Goal: Task Accomplishment & Management: Manage account settings

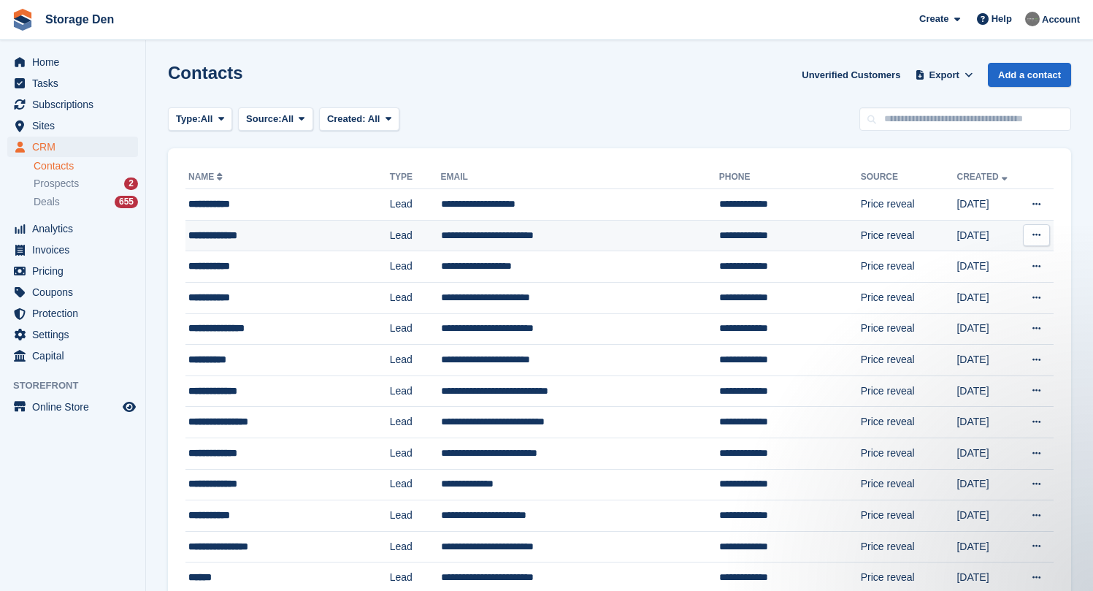
click at [317, 239] on div "**********" at bounding box center [275, 235] width 174 height 15
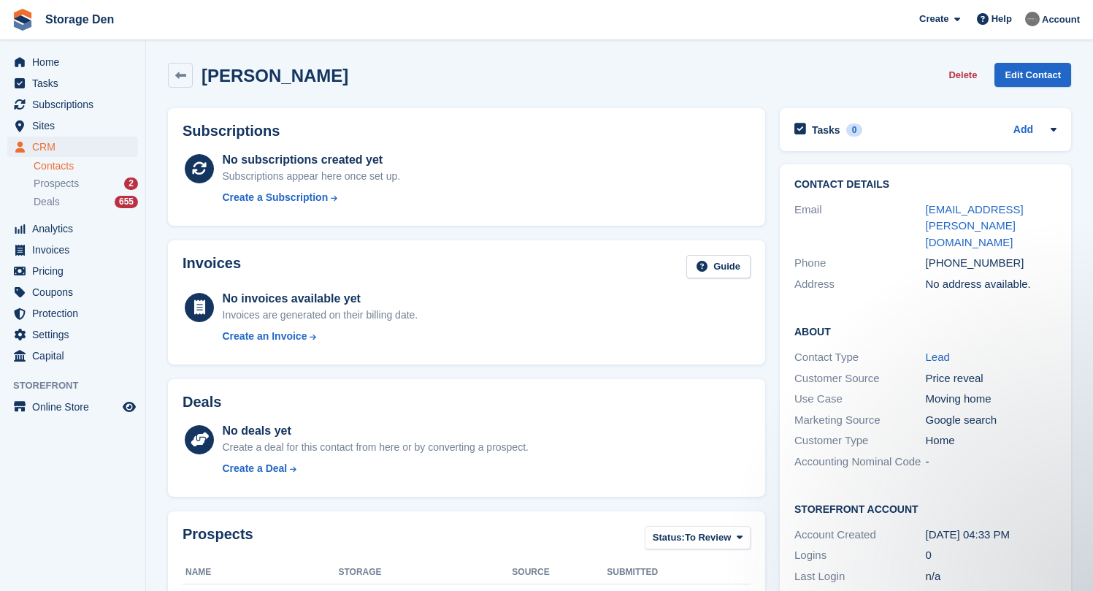
click at [964, 82] on button "Delete" at bounding box center [962, 75] width 40 height 24
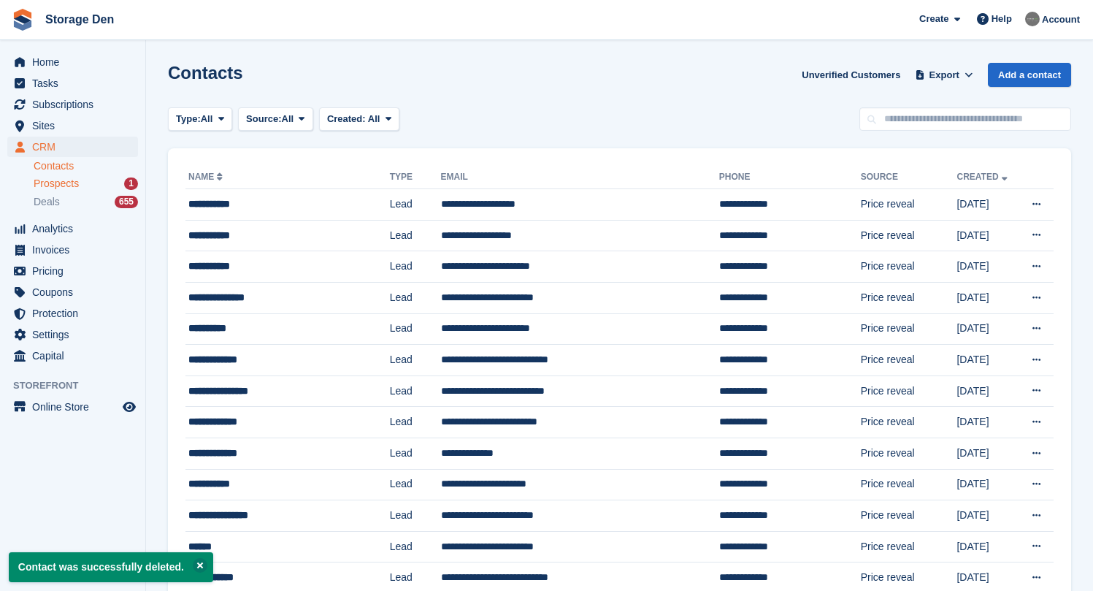
click at [107, 184] on div "Prospects 1" at bounding box center [86, 184] width 104 height 14
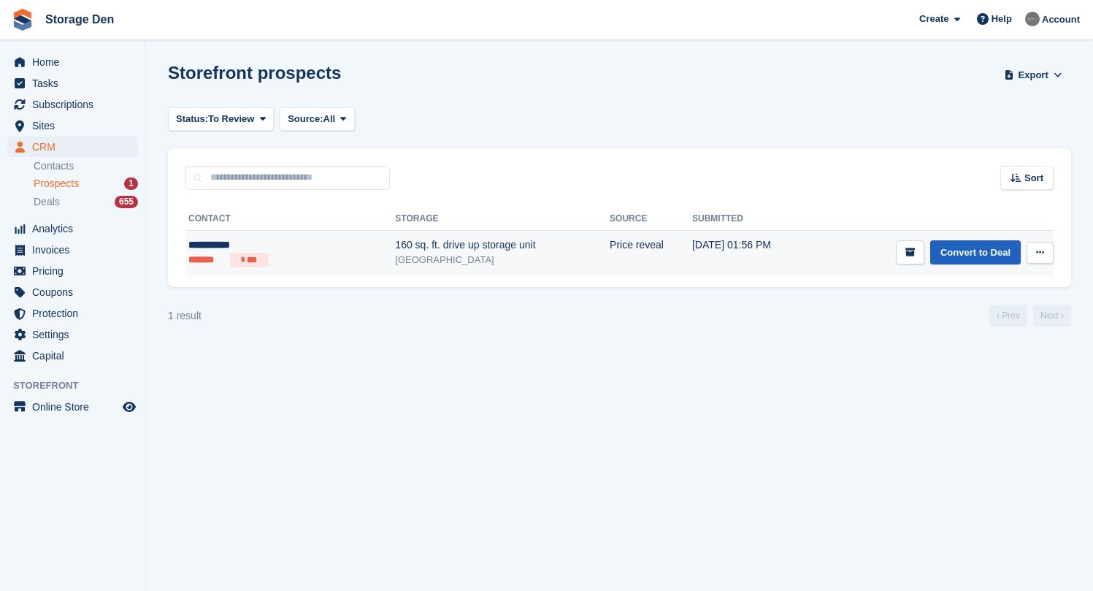
click at [966, 247] on link "Convert to Deal" at bounding box center [975, 252] width 91 height 24
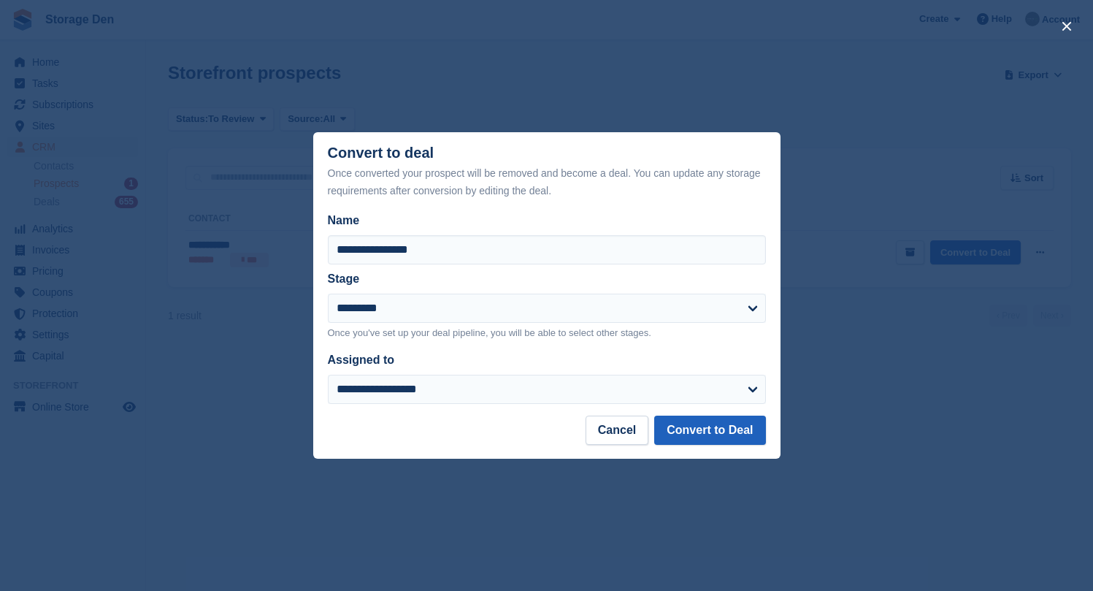
click at [705, 423] on button "Convert to Deal" at bounding box center [709, 429] width 111 height 29
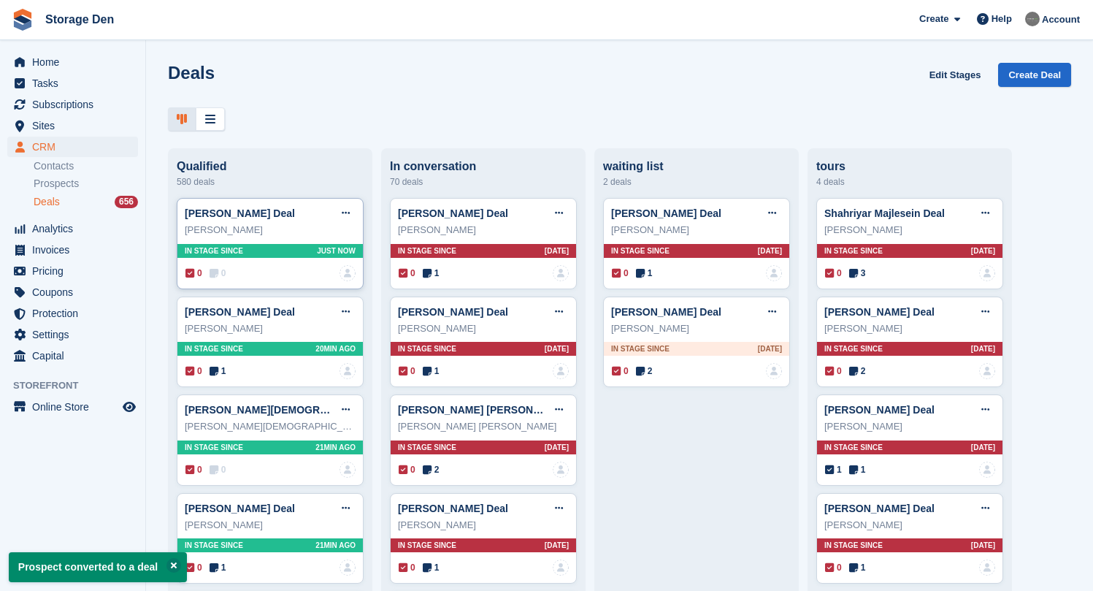
click at [223, 276] on span "0" at bounding box center [217, 272] width 17 height 13
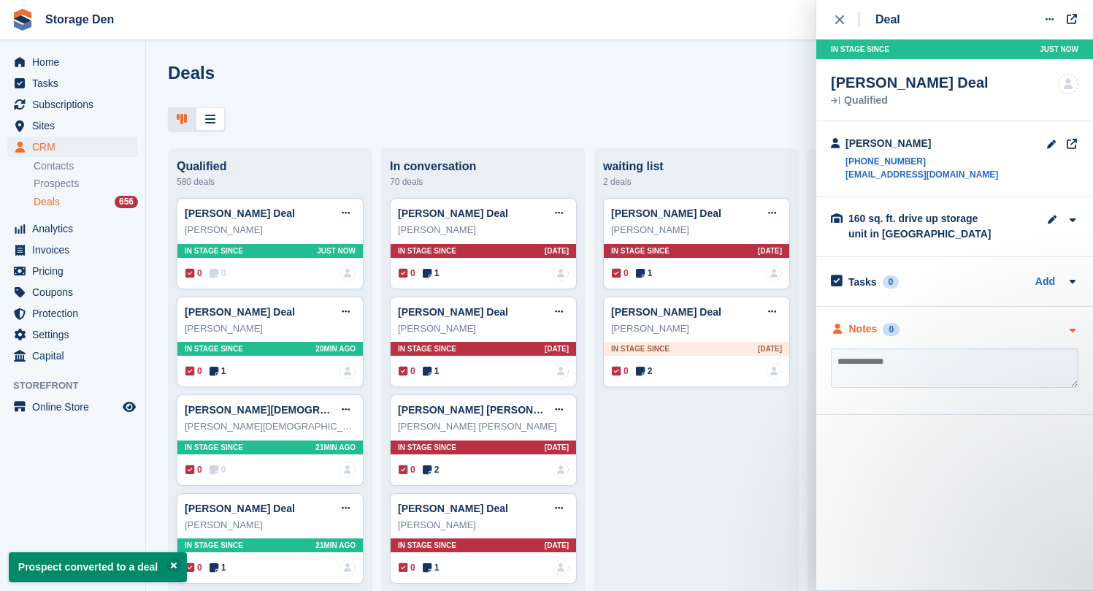
click at [866, 328] on div "Notes" at bounding box center [863, 328] width 28 height 15
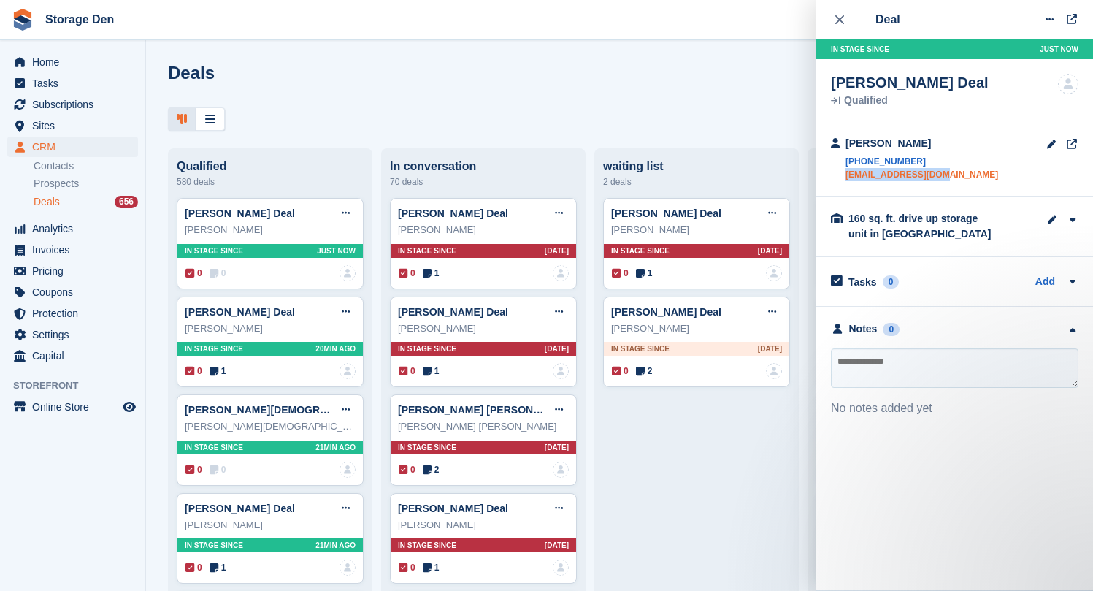
drag, startPoint x: 951, startPoint y: 173, endPoint x: 845, endPoint y: 177, distance: 105.9
click at [845, 177] on div "Dave Irvine +447784443663 irvined23@gmail.com" at bounding box center [954, 158] width 277 height 75
click at [117, 407] on span "Online Store" at bounding box center [76, 406] width 88 height 20
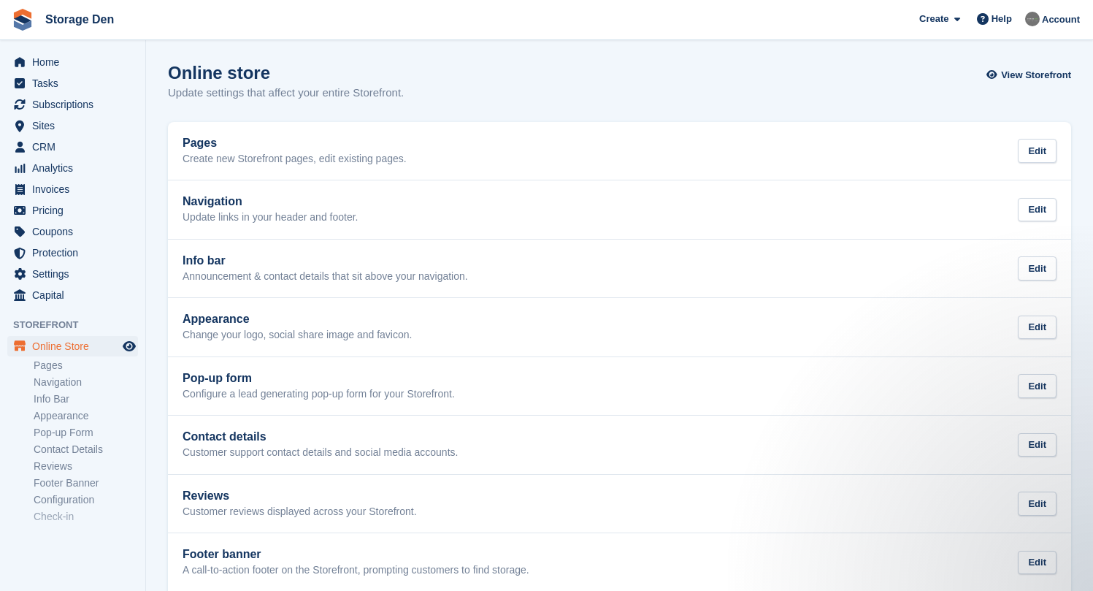
click at [69, 136] on ul "Sites Sites" at bounding box center [72, 125] width 145 height 21
click at [58, 144] on span "CRM" at bounding box center [76, 146] width 88 height 20
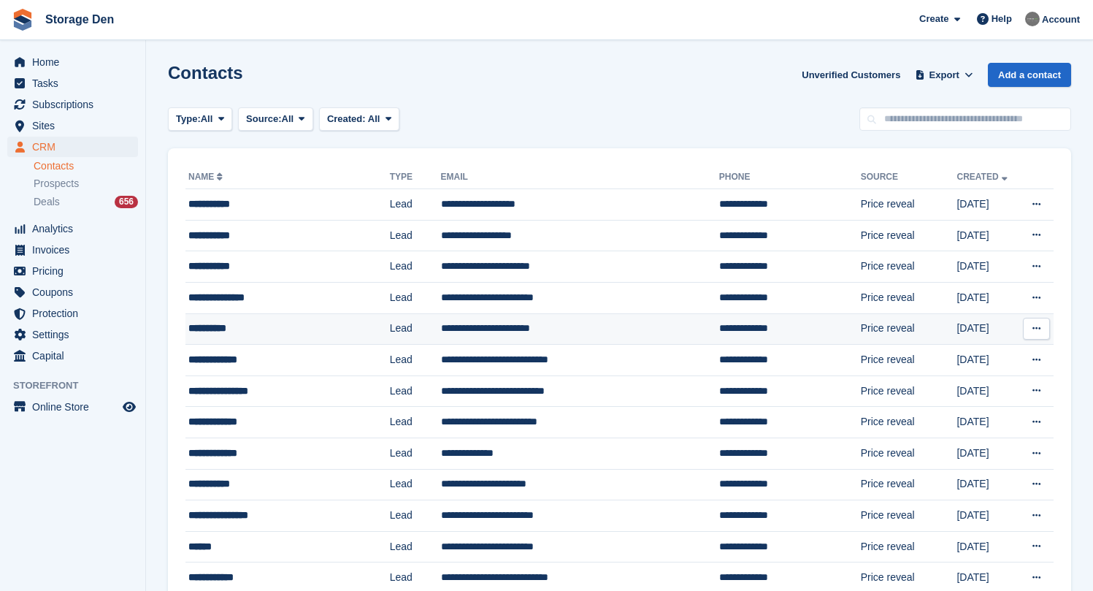
click at [282, 335] on div "**********" at bounding box center [275, 327] width 174 height 15
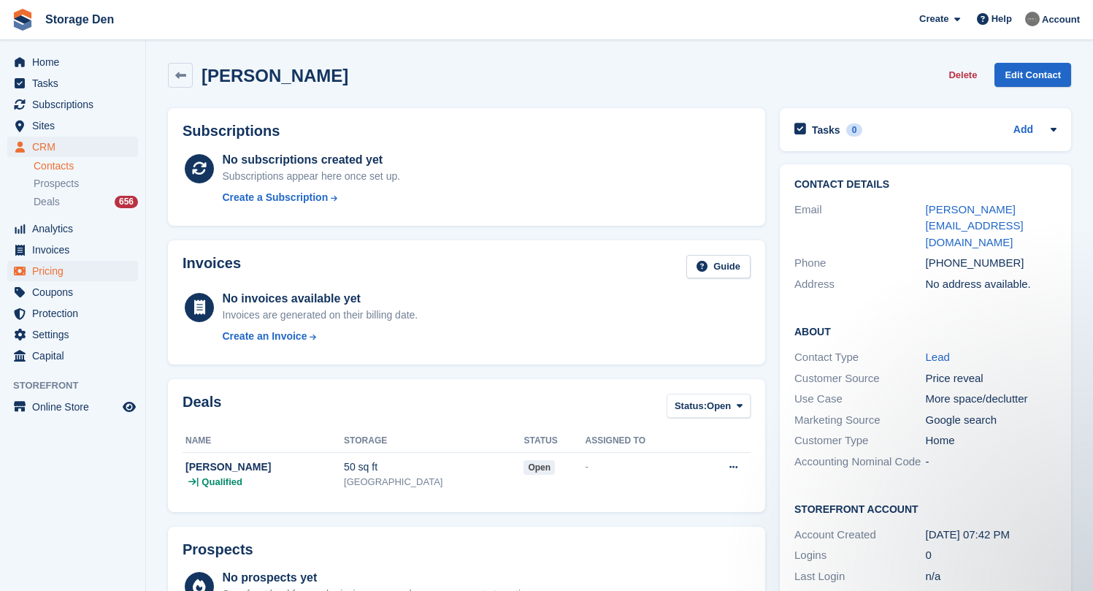
click at [120, 277] on link "Pricing" at bounding box center [72, 271] width 131 height 20
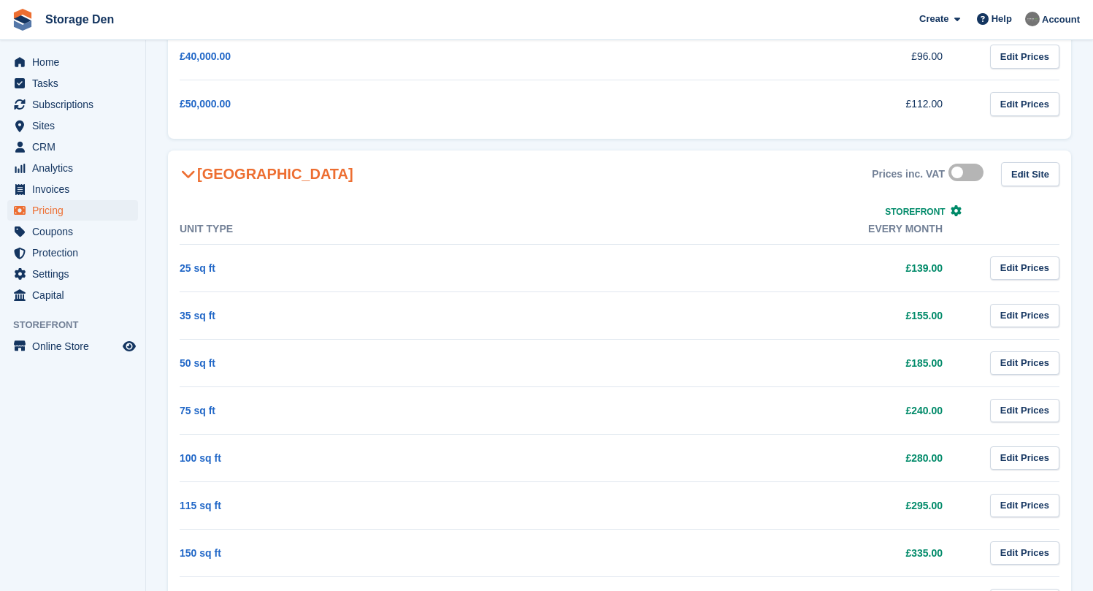
scroll to position [687, 0]
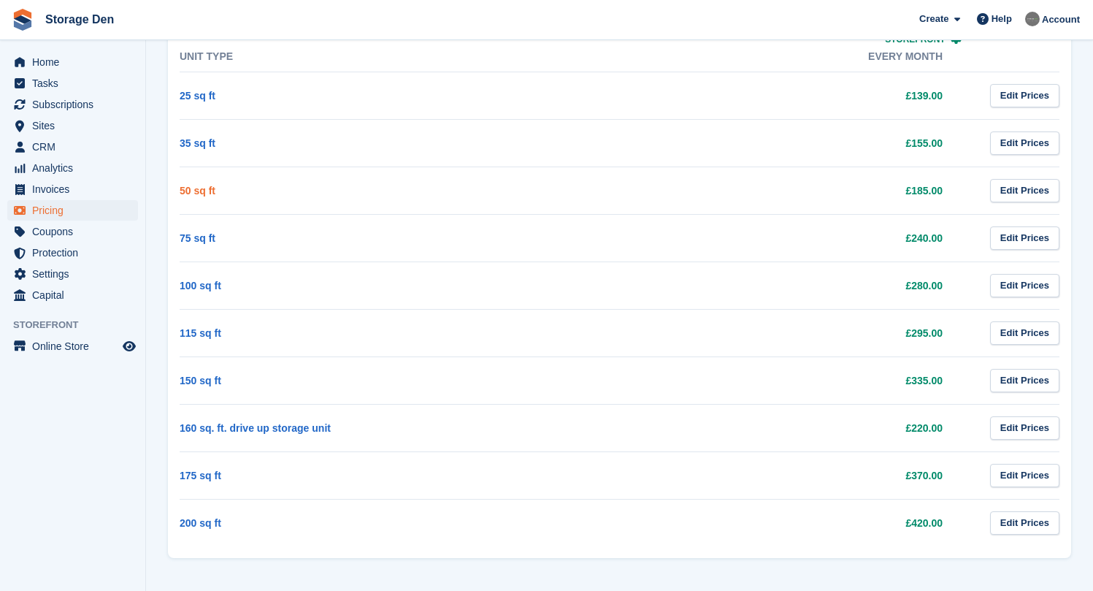
click at [201, 188] on link "50 sq ft" at bounding box center [198, 191] width 36 height 12
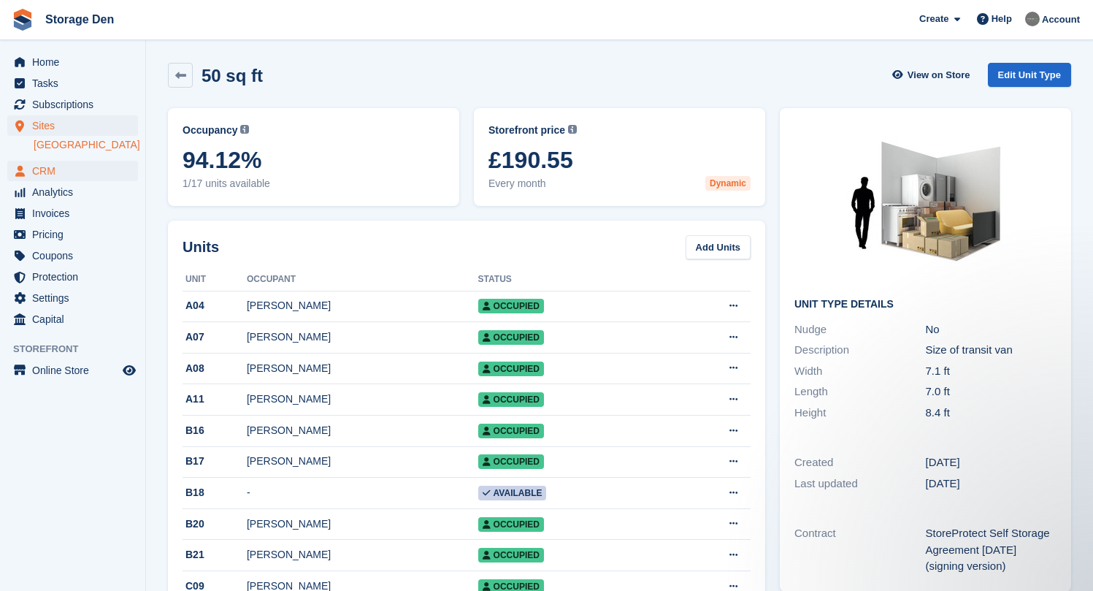
click at [54, 165] on span "CRM" at bounding box center [76, 171] width 88 height 20
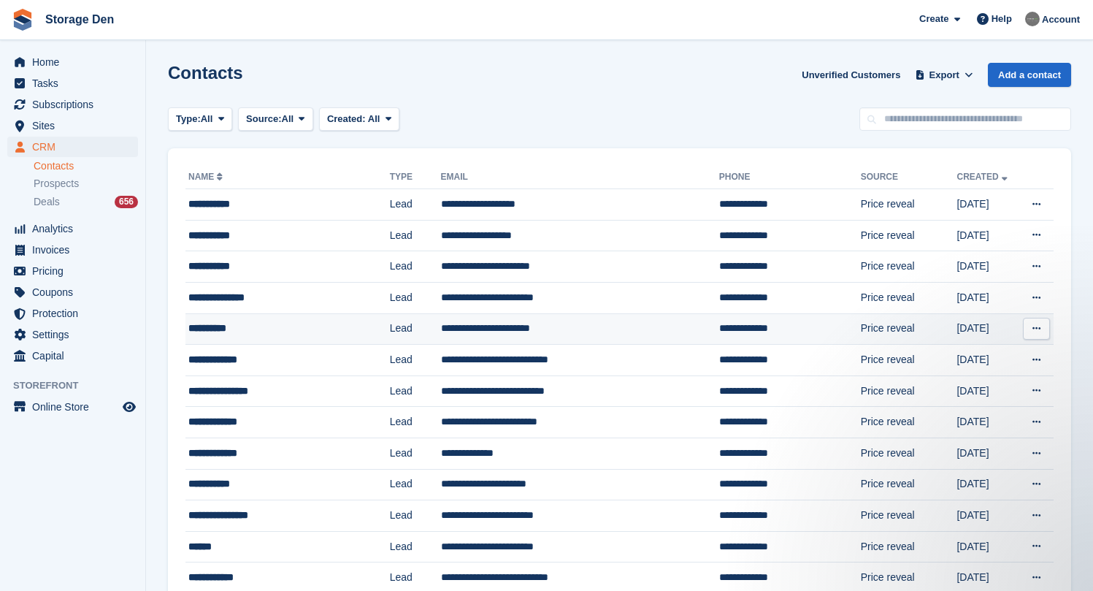
click at [292, 328] on div "**********" at bounding box center [275, 327] width 174 height 15
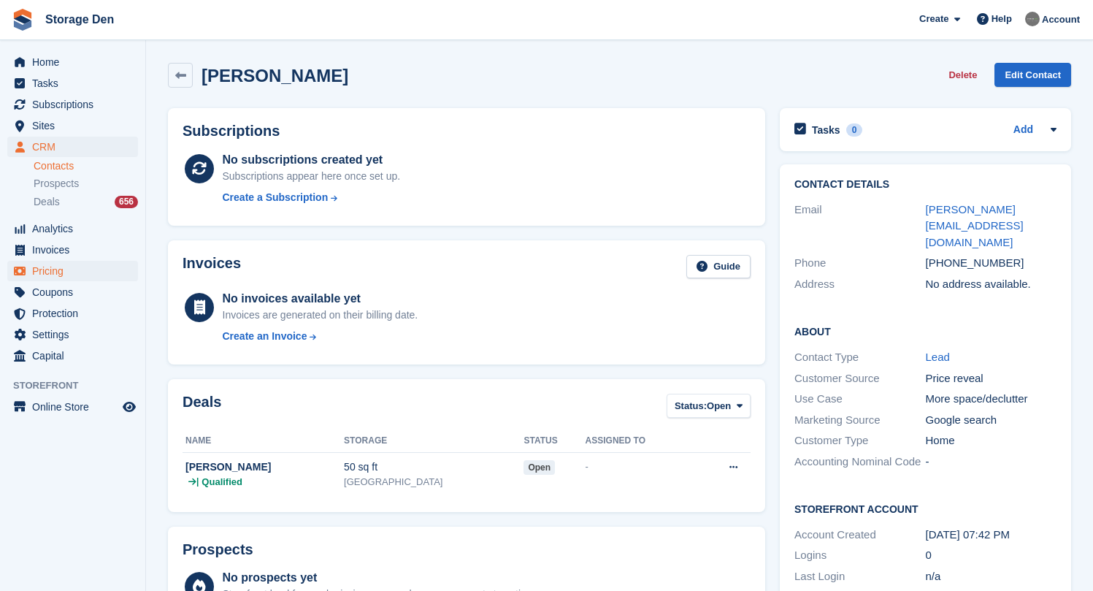
click at [53, 268] on span "Pricing" at bounding box center [76, 271] width 88 height 20
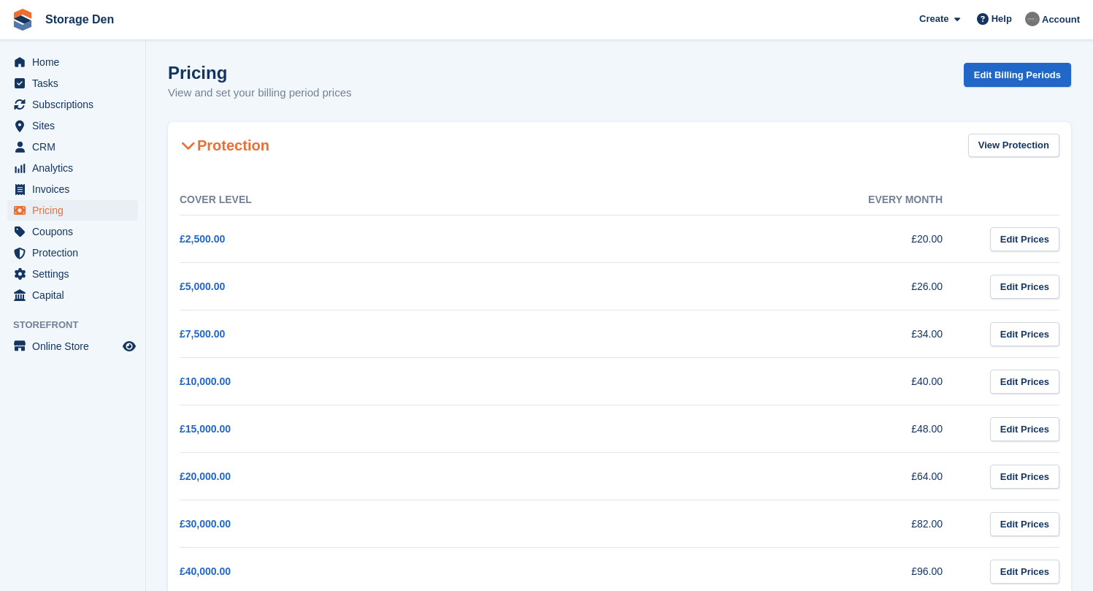
scroll to position [363, 0]
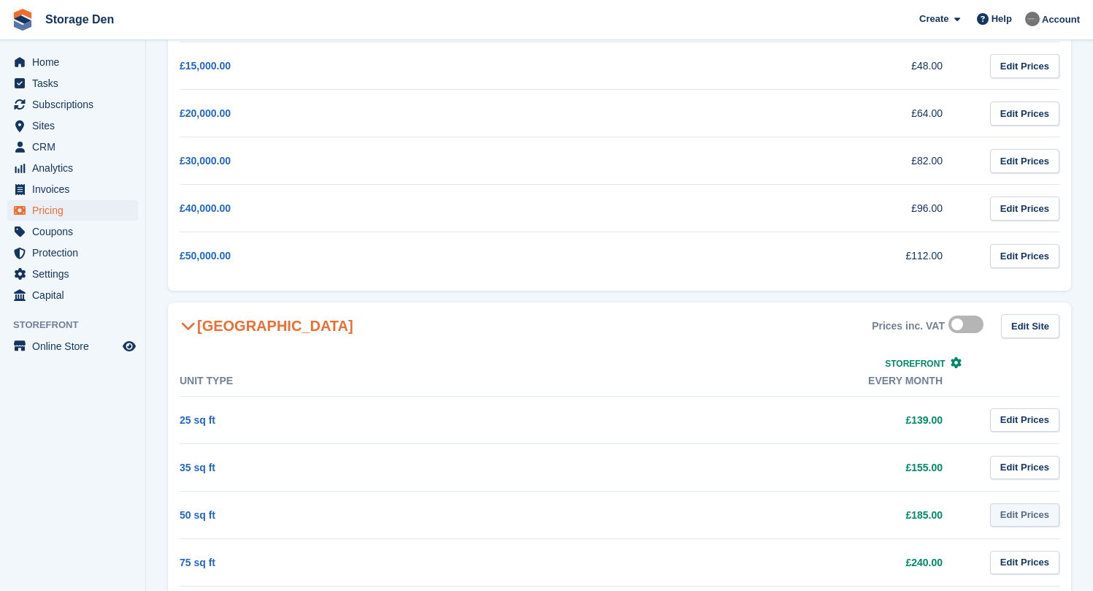
click at [1027, 516] on link "Edit Prices" at bounding box center [1024, 515] width 69 height 24
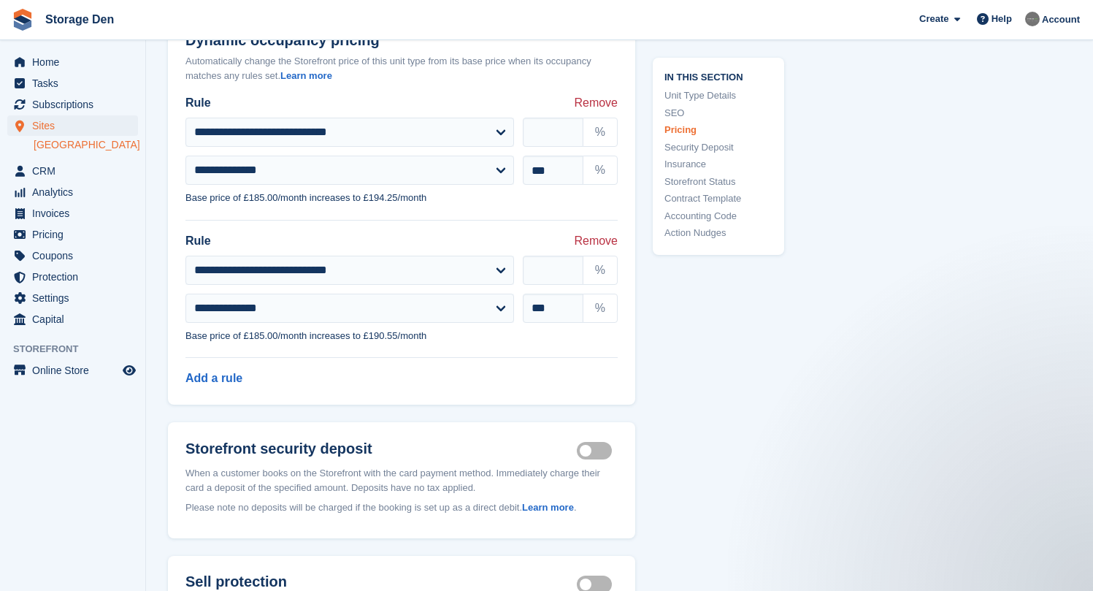
scroll to position [1507, 0]
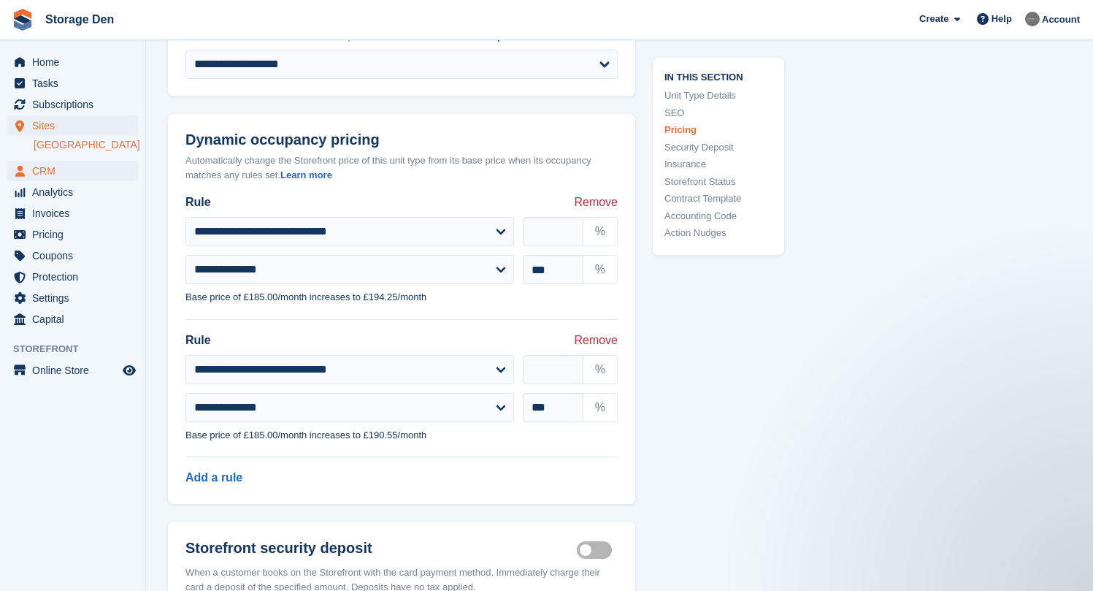
click at [60, 173] on span "CRM" at bounding box center [76, 171] width 88 height 20
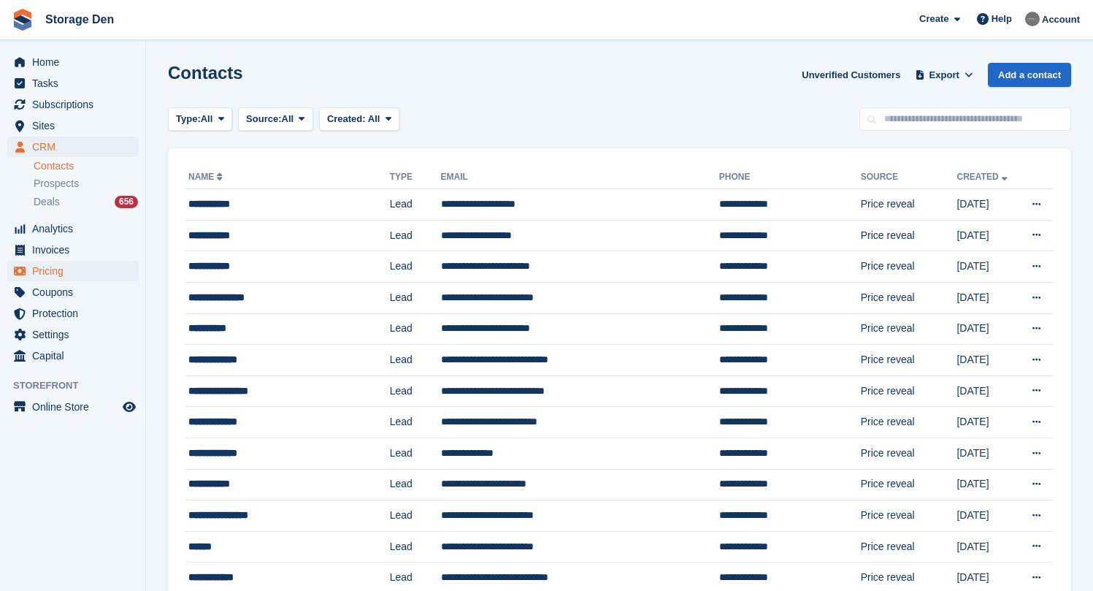
click at [64, 265] on span "Pricing" at bounding box center [76, 271] width 88 height 20
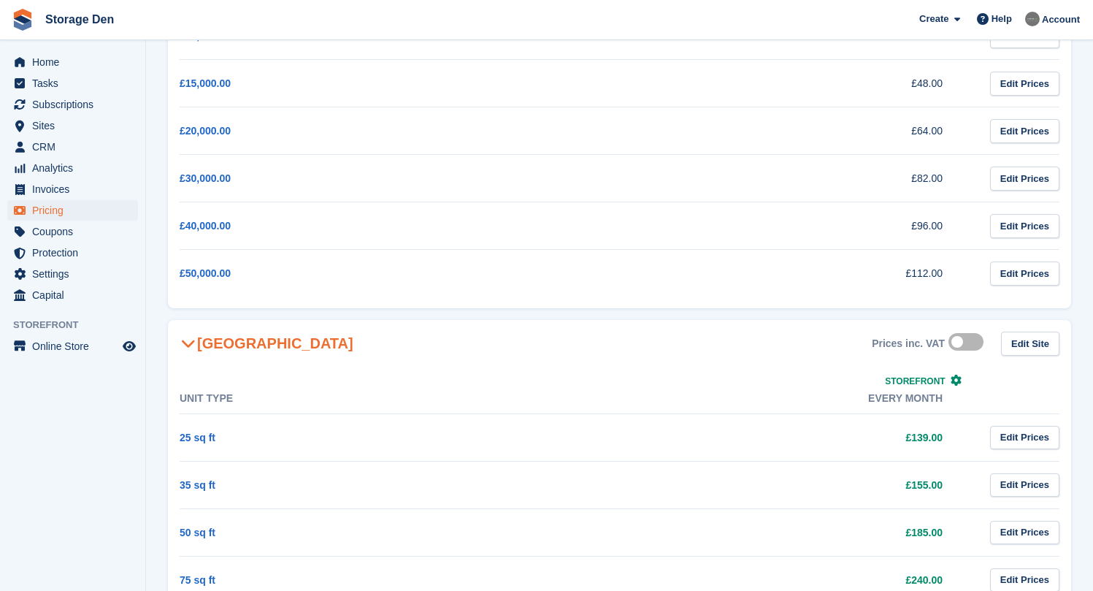
scroll to position [687, 0]
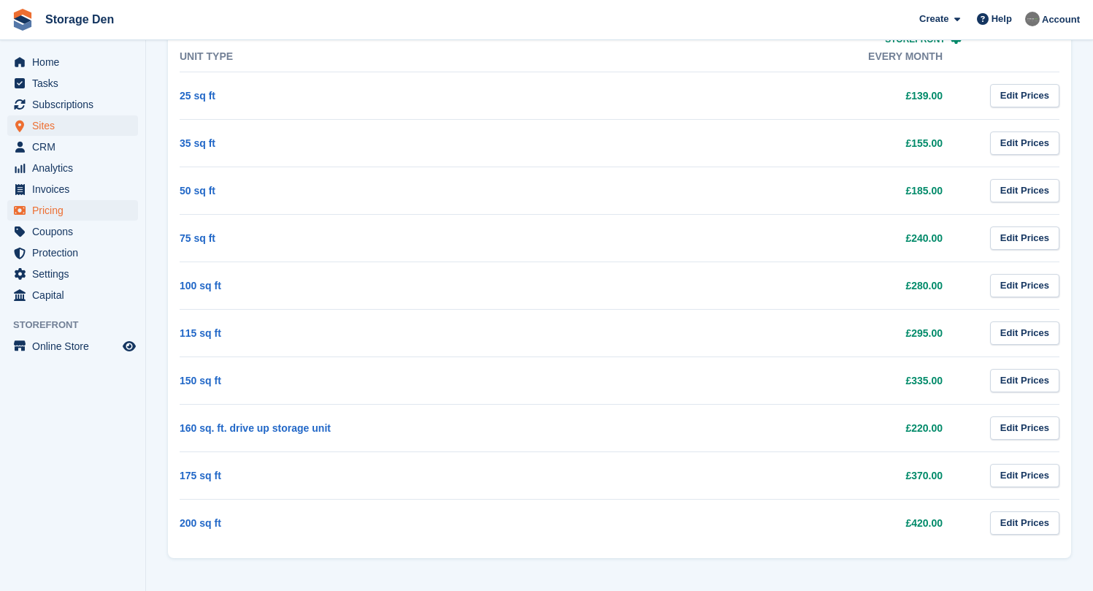
click at [83, 127] on span "Sites" at bounding box center [76, 125] width 88 height 20
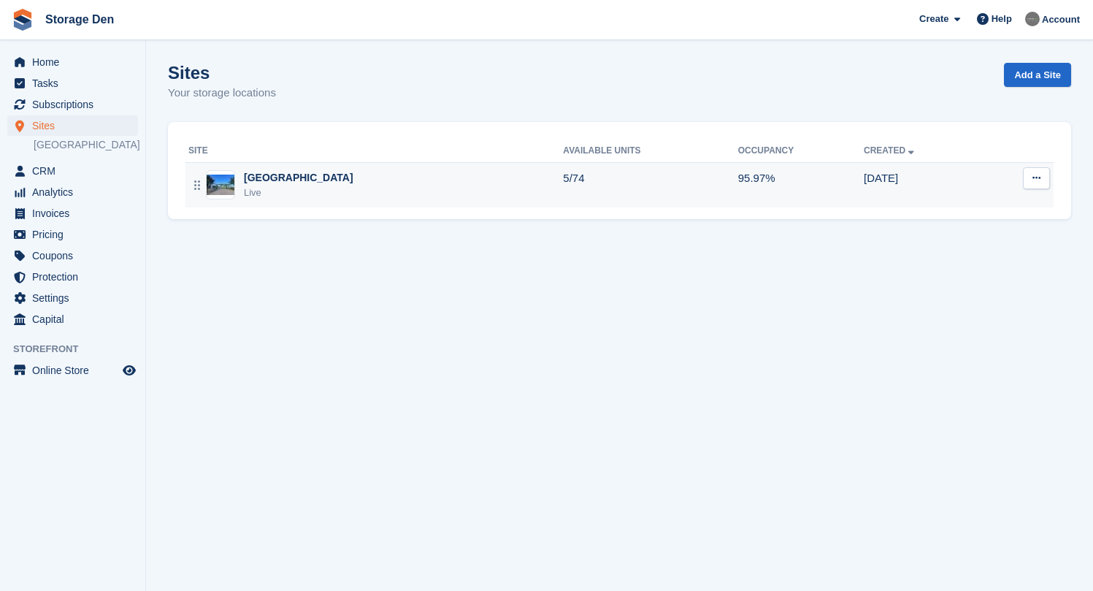
click at [301, 180] on div "Aberdeen Live" at bounding box center [375, 185] width 374 height 30
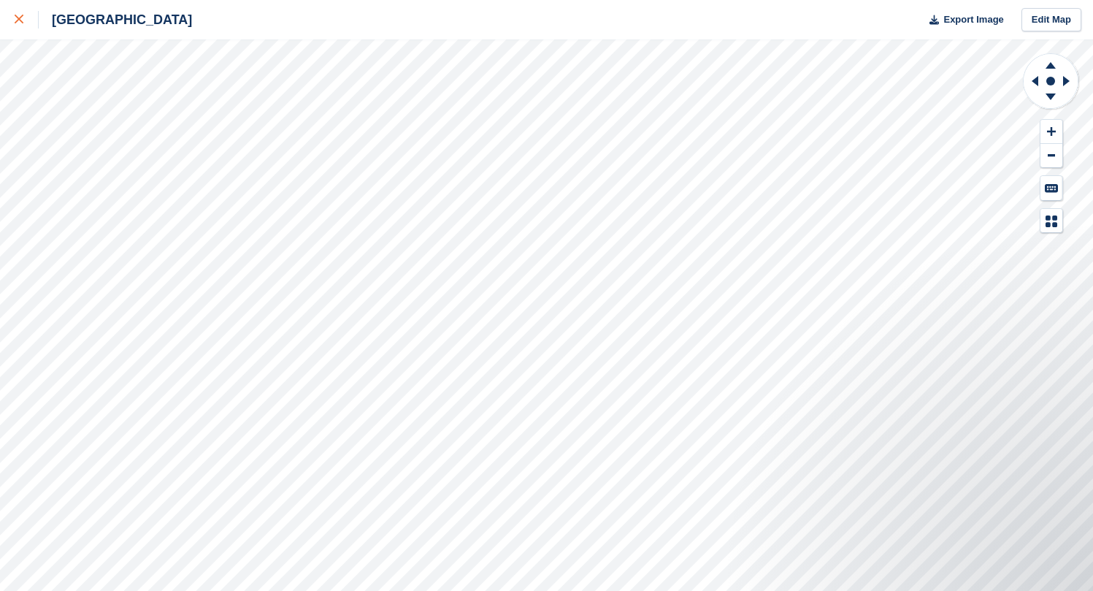
click at [12, 23] on link at bounding box center [19, 19] width 39 height 39
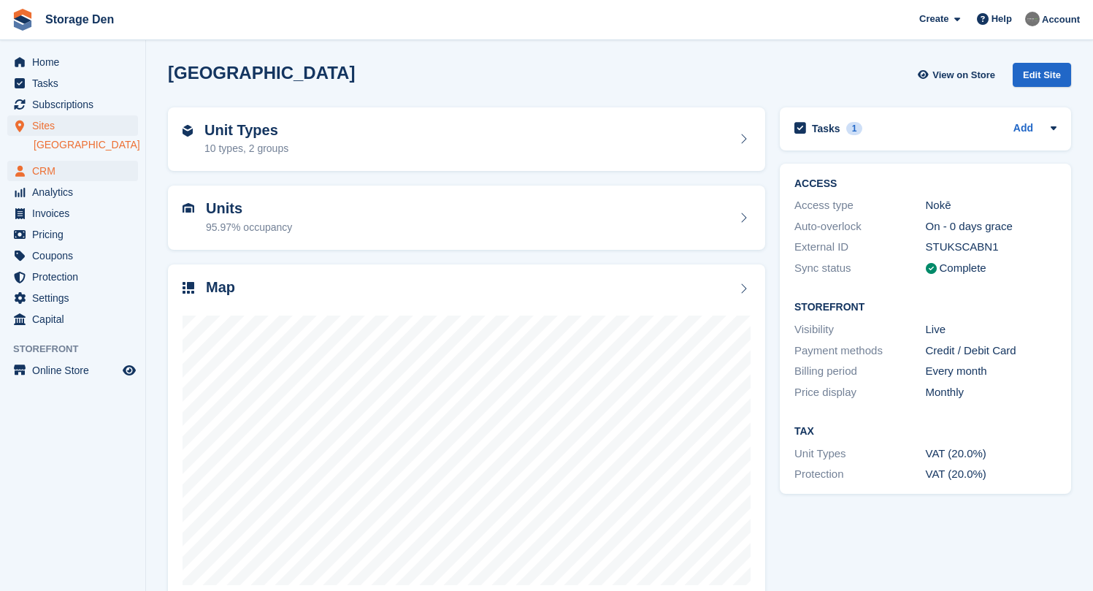
click at [85, 170] on span "CRM" at bounding box center [76, 171] width 88 height 20
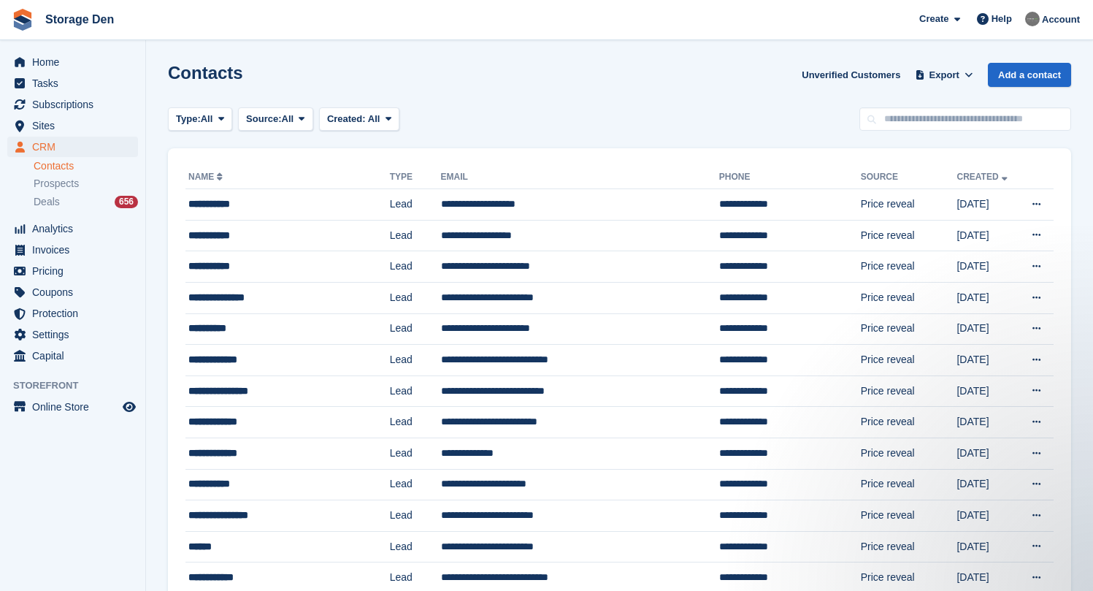
click at [95, 149] on span "CRM" at bounding box center [76, 146] width 88 height 20
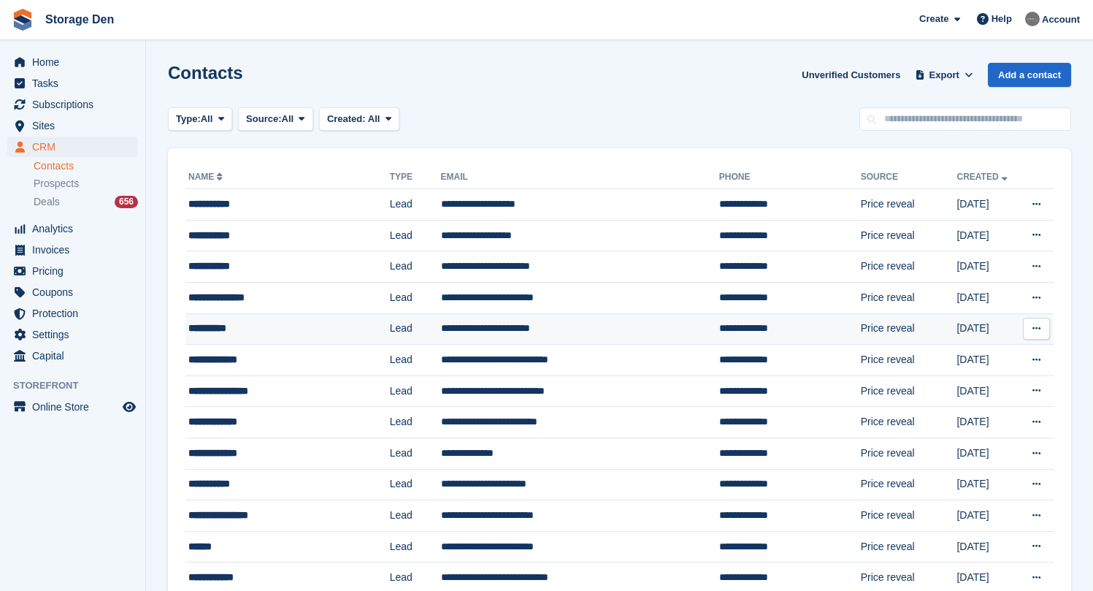
click at [299, 335] on div "**********" at bounding box center [275, 327] width 174 height 15
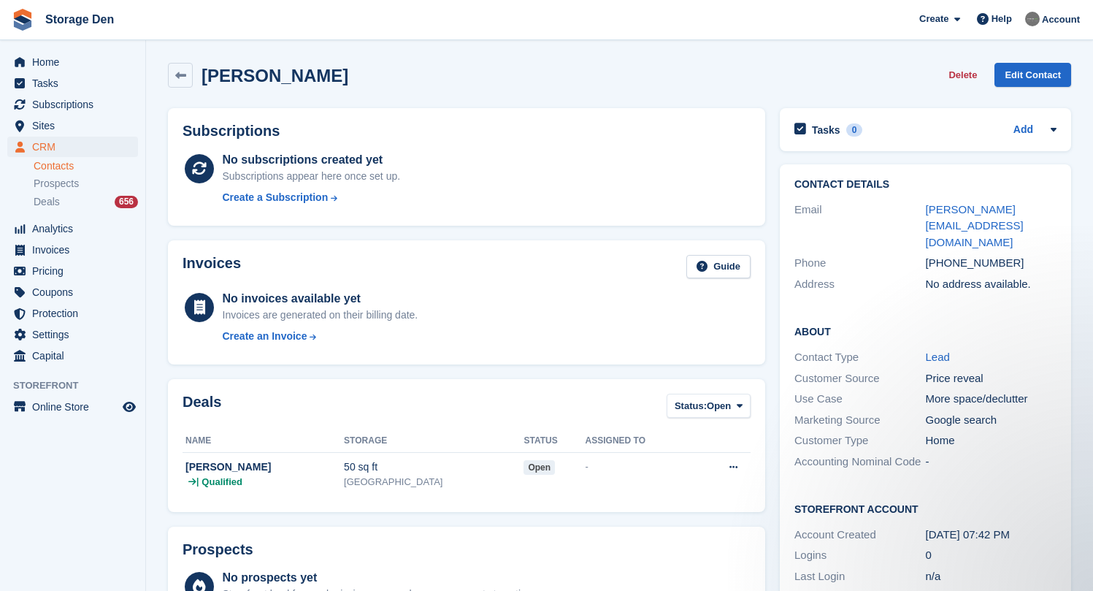
scroll to position [337, 0]
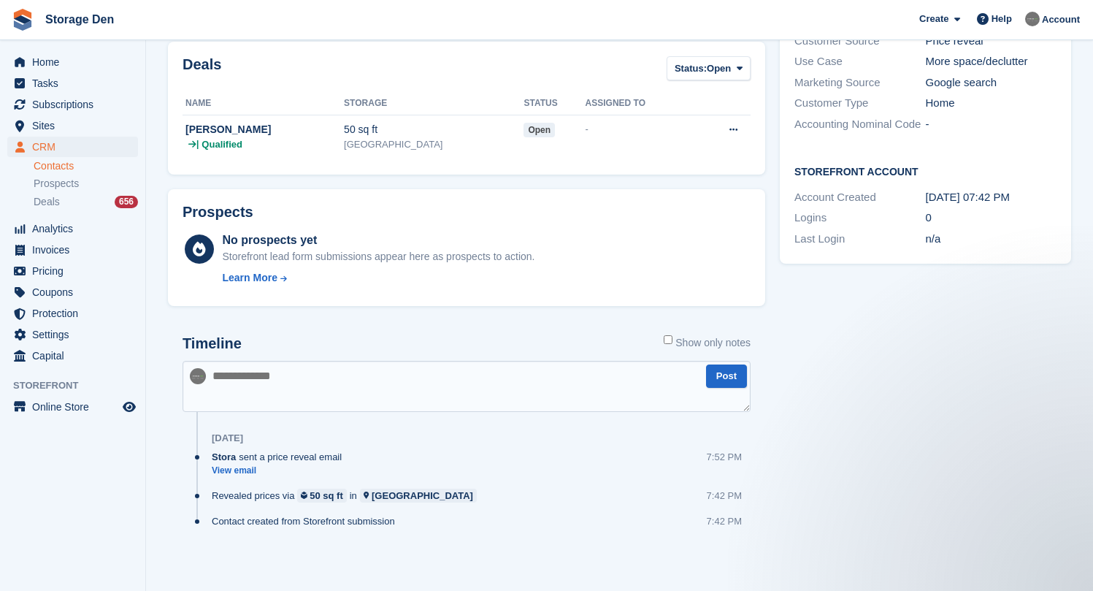
click at [359, 377] on textarea at bounding box center [466, 386] width 568 height 51
type textarea "**********"
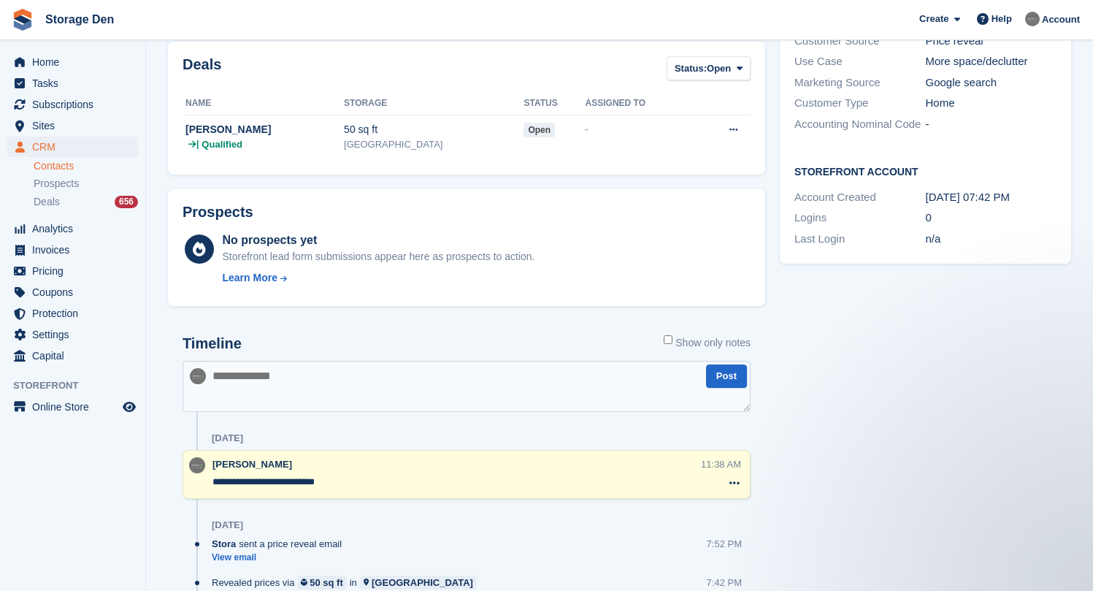
click at [107, 150] on span "CRM" at bounding box center [76, 146] width 88 height 20
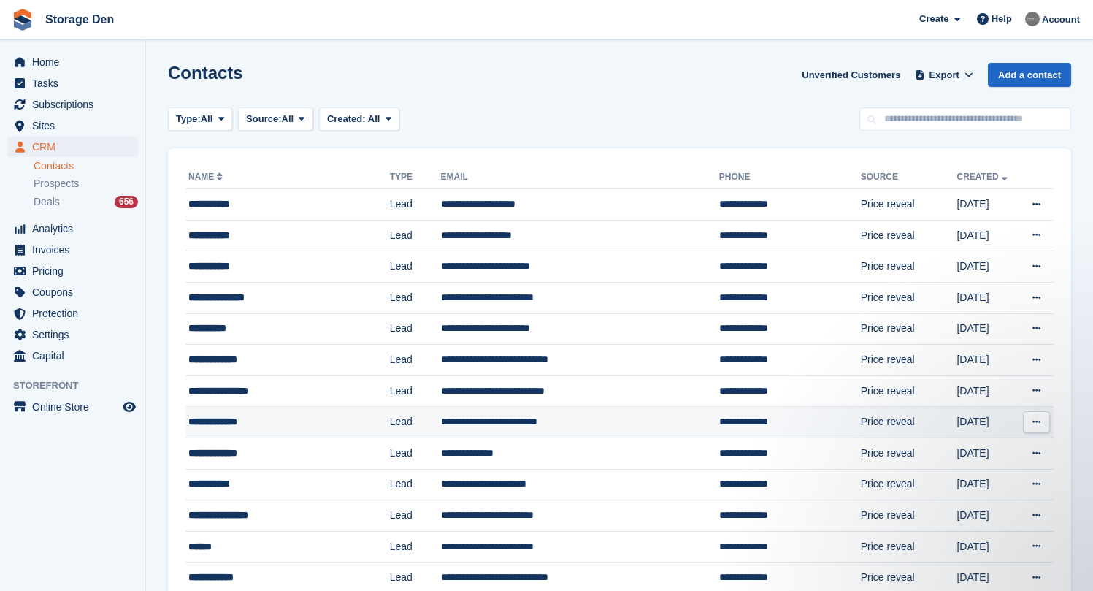
click at [307, 420] on div "**********" at bounding box center [275, 421] width 174 height 15
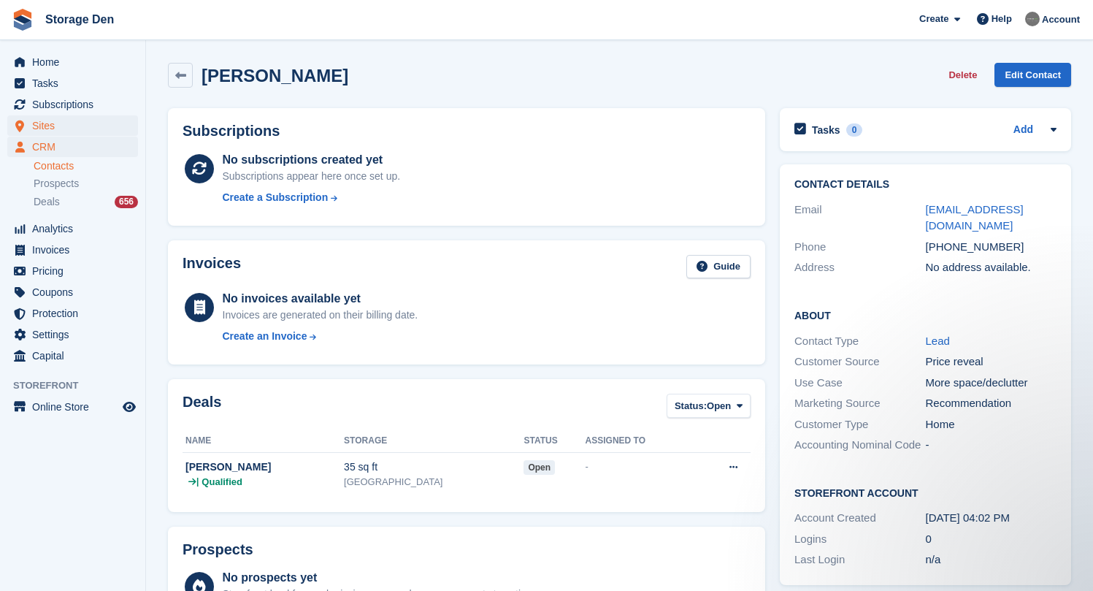
click at [66, 128] on span "Sites" at bounding box center [76, 125] width 88 height 20
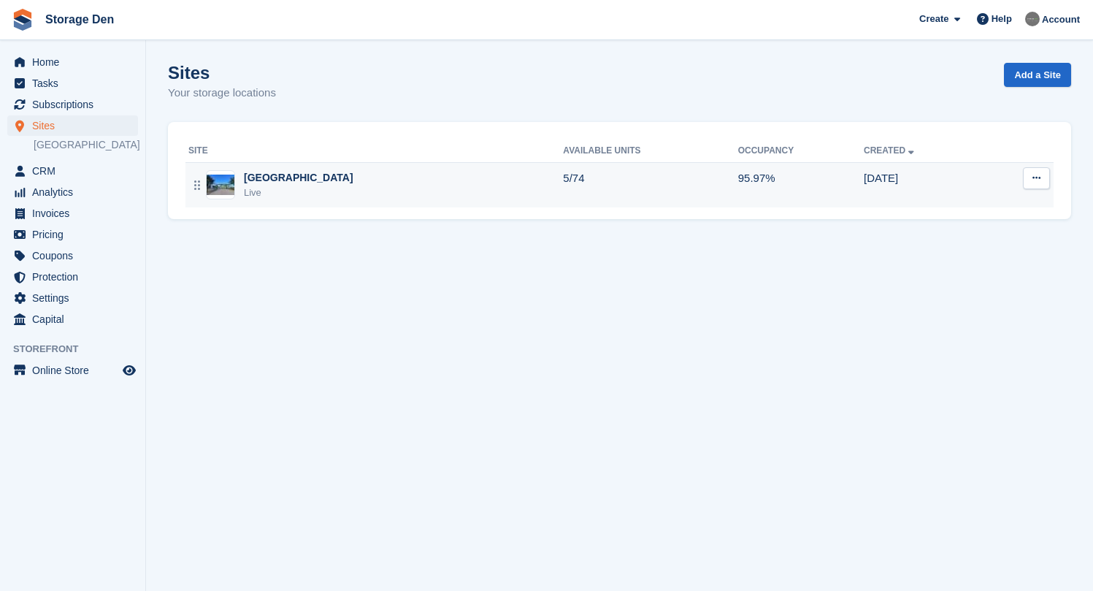
click at [409, 173] on div "Aberdeen Live" at bounding box center [375, 185] width 374 height 30
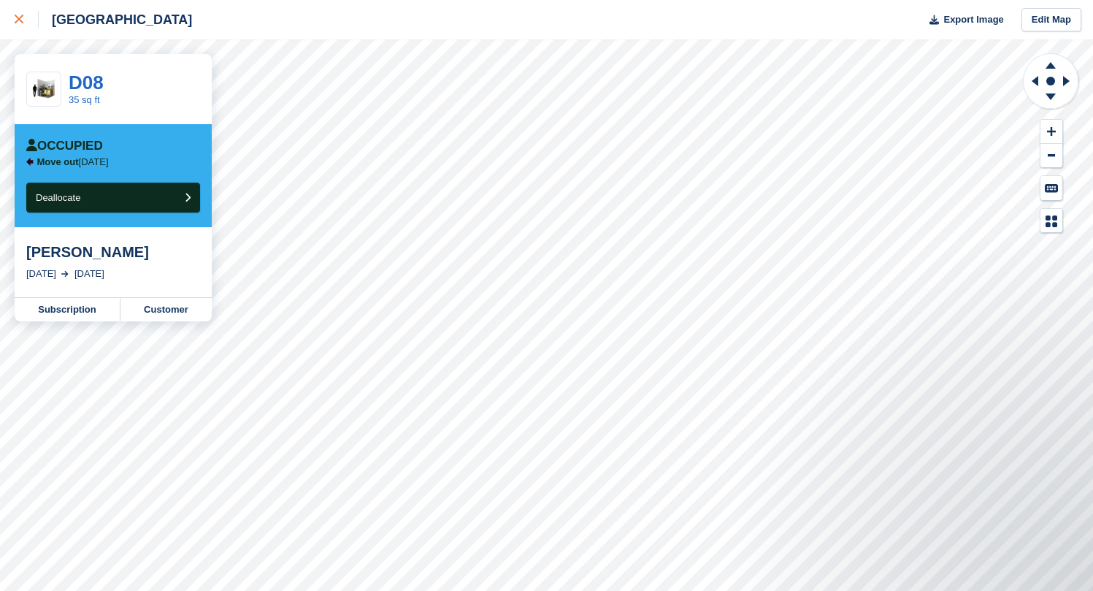
click at [4, 18] on link at bounding box center [19, 19] width 39 height 39
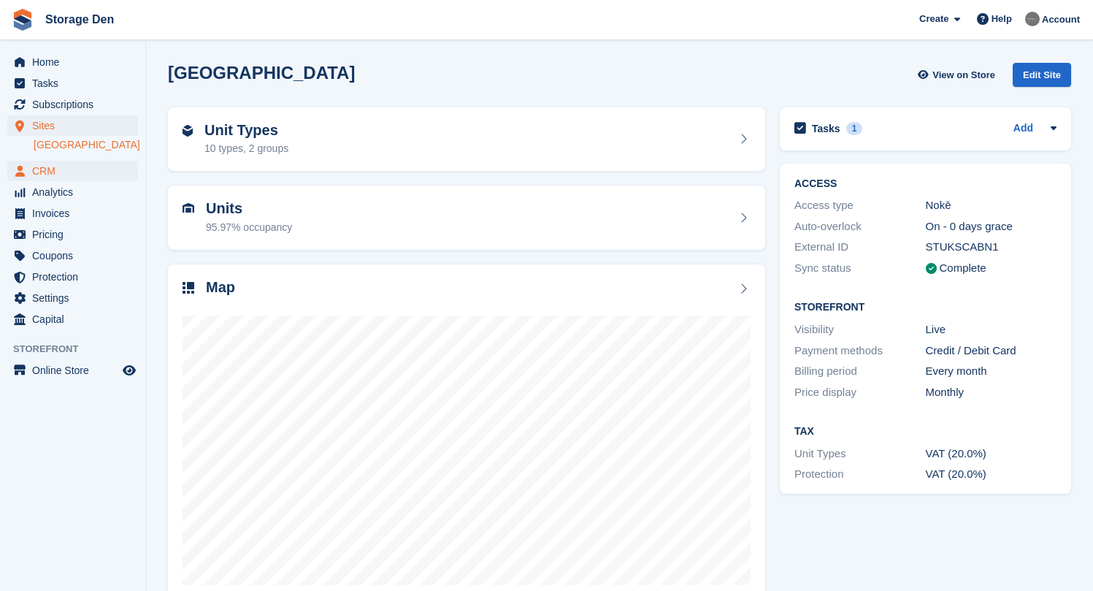
click at [68, 168] on span "CRM" at bounding box center [76, 171] width 88 height 20
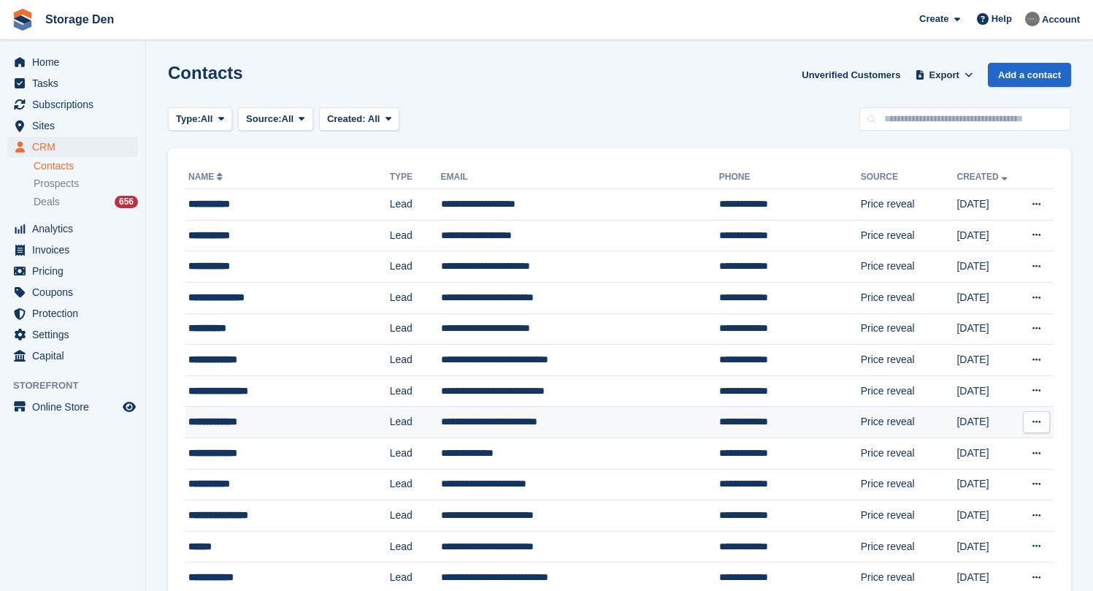
click at [290, 424] on div "**********" at bounding box center [275, 421] width 174 height 15
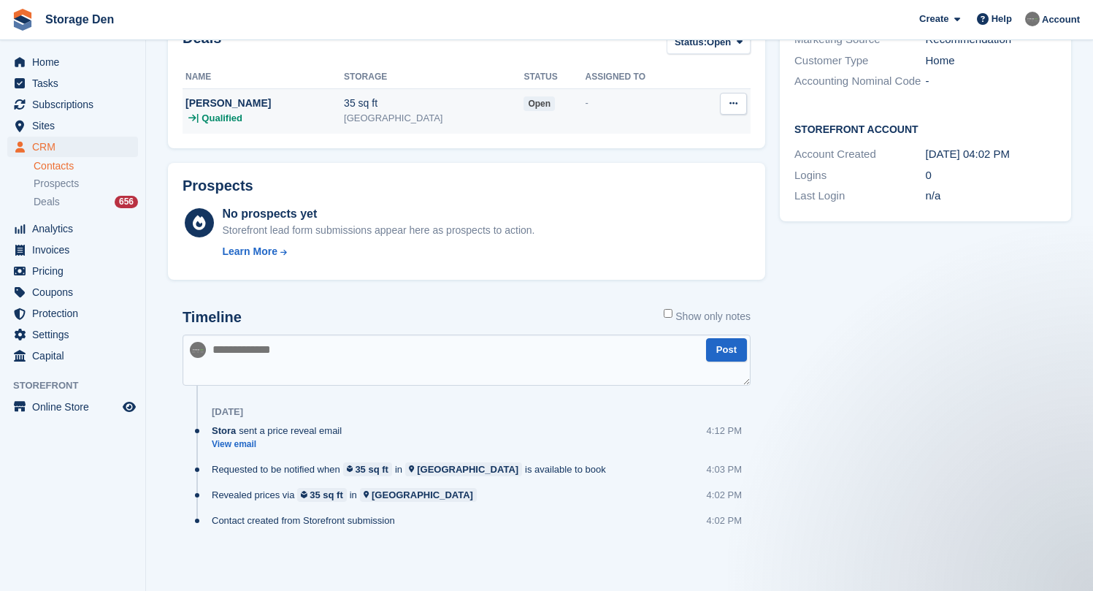
scroll to position [363, 0]
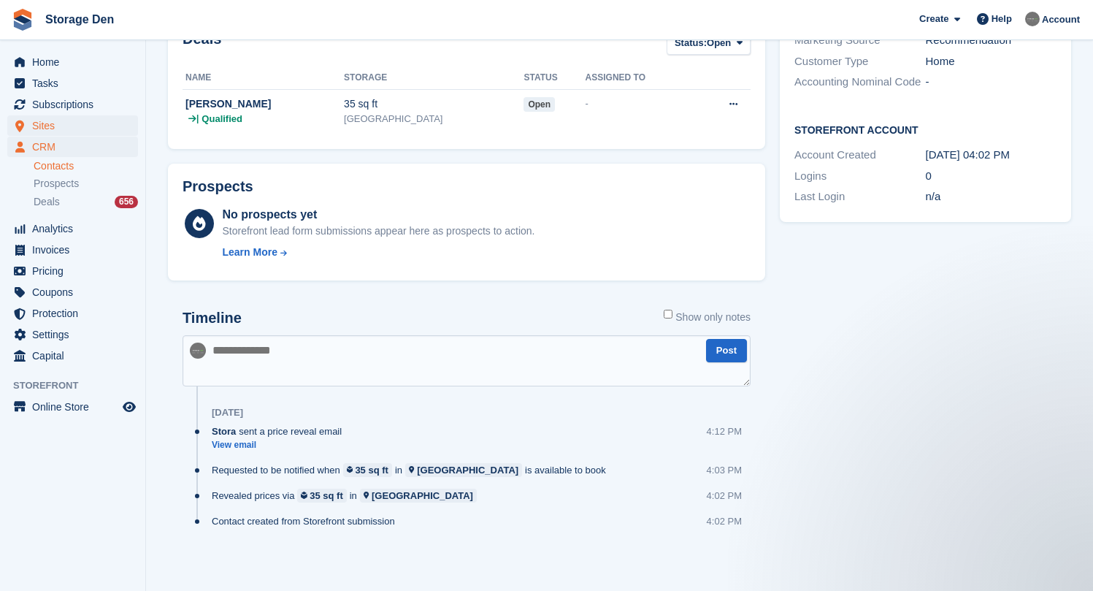
click at [58, 129] on span "Sites" at bounding box center [76, 125] width 88 height 20
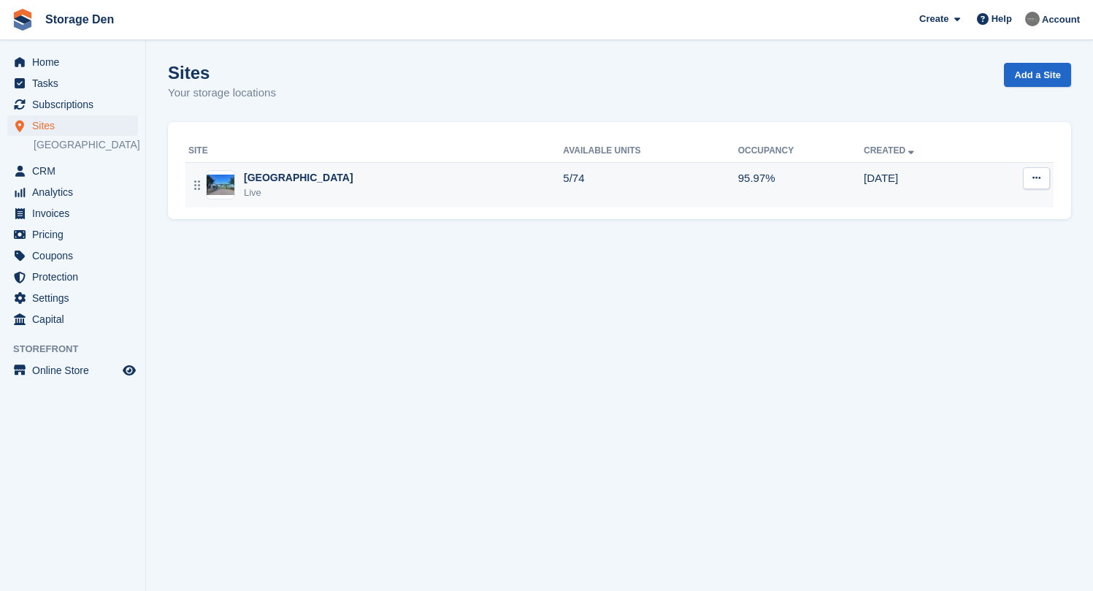
click at [395, 200] on td "Aberdeen Live" at bounding box center [373, 184] width 377 height 45
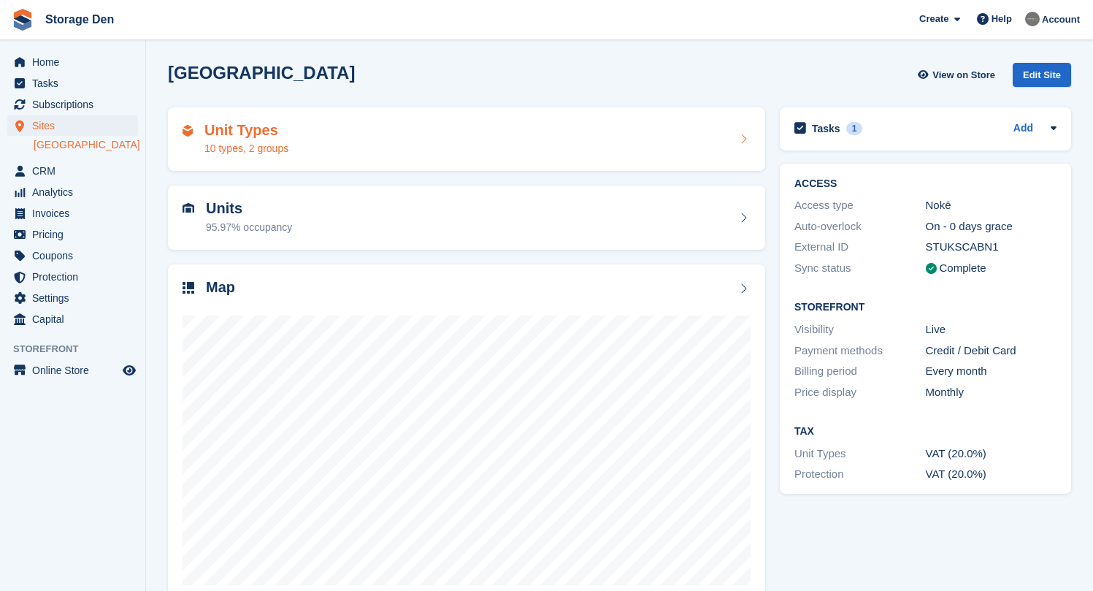
click at [485, 151] on div "Unit Types 10 types, 2 groups" at bounding box center [466, 139] width 568 height 35
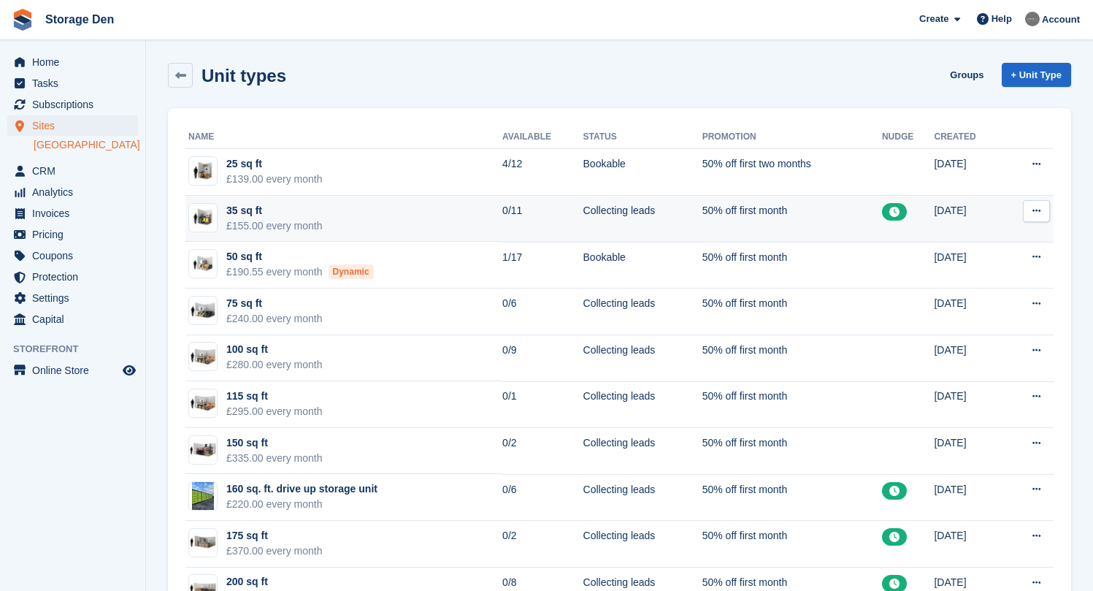
click at [452, 223] on td "35 sq ft £155.00 every month" at bounding box center [343, 219] width 317 height 47
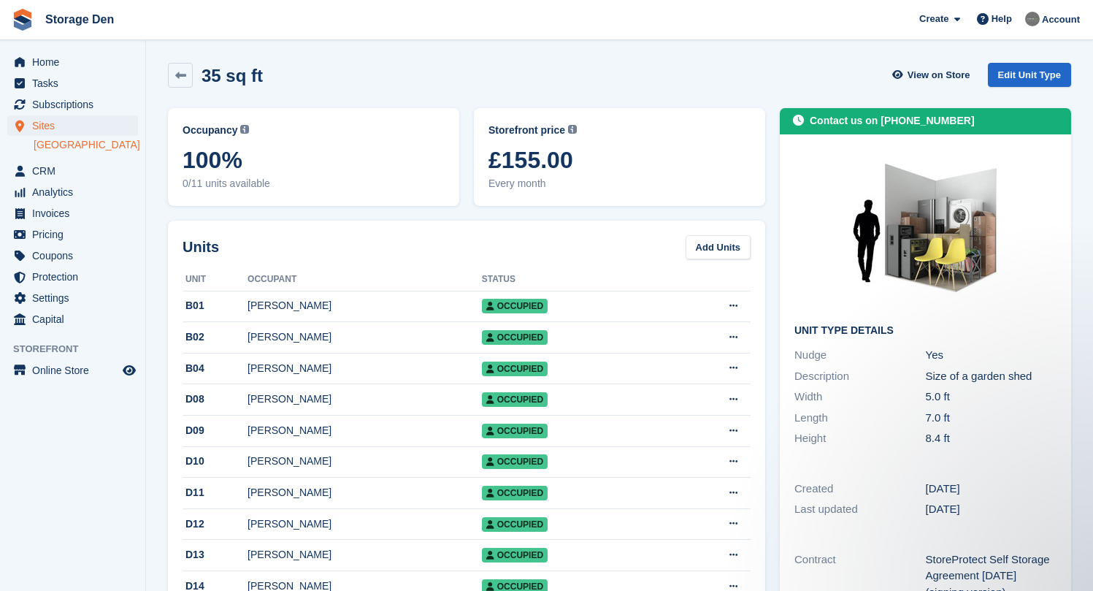
click at [59, 122] on span "Sites" at bounding box center [76, 125] width 88 height 20
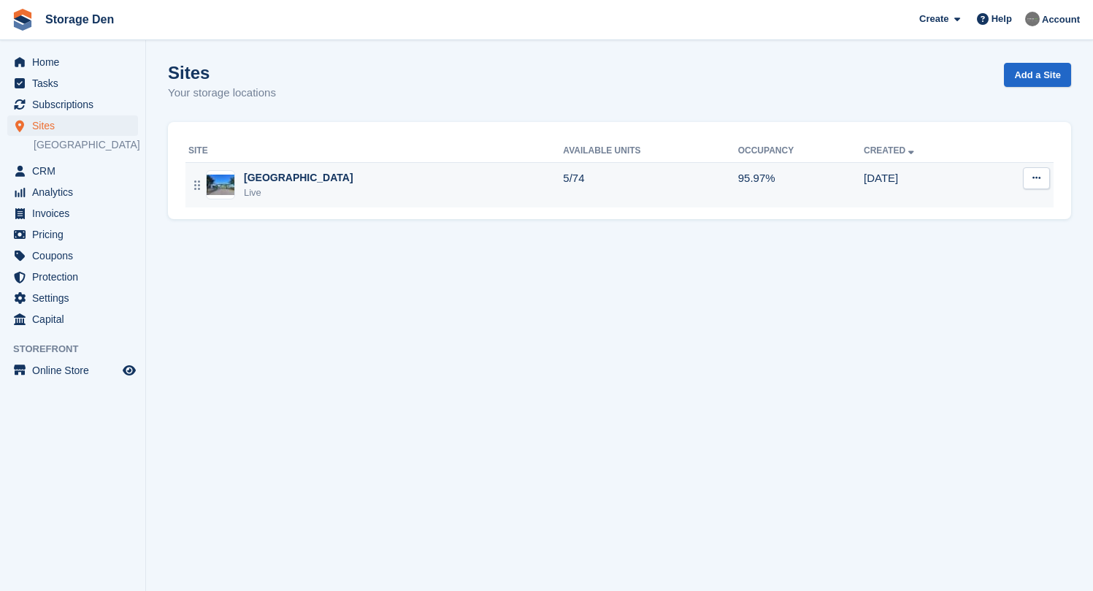
click at [312, 182] on div "Aberdeen Live" at bounding box center [375, 185] width 374 height 30
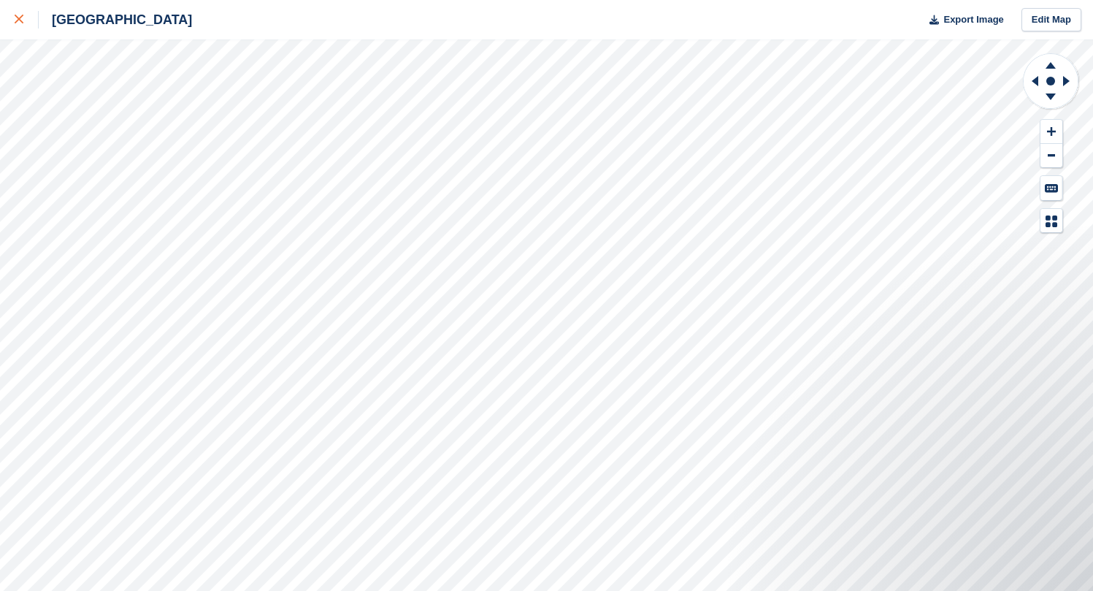
click at [15, 14] on div at bounding box center [27, 20] width 24 height 18
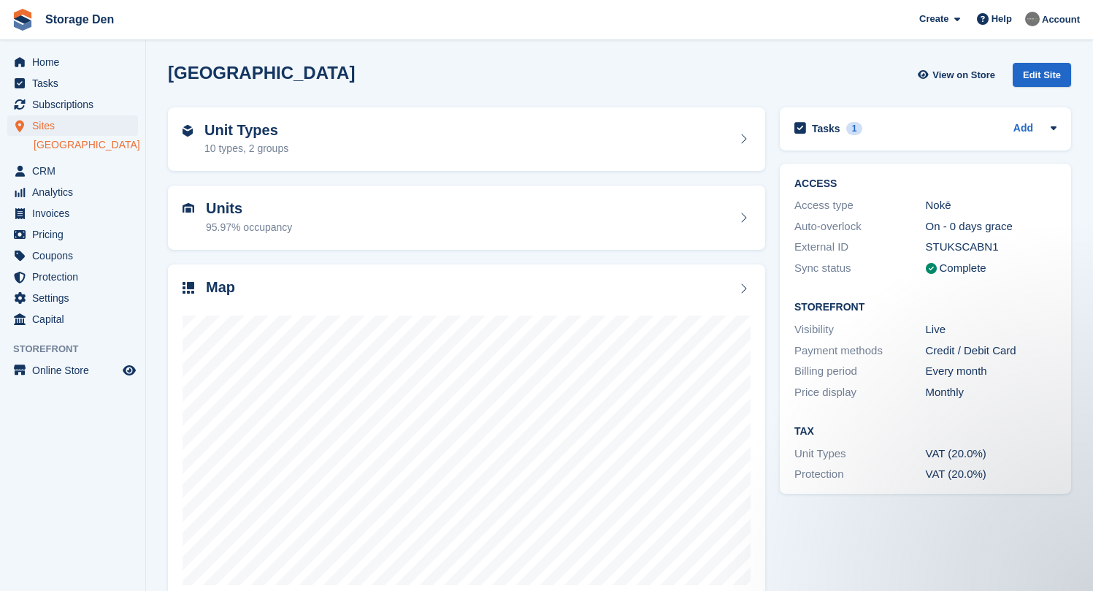
click at [42, 123] on span "Sites" at bounding box center [76, 125] width 88 height 20
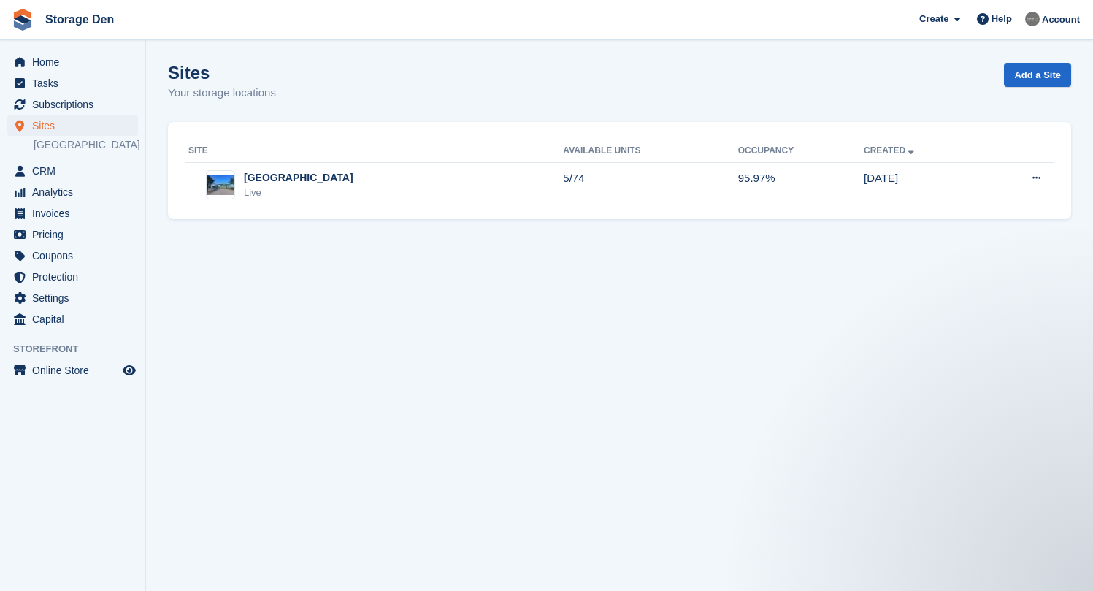
click at [65, 129] on span "Sites" at bounding box center [76, 125] width 88 height 20
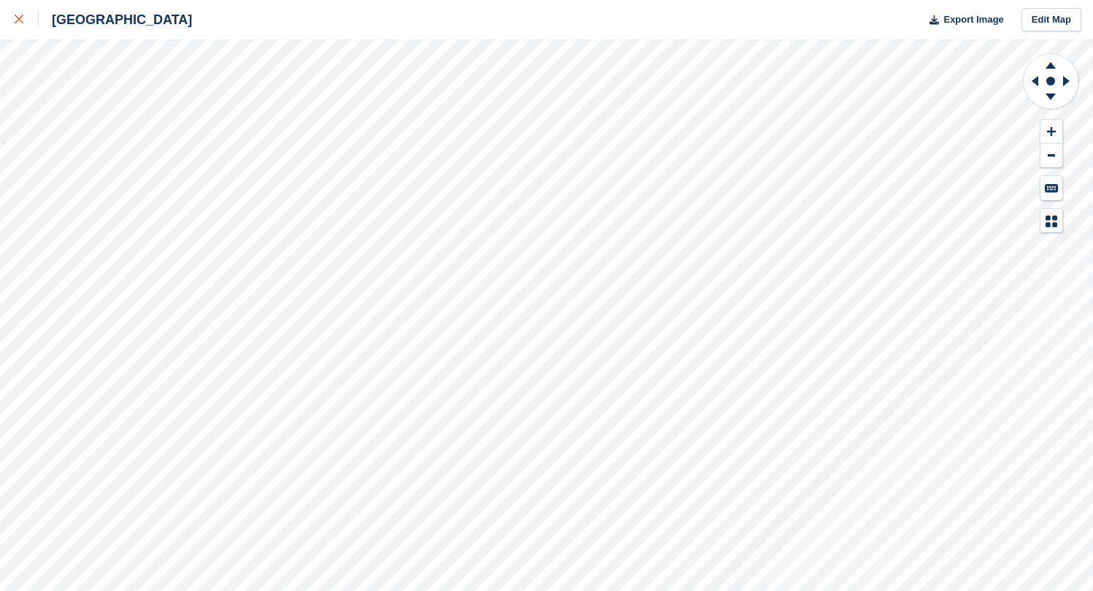
click at [17, 21] on icon at bounding box center [19, 19] width 9 height 9
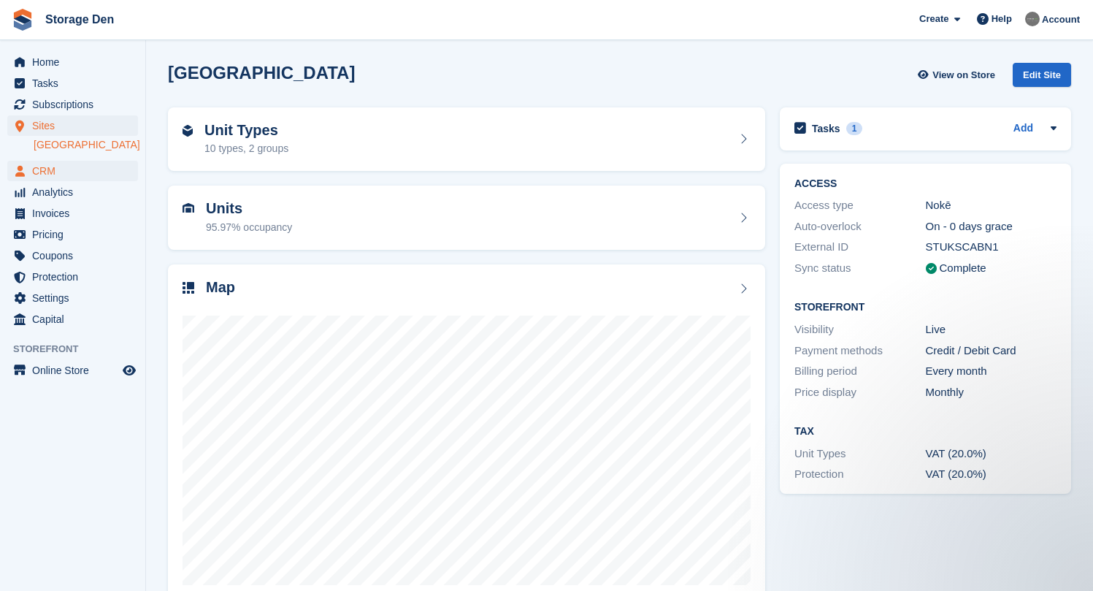
click at [61, 165] on span "CRM" at bounding box center [76, 171] width 88 height 20
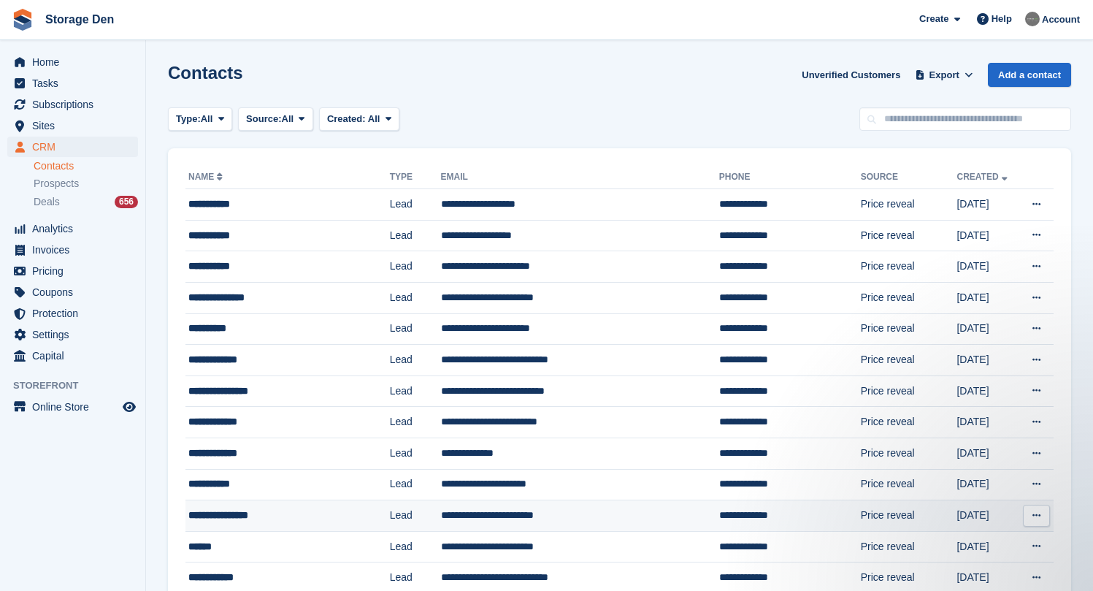
click at [315, 518] on div "**********" at bounding box center [275, 514] width 174 height 15
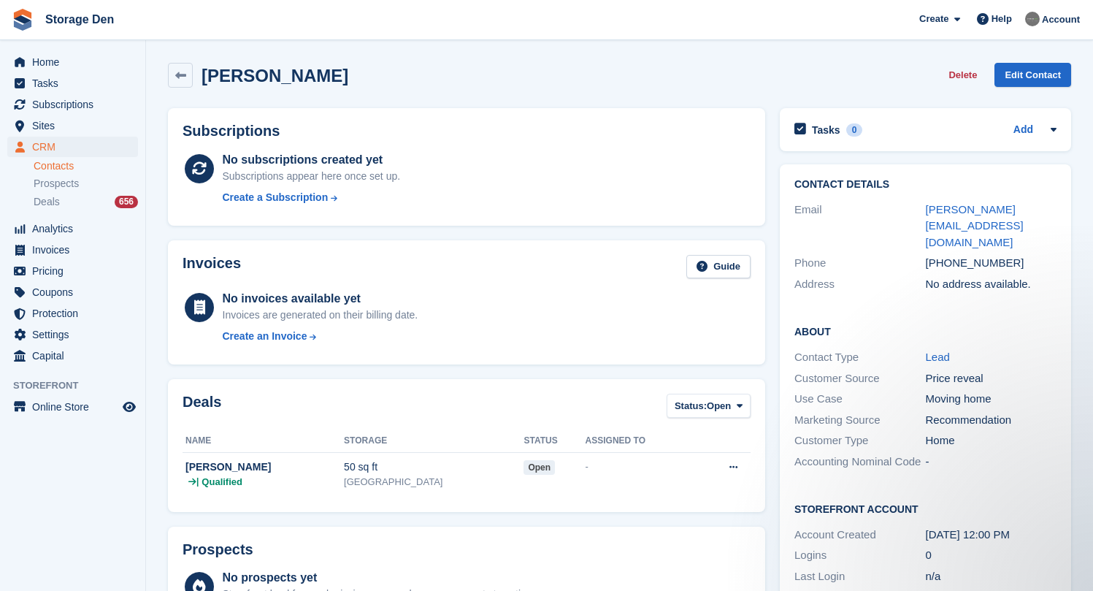
click at [194, 80] on div "Ewan Kirkpatrick" at bounding box center [270, 76] width 155 height 20
drag, startPoint x: 940, startPoint y: 220, endPoint x: 923, endPoint y: 209, distance: 20.0
click at [923, 209] on div "Email e.kirkpatrick@yahoo.co.uk" at bounding box center [925, 226] width 262 height 54
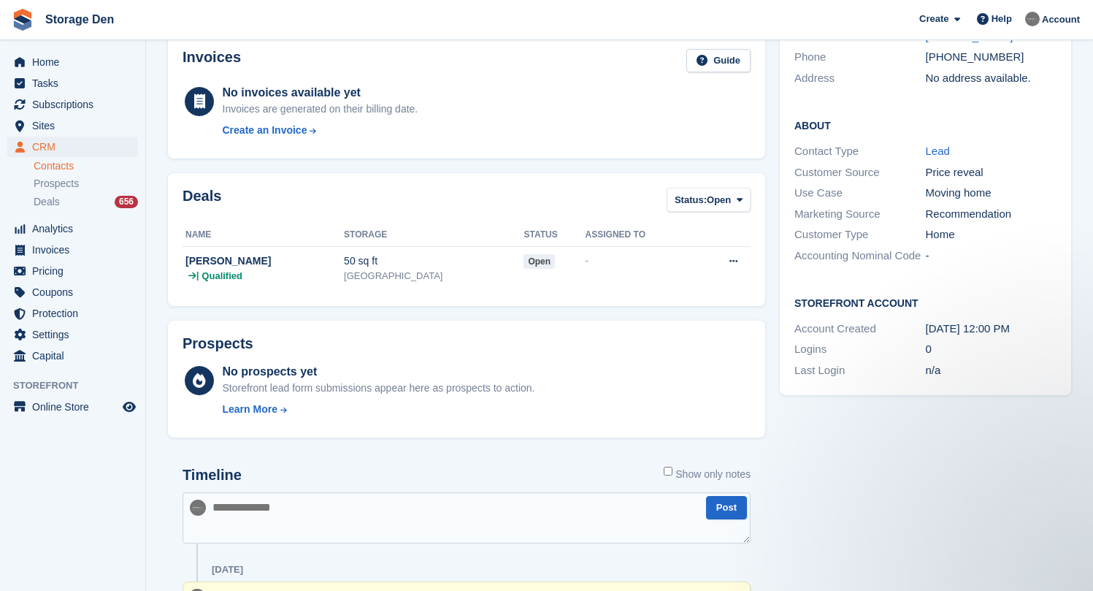
scroll to position [207, 0]
click at [328, 519] on textarea at bounding box center [466, 516] width 568 height 51
type textarea "*******"
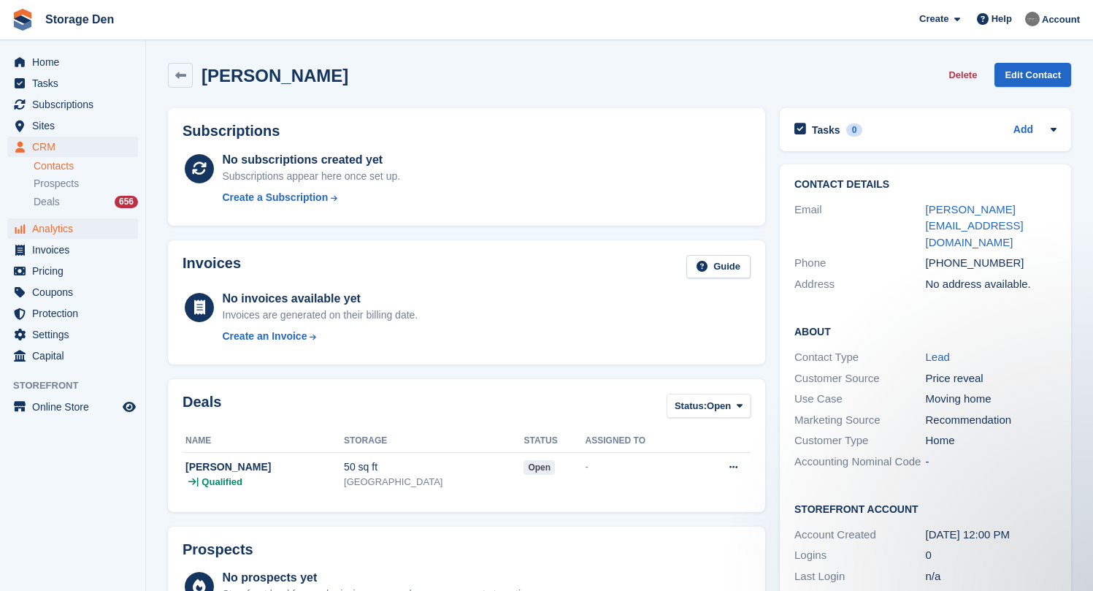
scroll to position [0, 0]
click at [70, 204] on div "Deals 656" at bounding box center [86, 202] width 104 height 14
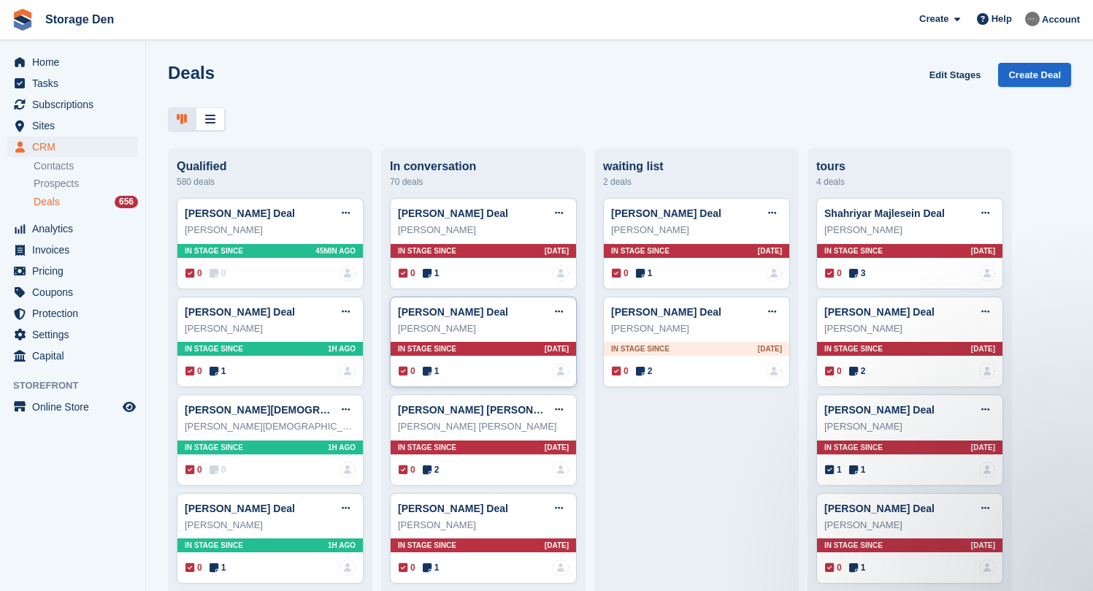
click at [434, 372] on span "1" at bounding box center [431, 370] width 17 height 13
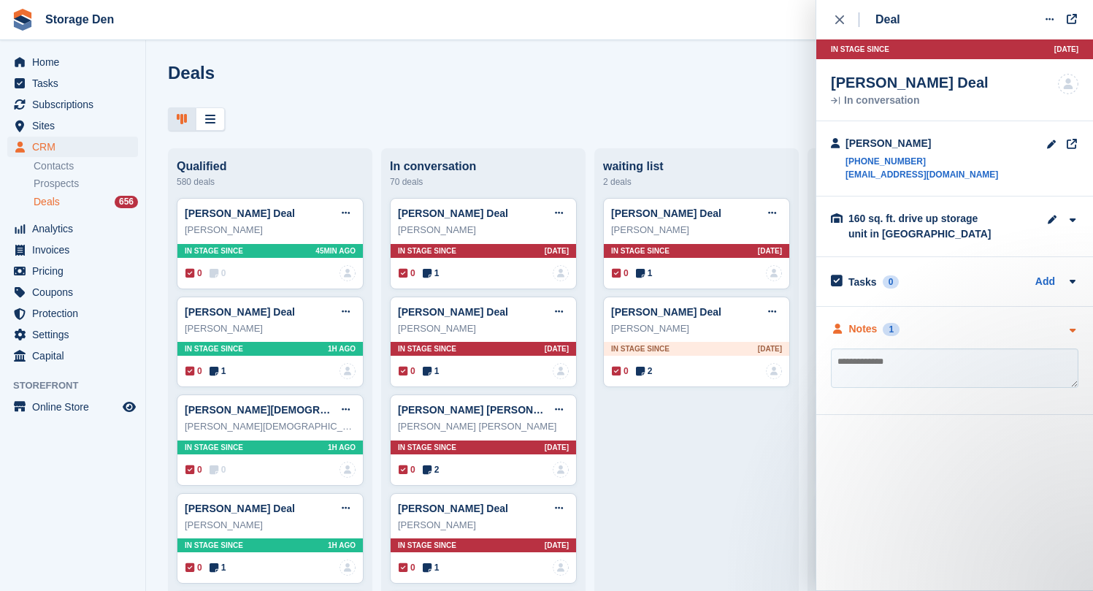
click at [846, 328] on div "Notes 1" at bounding box center [865, 328] width 69 height 15
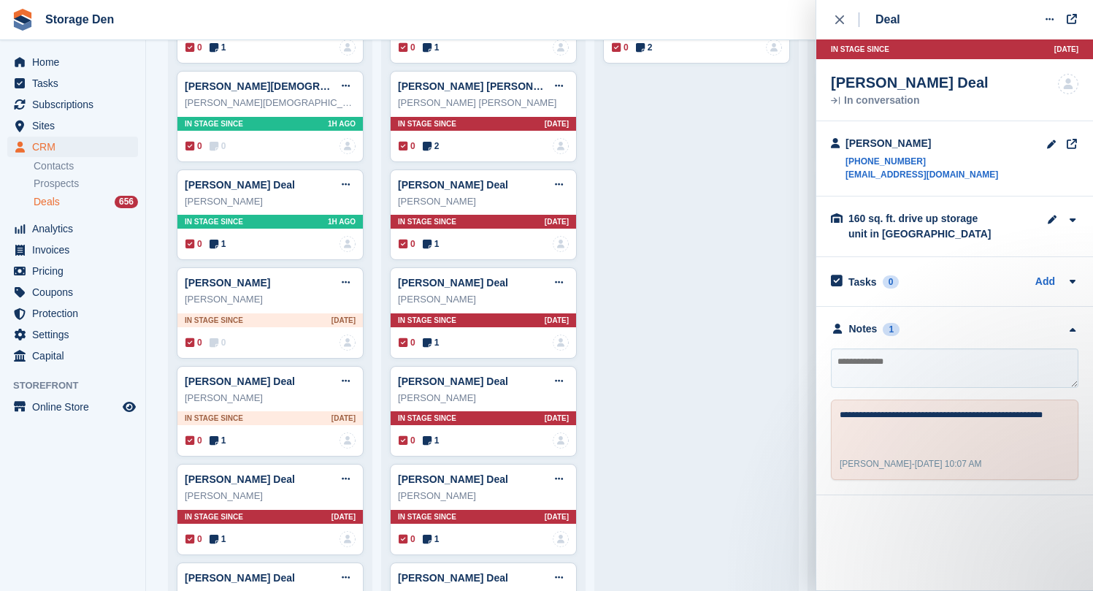
scroll to position [520, 0]
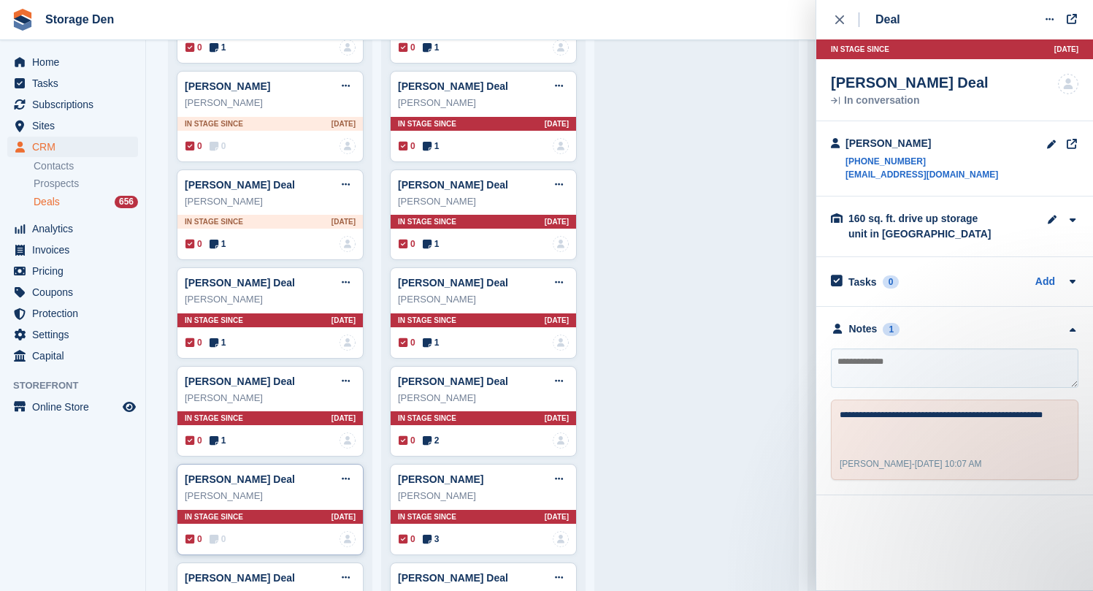
click at [221, 527] on div "Osarobo Omoregie Deal Edit deal Mark as won Mark as lost Delete deal Osarobo Om…" at bounding box center [270, 508] width 187 height 91
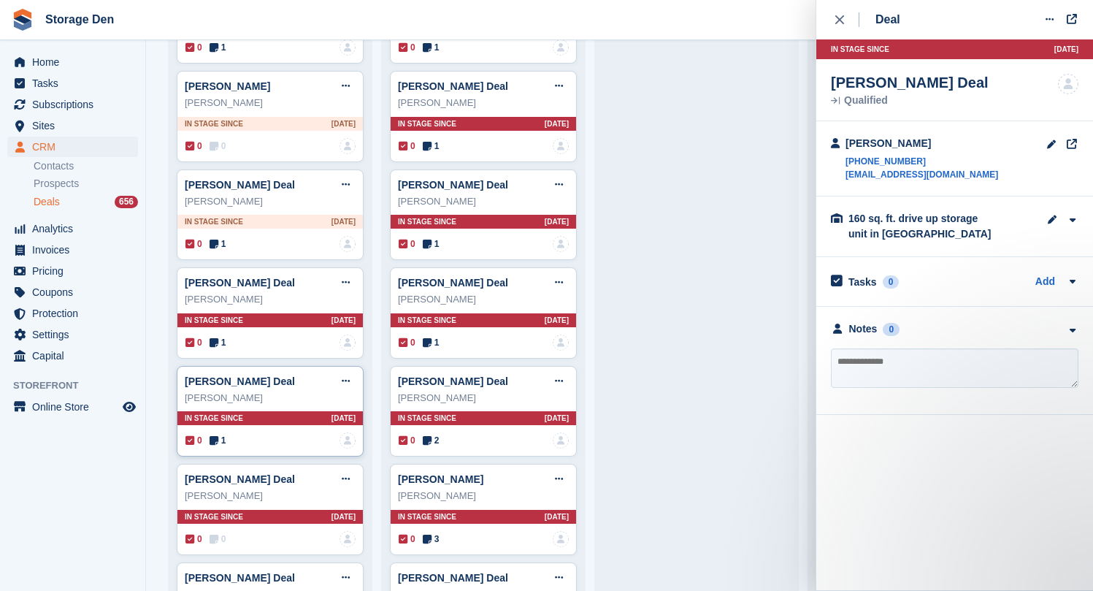
click at [217, 435] on icon at bounding box center [213, 440] width 9 height 10
click at [849, 321] on div "Notes" at bounding box center [863, 328] width 28 height 15
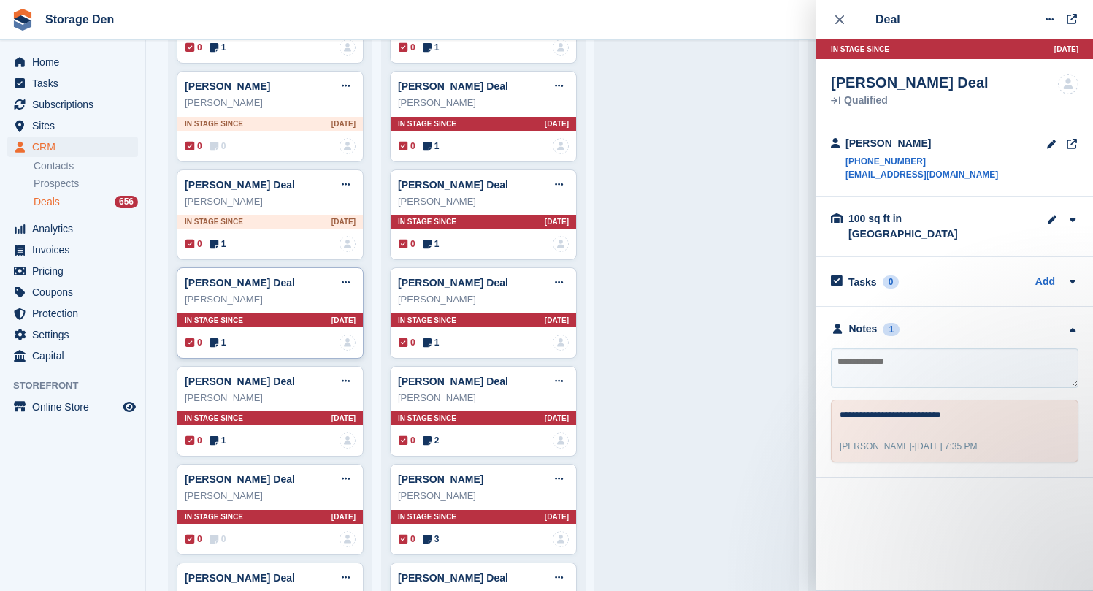
click at [214, 337] on icon at bounding box center [213, 342] width 9 height 10
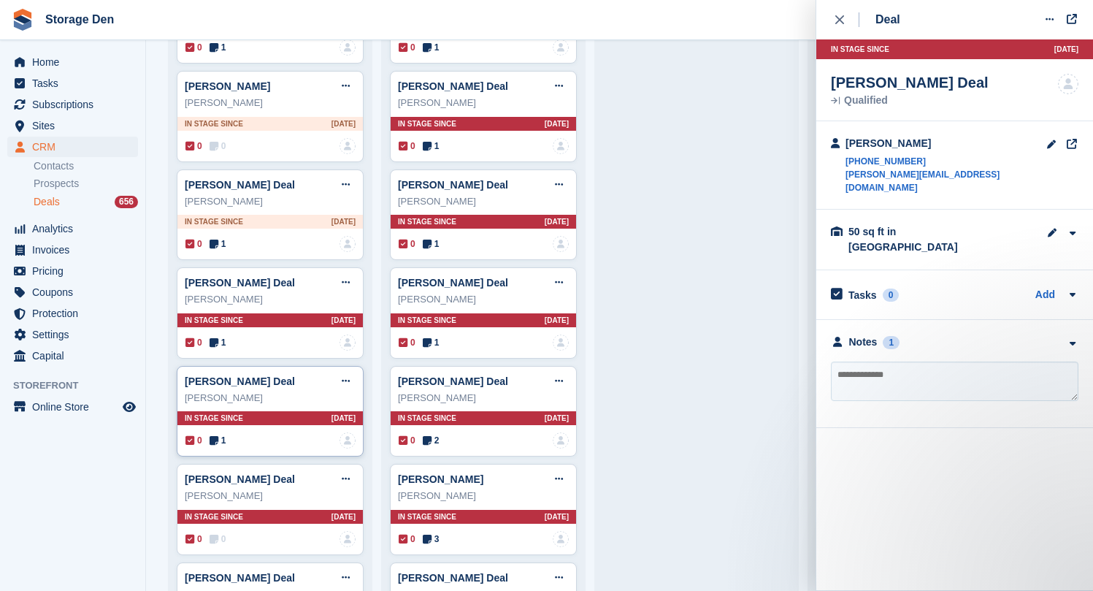
click at [220, 429] on div "David Chapman Deal Edit deal Mark as won Mark as lost Delete deal David Chapman…" at bounding box center [270, 411] width 187 height 91
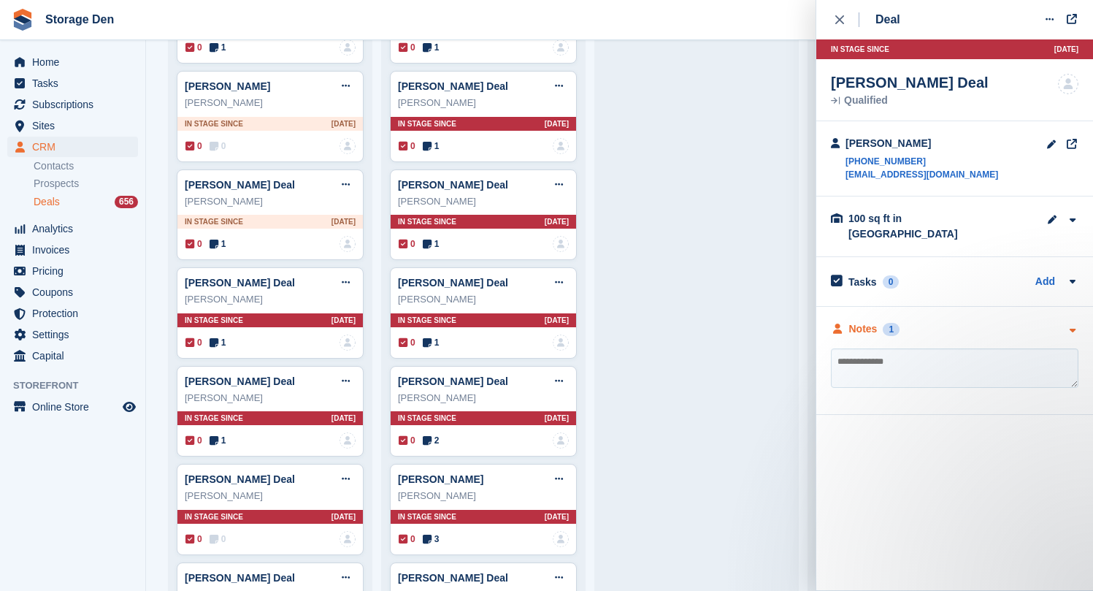
click at [869, 321] on div "Notes" at bounding box center [863, 328] width 28 height 15
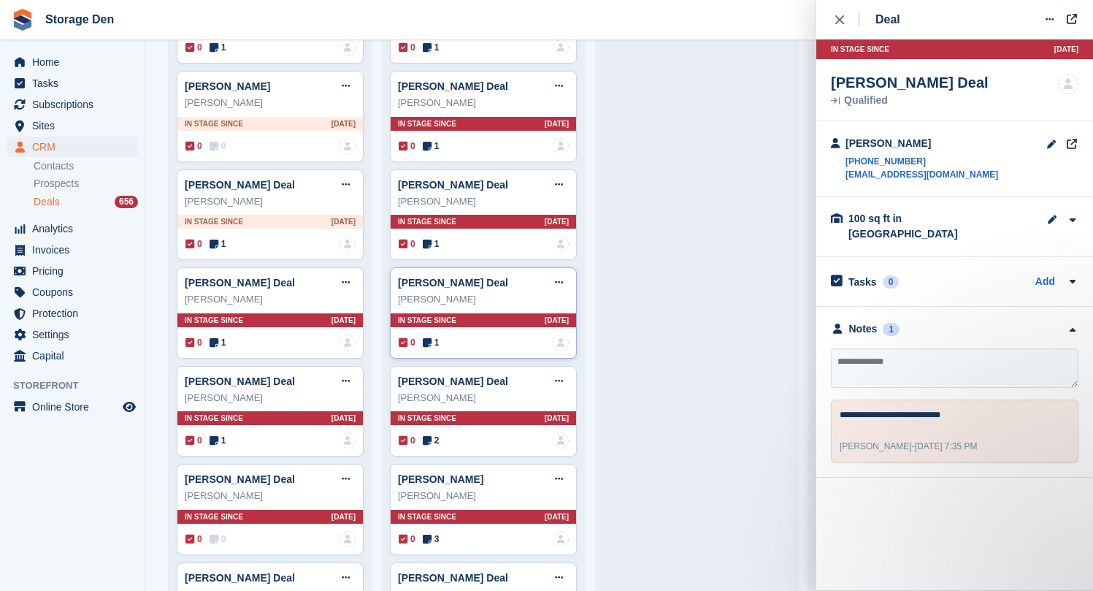
click at [433, 334] on div "0 1 No one is assigned to this deal" at bounding box center [484, 342] width 170 height 16
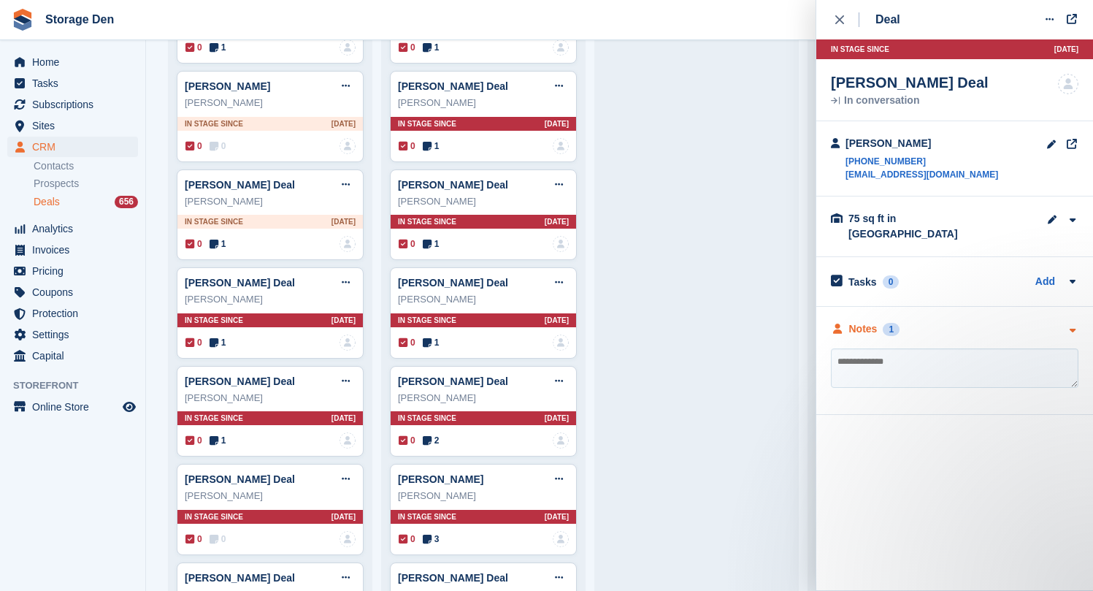
click at [849, 321] on div "Notes" at bounding box center [863, 328] width 28 height 15
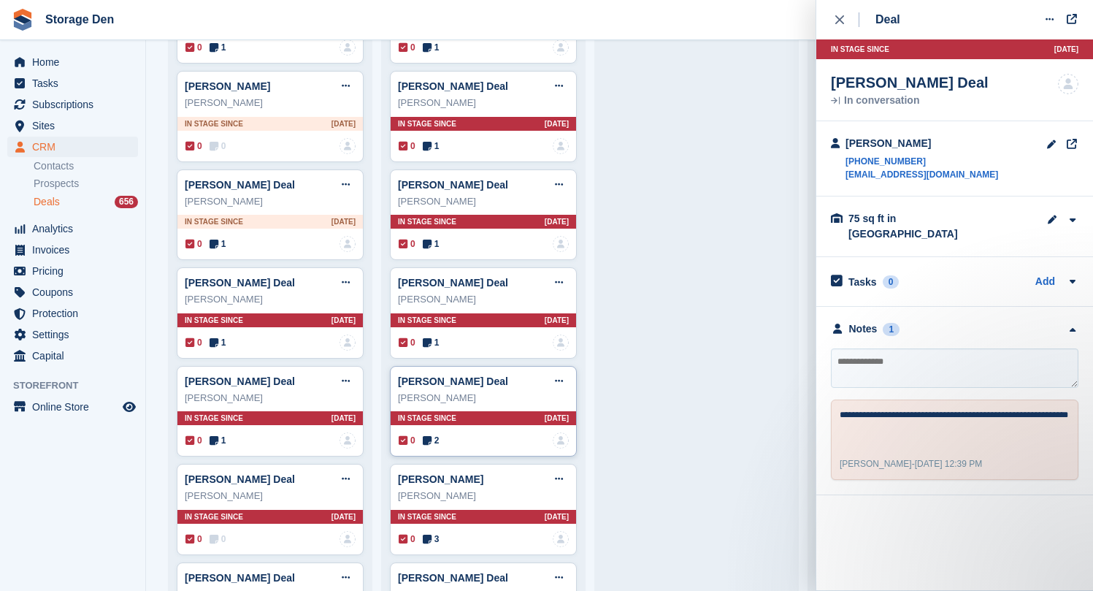
click at [442, 440] on div "0 2 No one is assigned to this deal" at bounding box center [484, 440] width 170 height 16
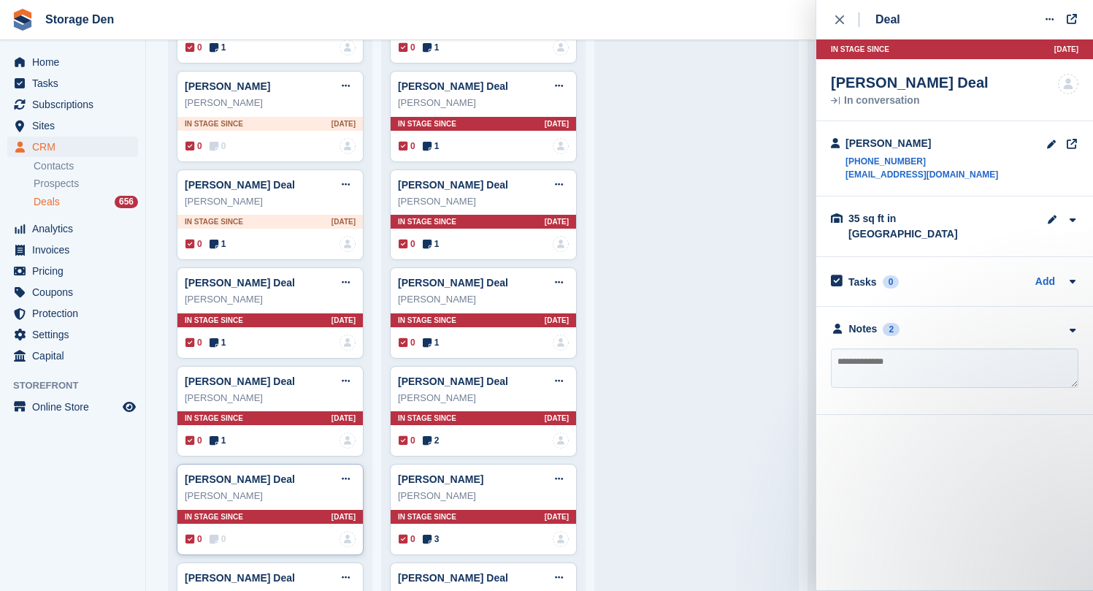
click at [226, 543] on div "0 0 No one is assigned to this deal" at bounding box center [270, 539] width 170 height 16
click at [220, 339] on span "1" at bounding box center [217, 342] width 17 height 13
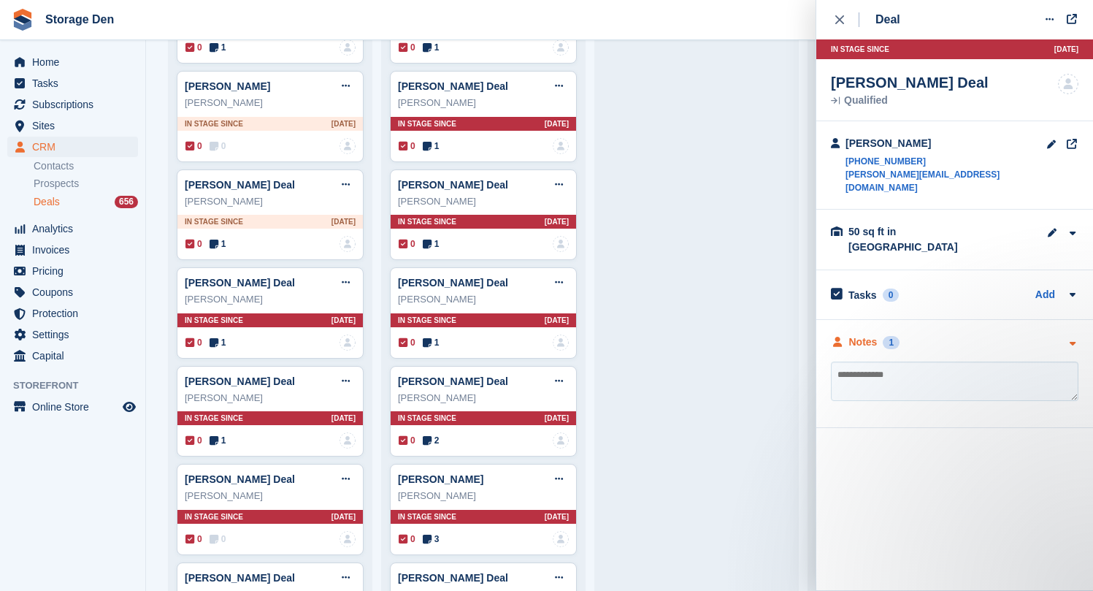
click at [863, 334] on div "Notes" at bounding box center [863, 341] width 28 height 15
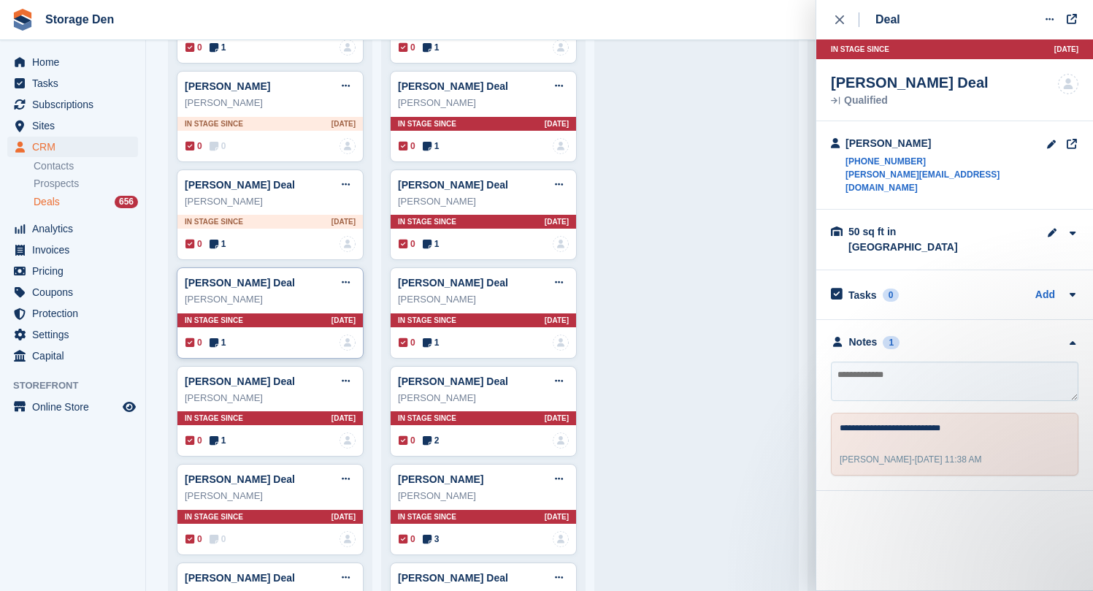
scroll to position [422, 0]
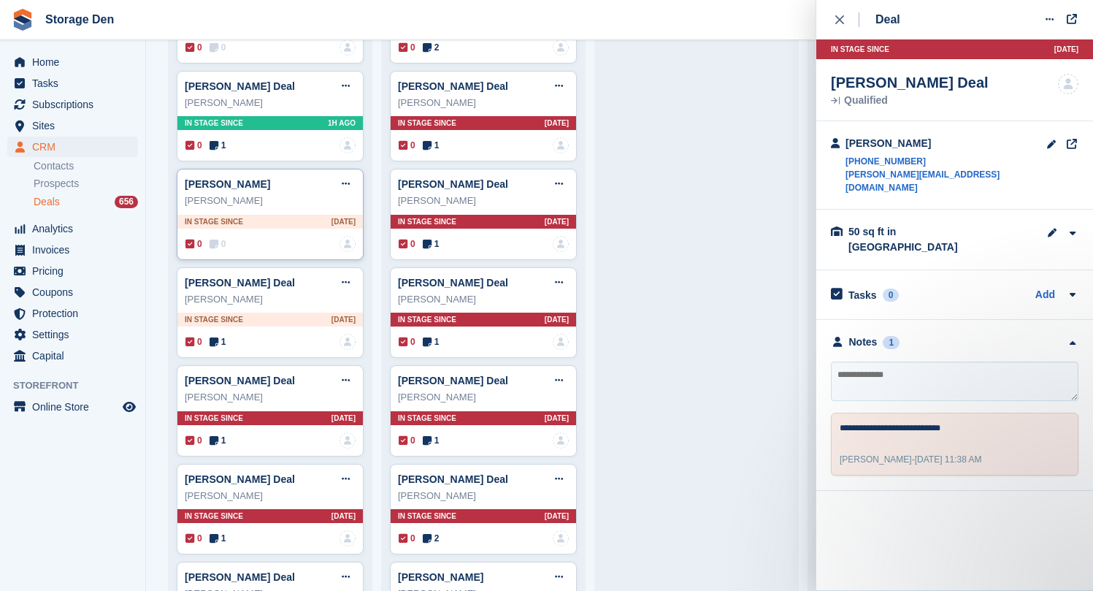
click at [225, 243] on span "0" at bounding box center [217, 243] width 17 height 13
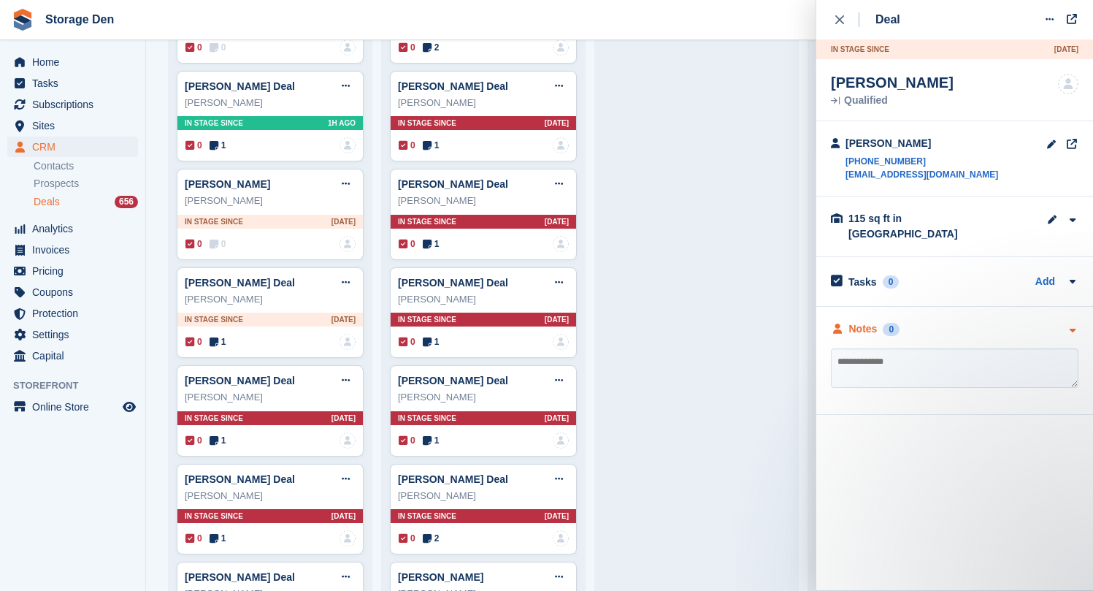
click at [885, 323] on div "0" at bounding box center [890, 329] width 17 height 13
click at [861, 321] on div "Notes" at bounding box center [863, 328] width 28 height 15
click at [904, 220] on div "115 sq ft in Aberdeen" at bounding box center [921, 226] width 146 height 31
click at [907, 173] on link "tasha_malcolm@hotmail.com" at bounding box center [921, 174] width 153 height 13
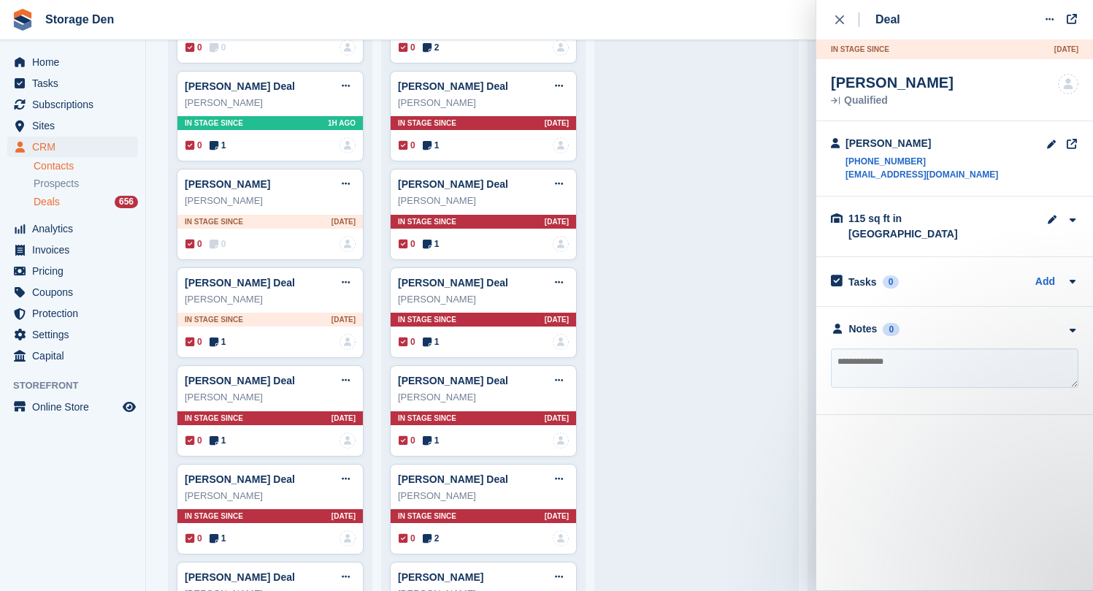
click at [73, 165] on link "Contacts" at bounding box center [86, 166] width 104 height 14
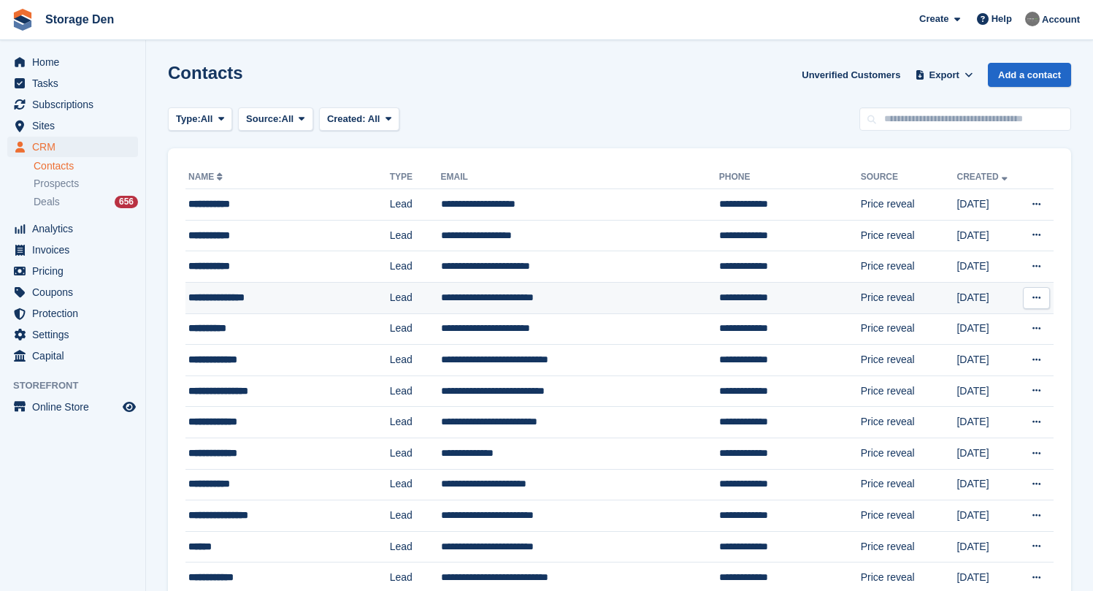
click at [279, 293] on div "**********" at bounding box center [275, 297] width 174 height 15
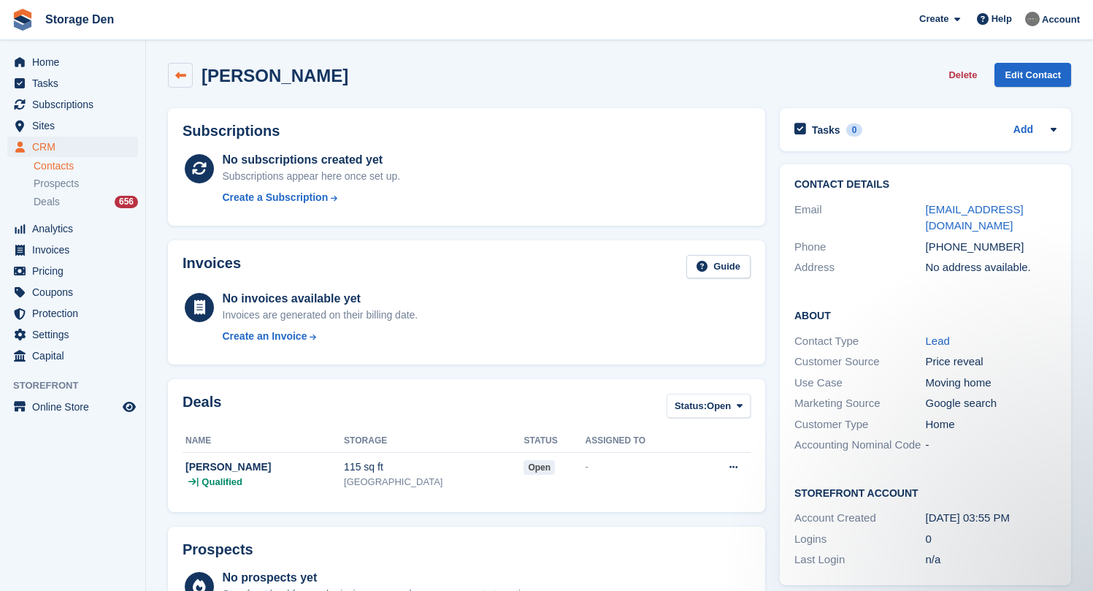
click at [189, 74] on link at bounding box center [180, 75] width 25 height 25
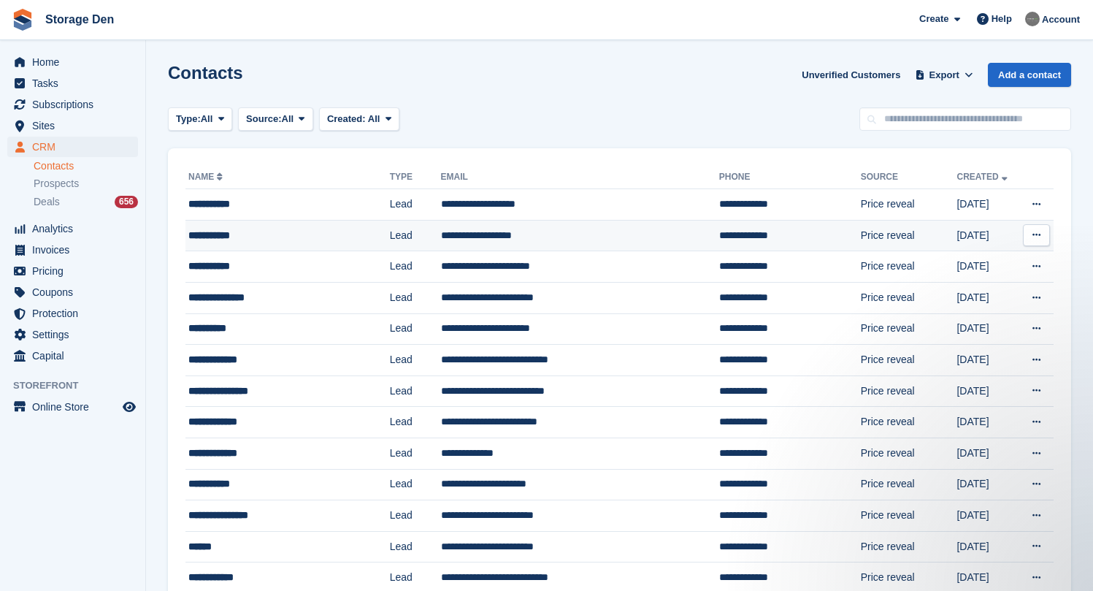
click at [318, 229] on div "**********" at bounding box center [275, 235] width 174 height 15
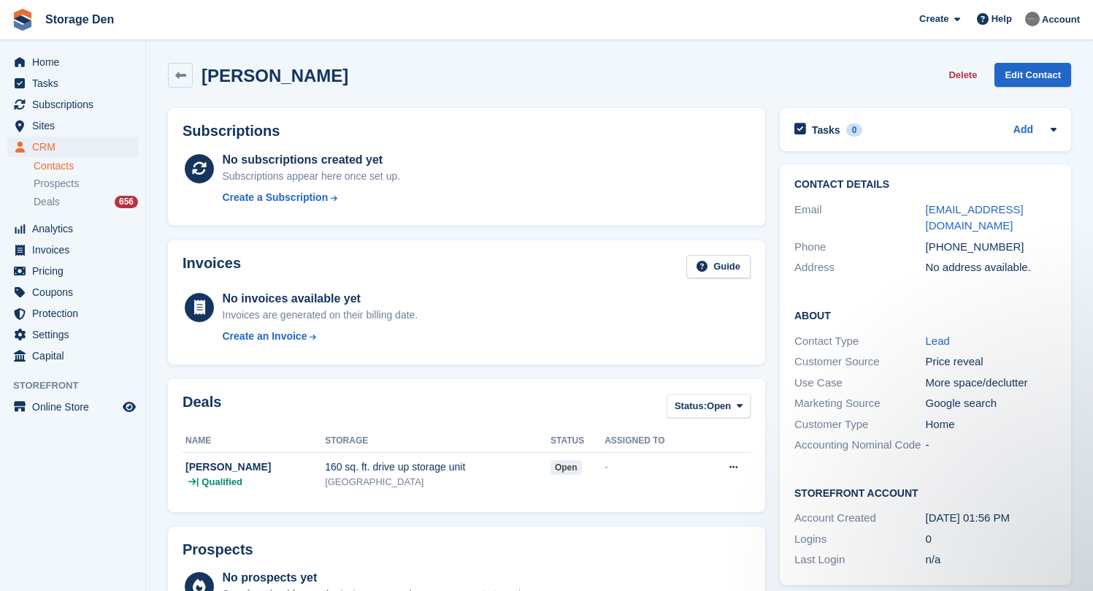
scroll to position [337, 0]
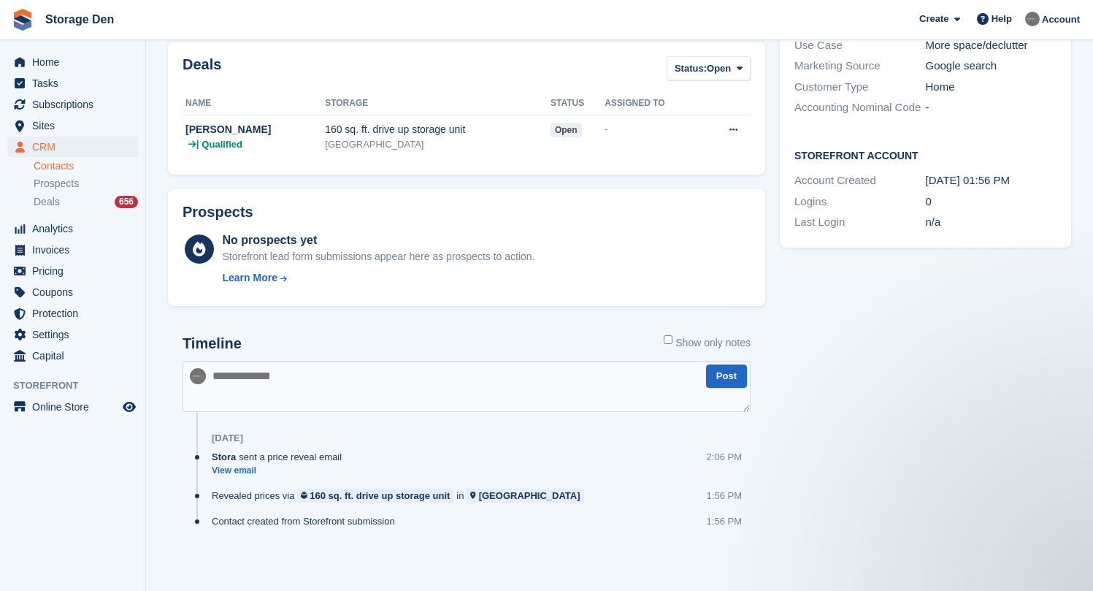
click at [331, 386] on textarea at bounding box center [466, 386] width 568 height 51
type textarea "**********"
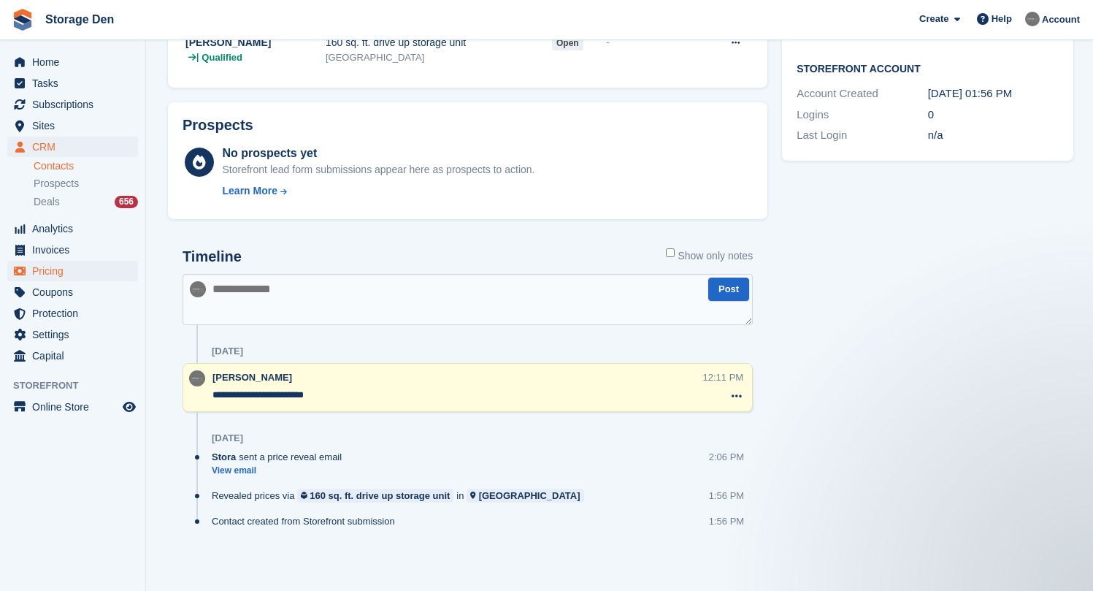
scroll to position [40, 0]
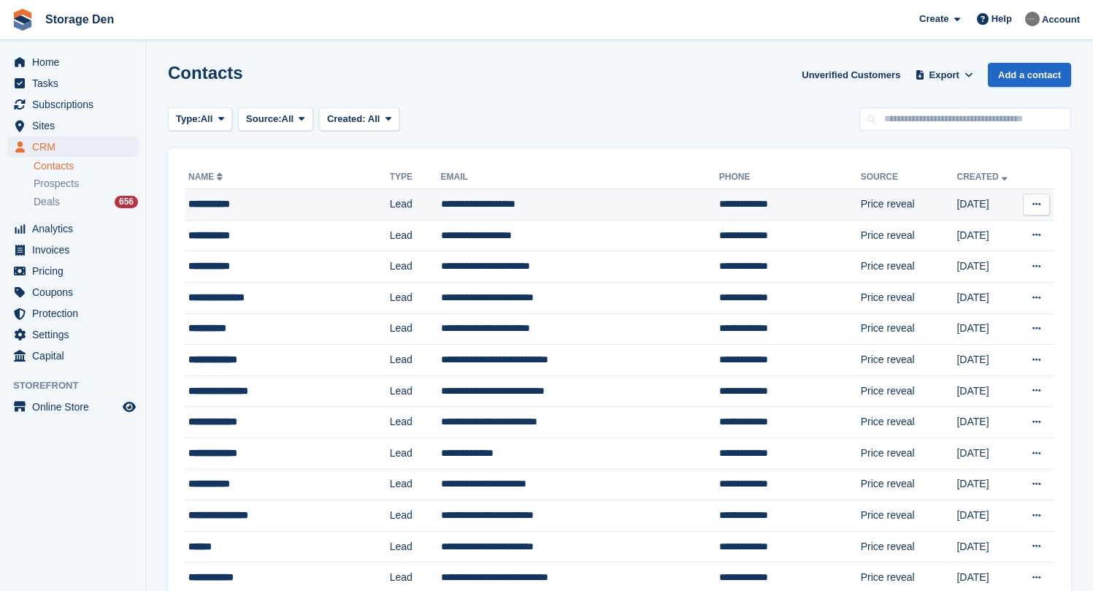
click at [280, 197] on div "**********" at bounding box center [275, 203] width 174 height 15
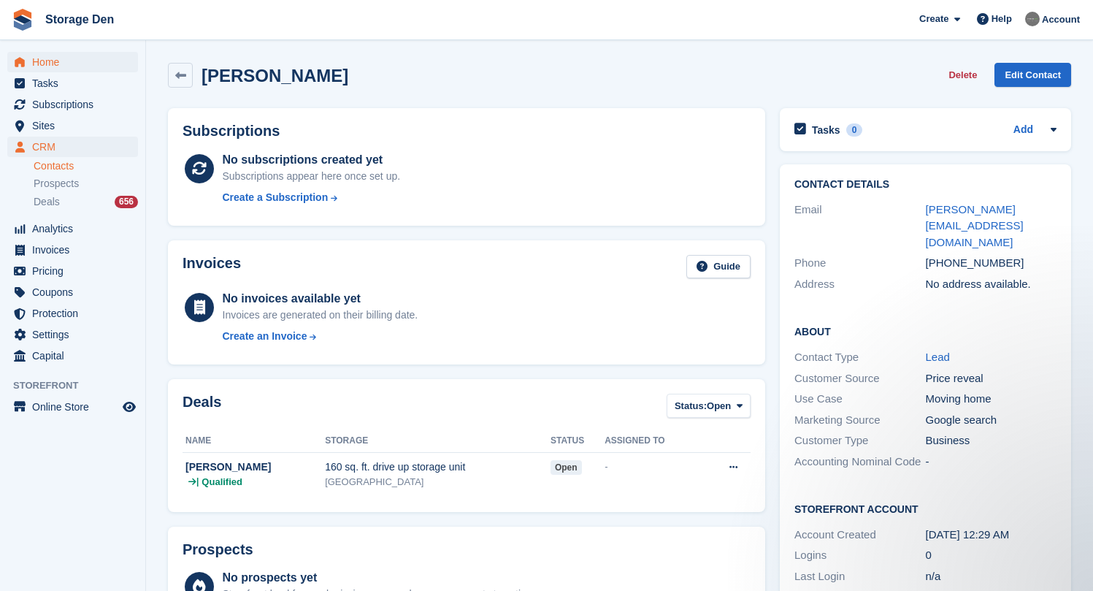
click at [66, 63] on span "Home" at bounding box center [76, 62] width 88 height 20
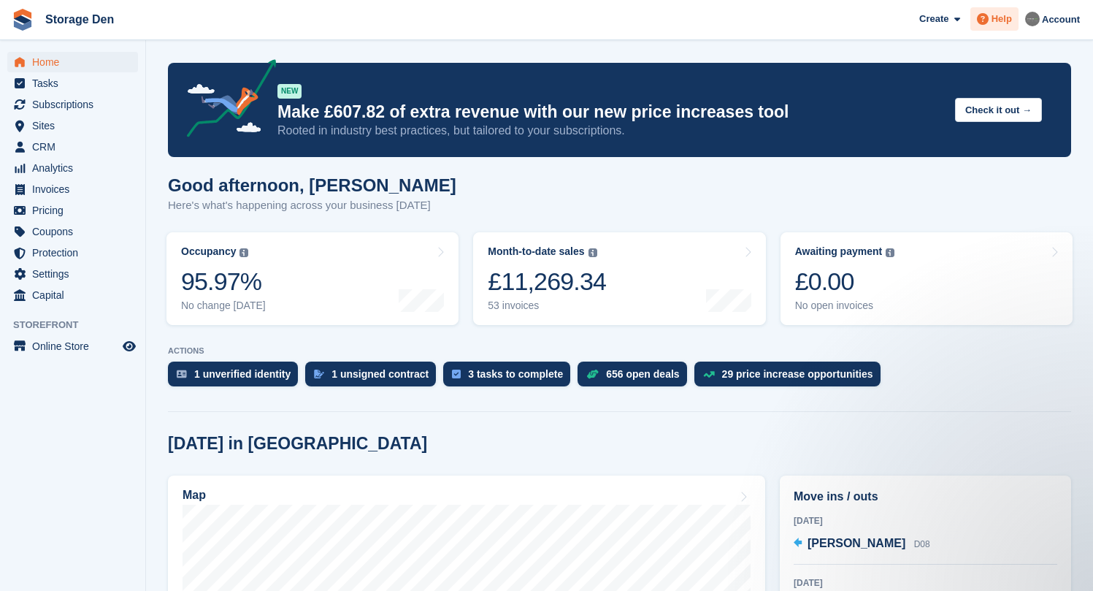
click at [982, 28] on span at bounding box center [983, 19] width 18 height 18
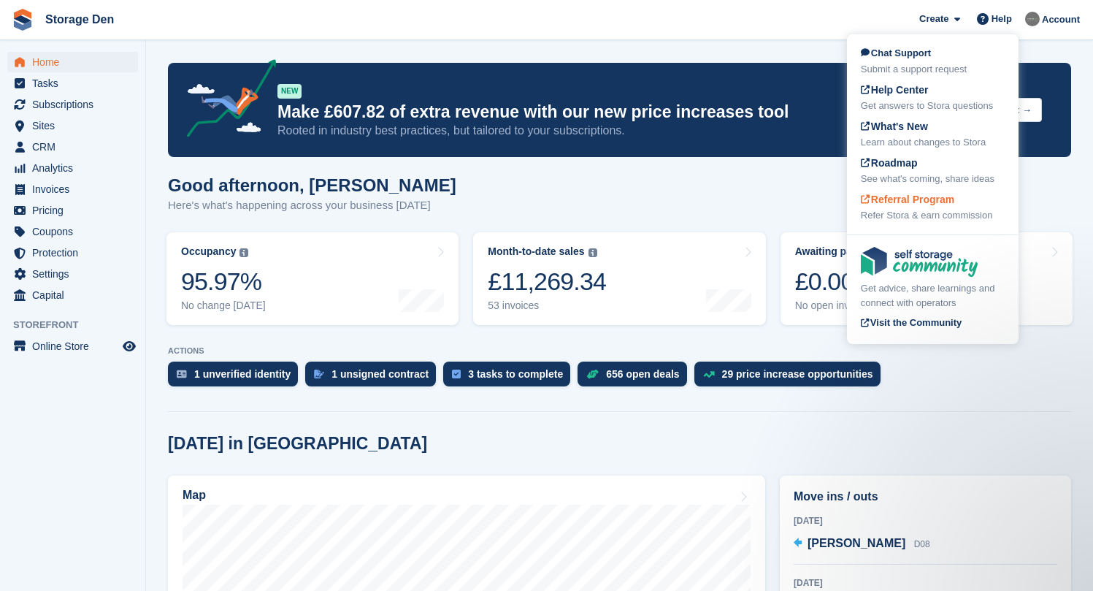
click at [935, 196] on span "Referral Program" at bounding box center [907, 199] width 93 height 12
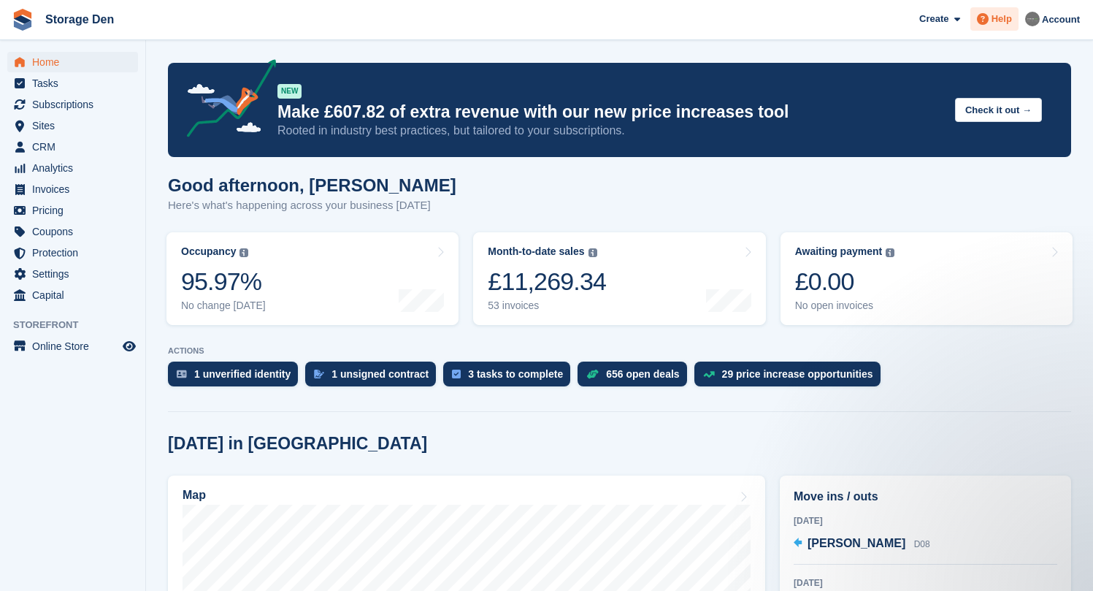
click at [1006, 19] on span "Help" at bounding box center [1001, 19] width 20 height 15
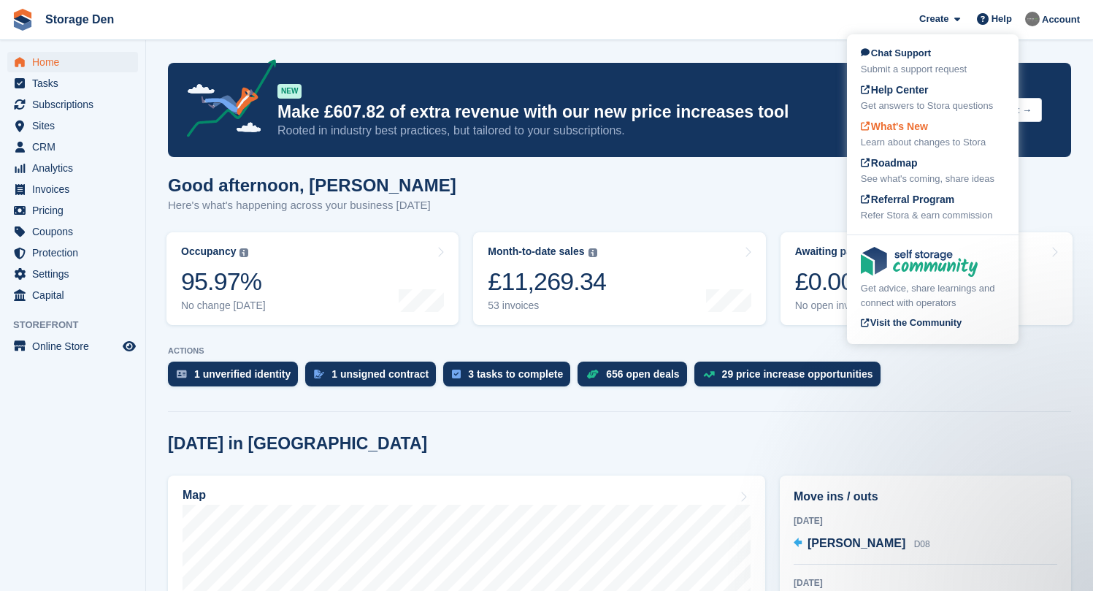
click at [941, 131] on div "What's New Learn about changes to Stora" at bounding box center [933, 134] width 144 height 31
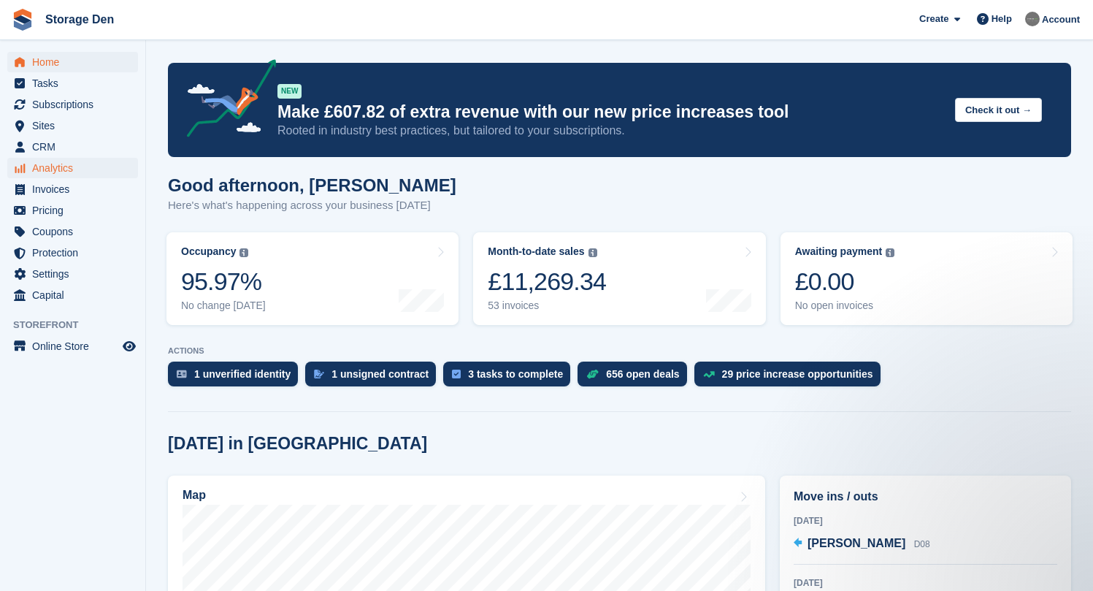
click at [72, 162] on span "Analytics" at bounding box center [76, 168] width 88 height 20
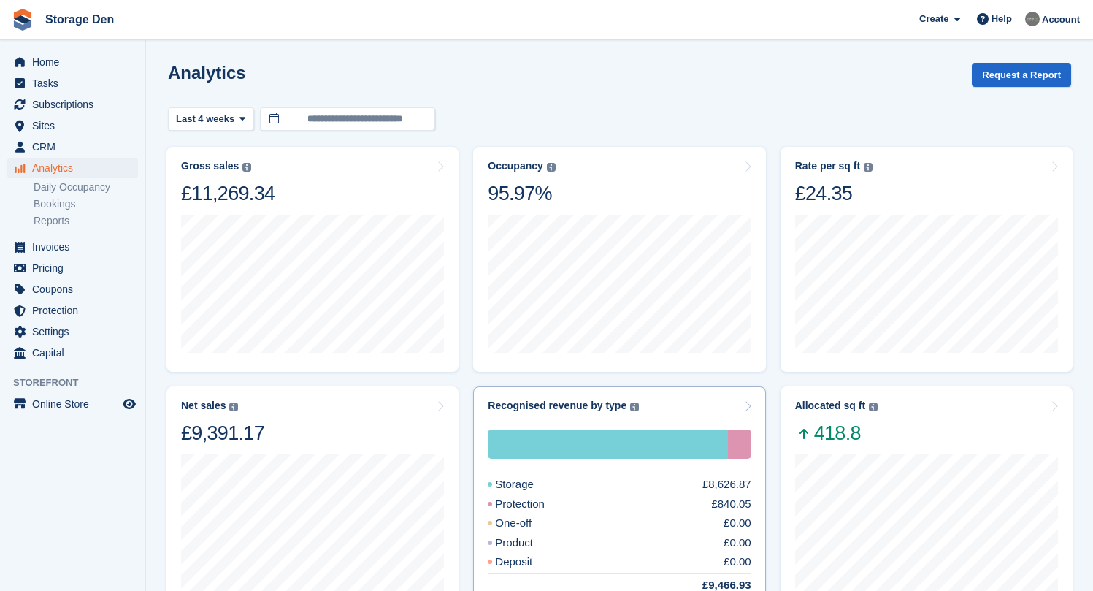
click at [663, 409] on div "Recognised revenue by type The sum of all finalised invoices, after discount an…" at bounding box center [619, 405] width 263 height 12
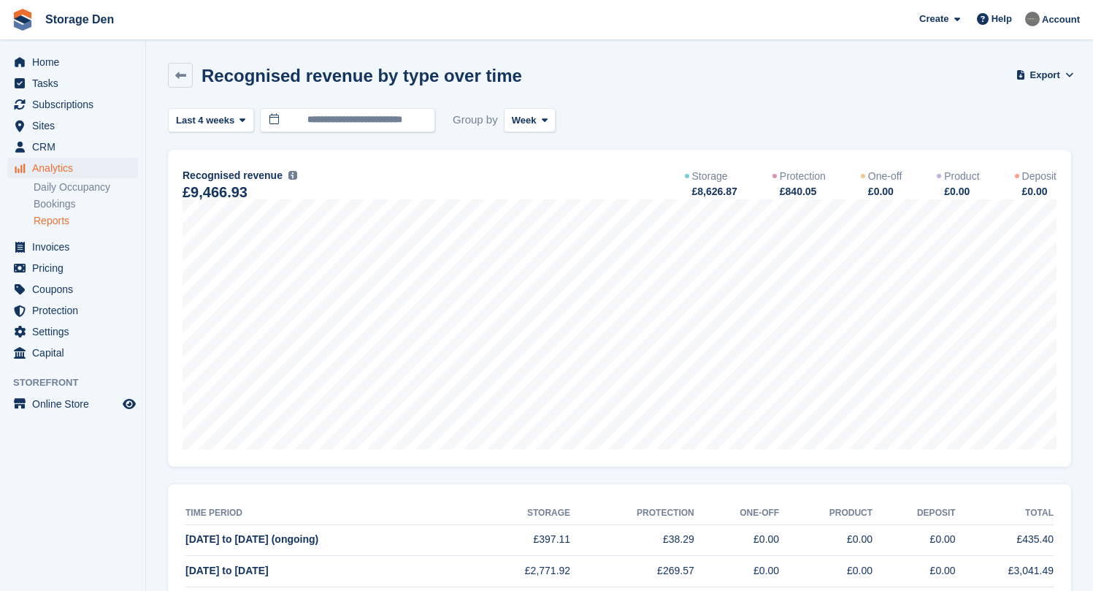
click at [218, 121] on span "Last 4 weeks" at bounding box center [205, 120] width 58 height 15
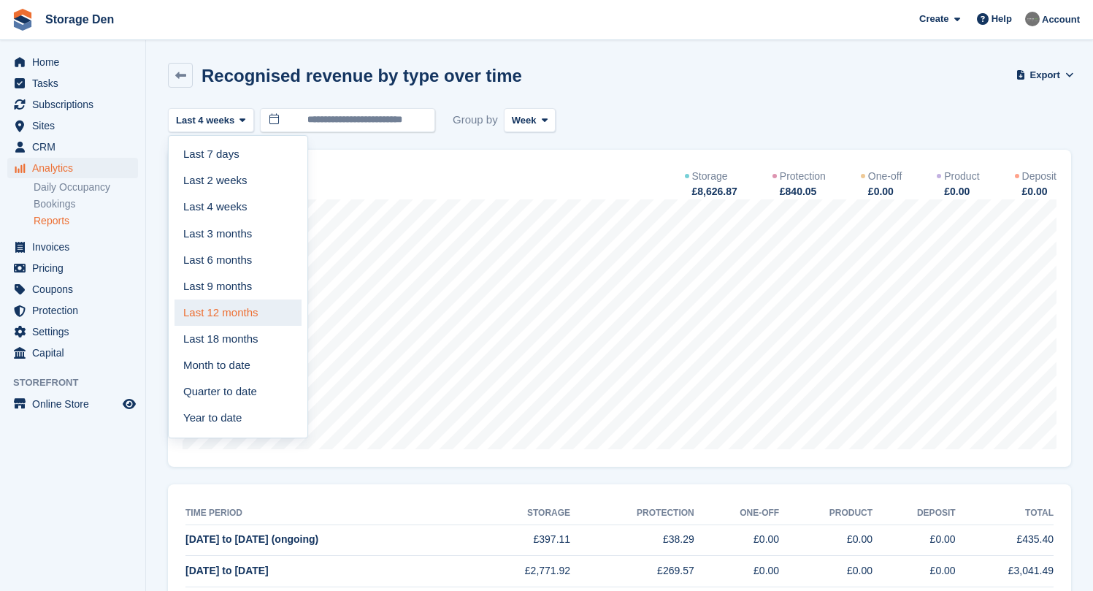
click at [242, 305] on link "Last 12 months" at bounding box center [237, 312] width 127 height 26
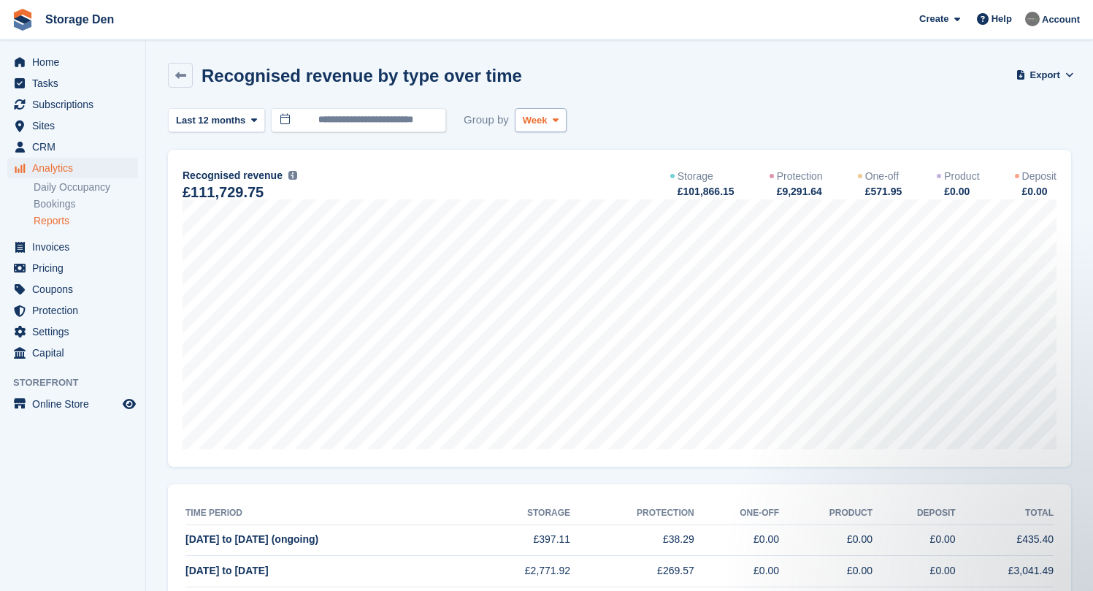
click at [546, 123] on span "Week" at bounding box center [535, 120] width 25 height 15
click at [555, 204] on link "Month" at bounding box center [584, 207] width 127 height 26
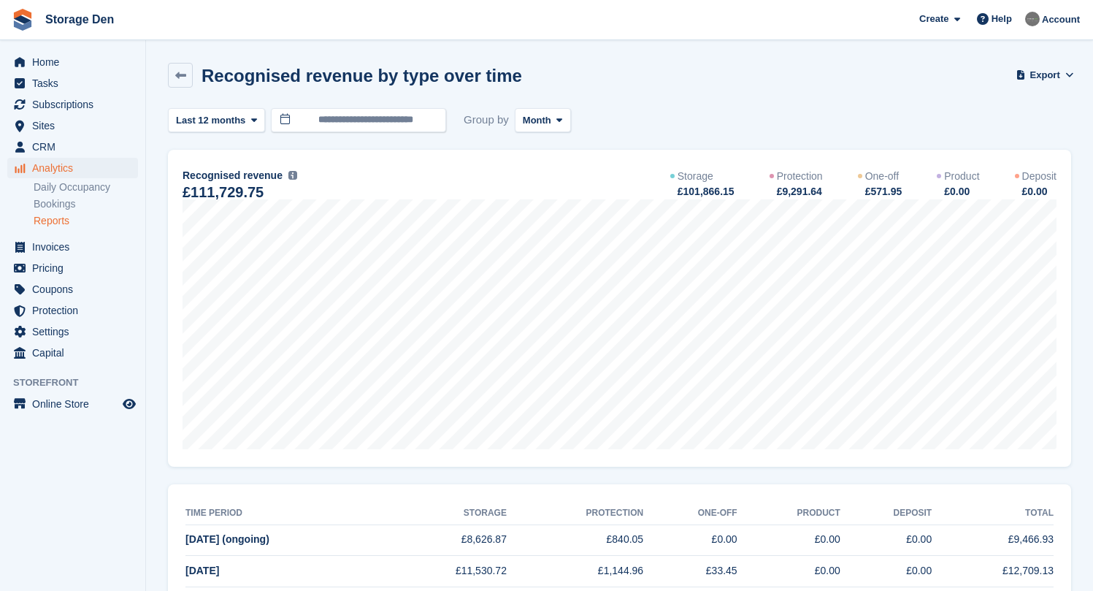
click at [59, 50] on div "Home Tasks Subscriptions Subscriptions Subscriptions Contracts Price increases …" at bounding box center [72, 205] width 145 height 318
click at [56, 57] on span "Home" at bounding box center [76, 62] width 88 height 20
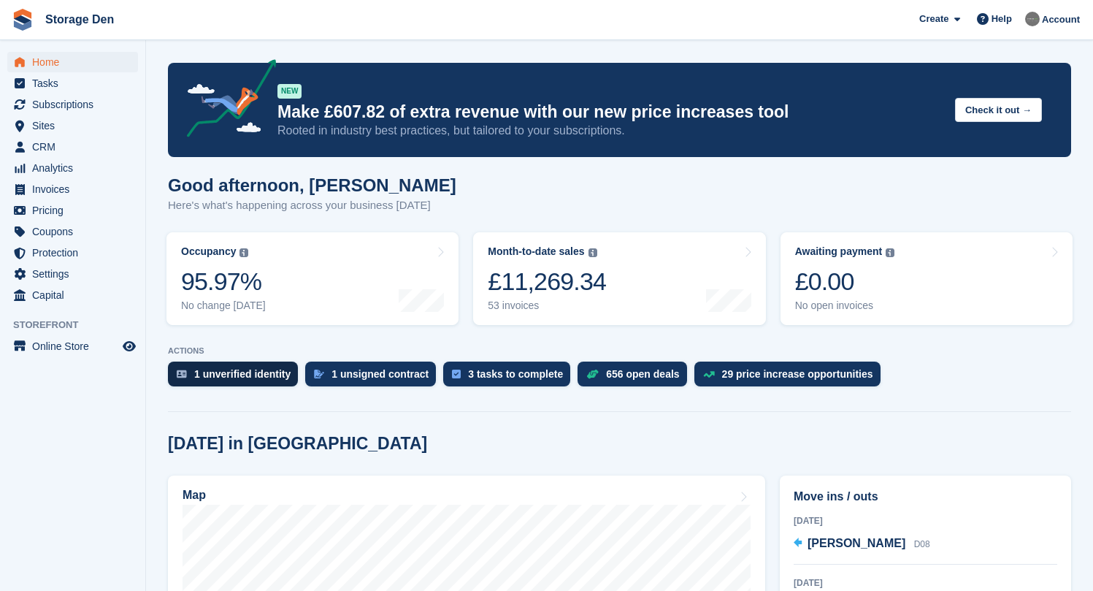
click at [247, 367] on div "1 unverified identity" at bounding box center [233, 373] width 130 height 25
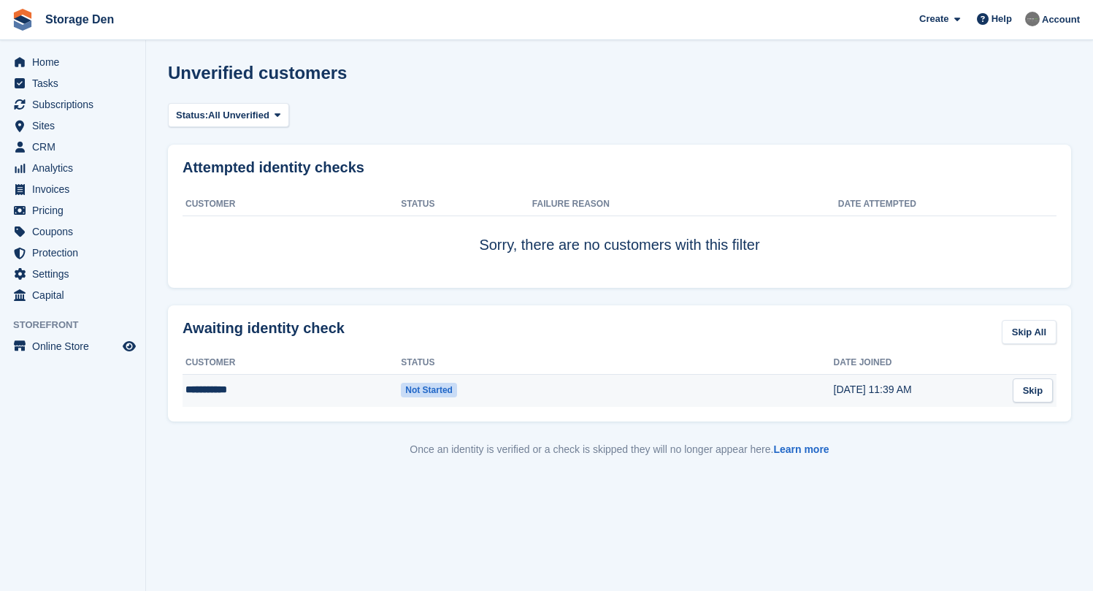
click at [288, 394] on td "**********" at bounding box center [291, 390] width 218 height 32
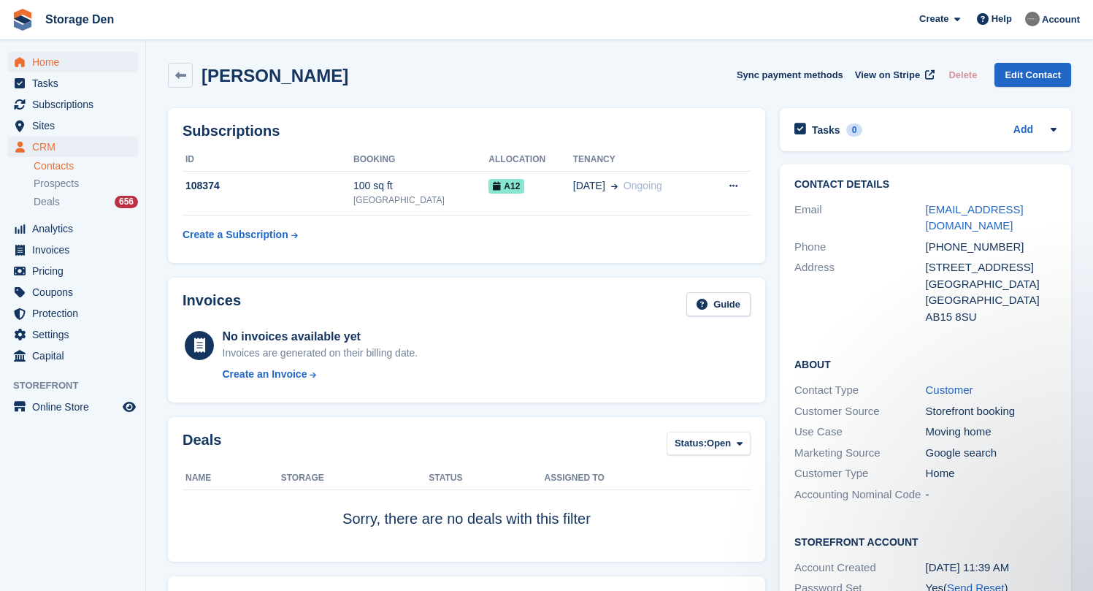
click at [77, 62] on span "Home" at bounding box center [76, 62] width 88 height 20
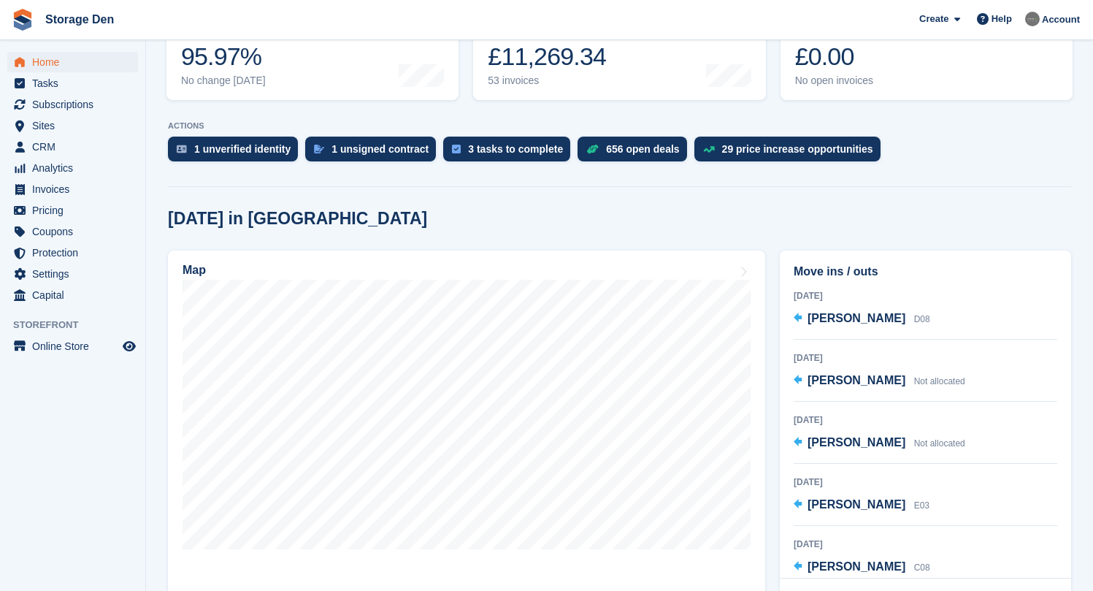
scroll to position [225, 0]
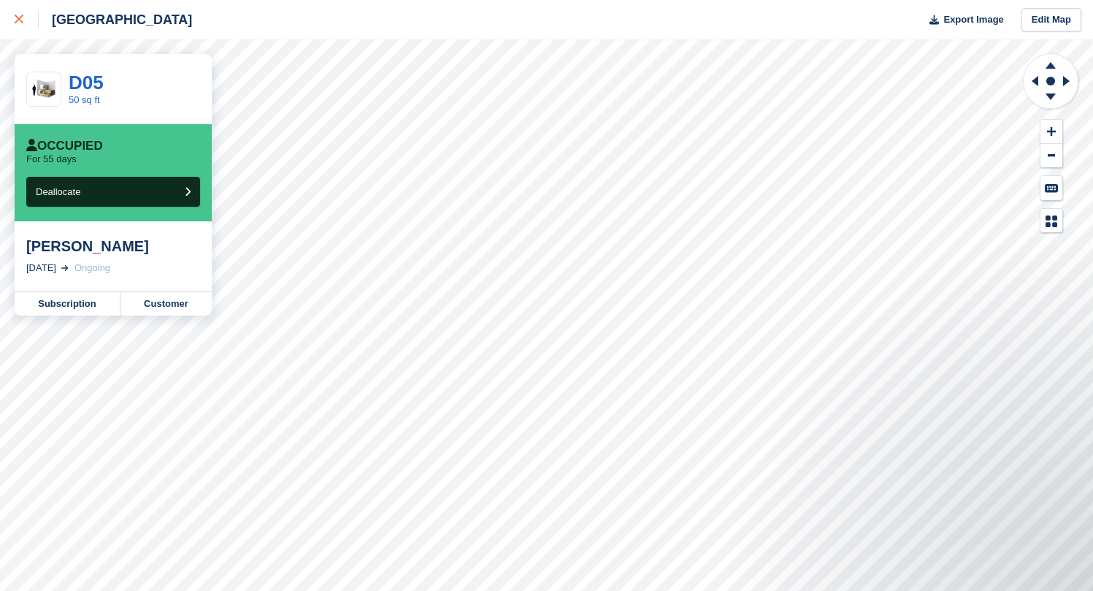
click at [23, 9] on link at bounding box center [19, 19] width 39 height 39
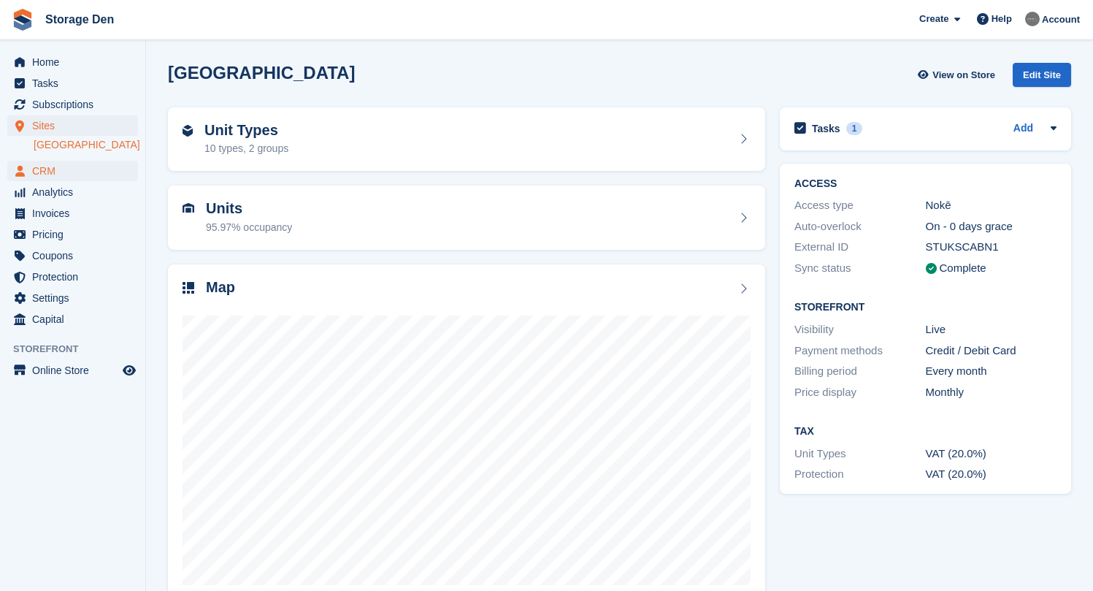
click at [74, 172] on span "CRM" at bounding box center [76, 171] width 88 height 20
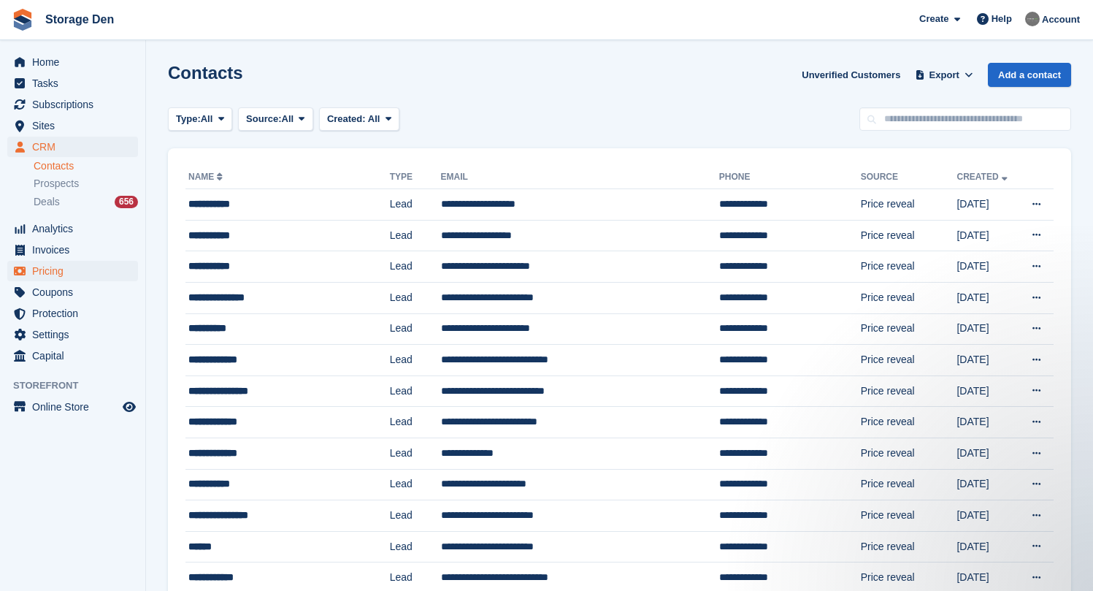
click at [83, 275] on span "Pricing" at bounding box center [76, 271] width 88 height 20
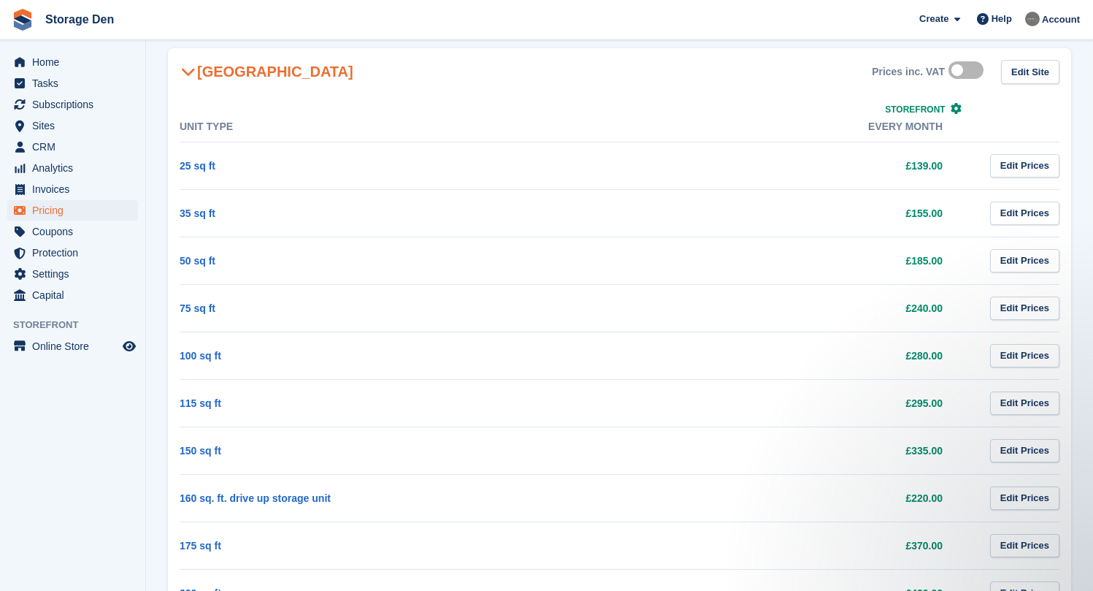
scroll to position [687, 0]
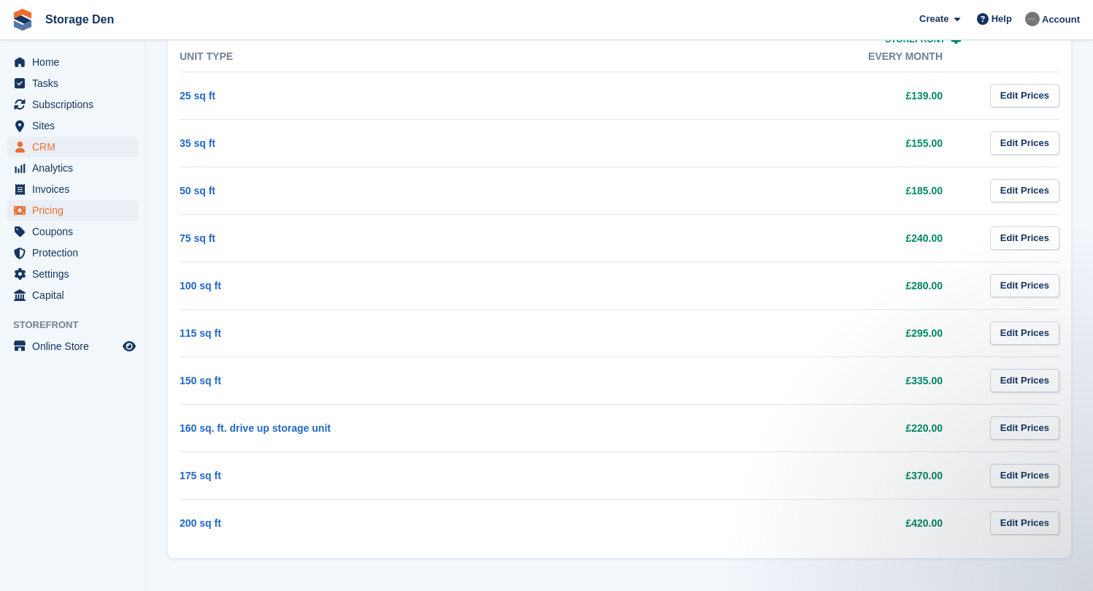
click at [109, 153] on span "CRM" at bounding box center [76, 146] width 88 height 20
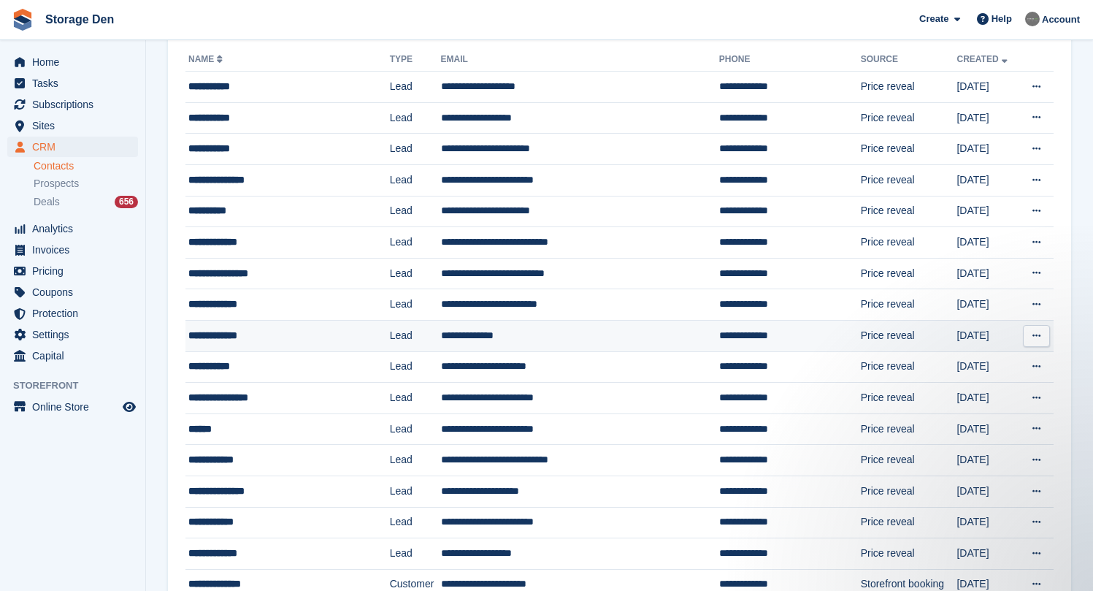
scroll to position [101, 0]
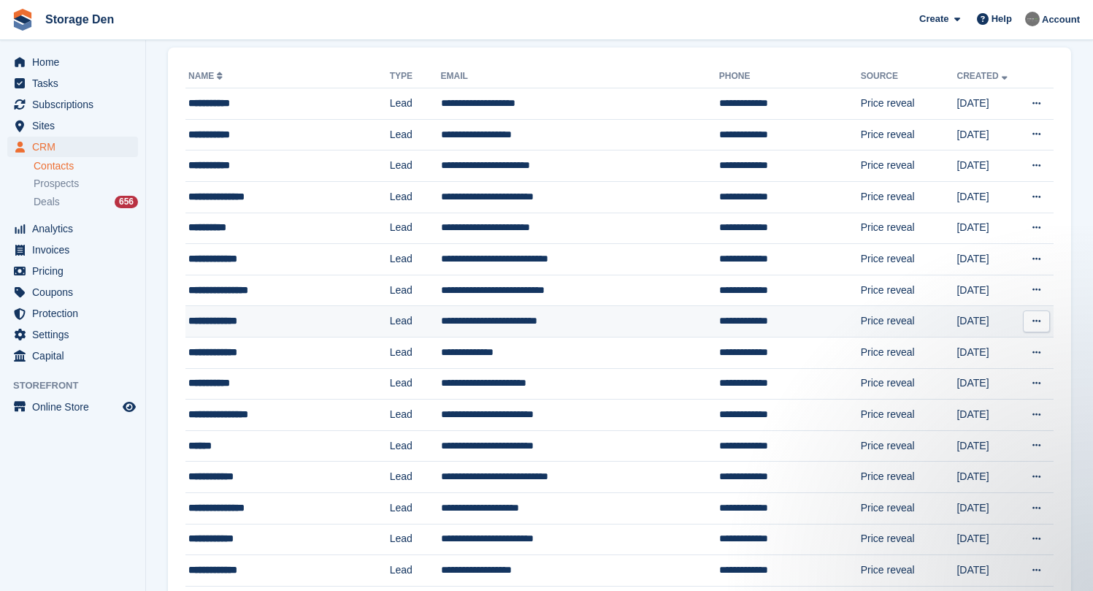
click at [288, 327] on div "**********" at bounding box center [275, 320] width 174 height 15
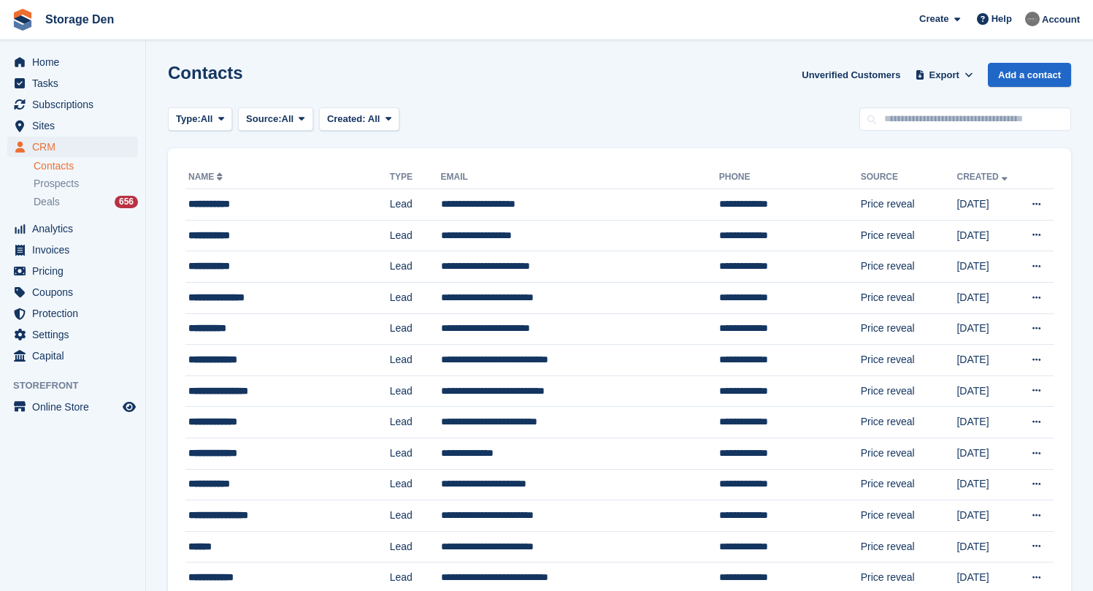
scroll to position [101, 0]
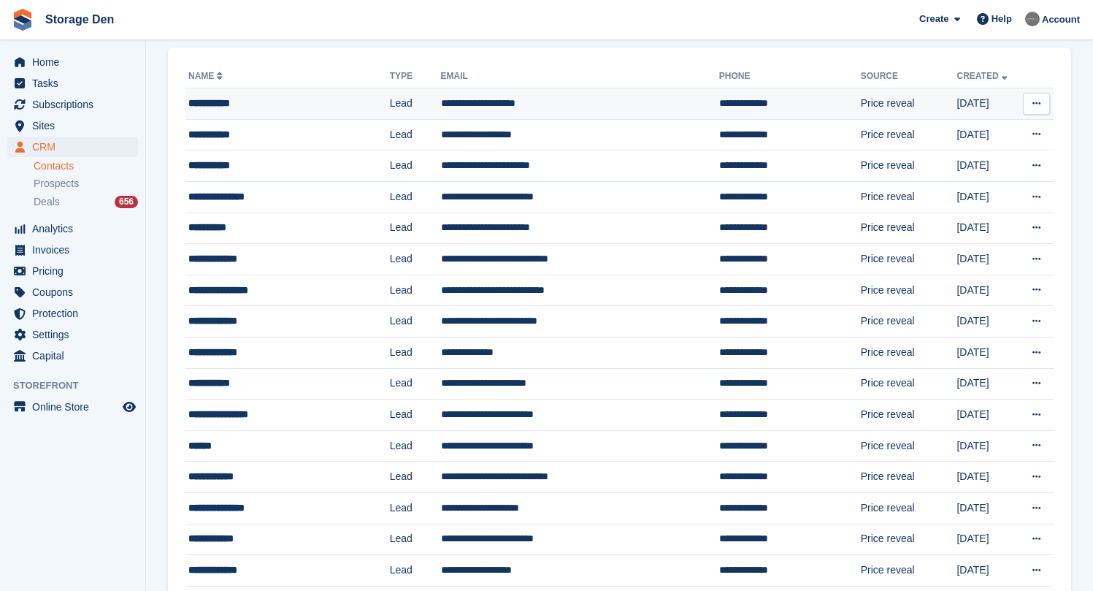
click at [301, 96] on div "**********" at bounding box center [275, 103] width 174 height 15
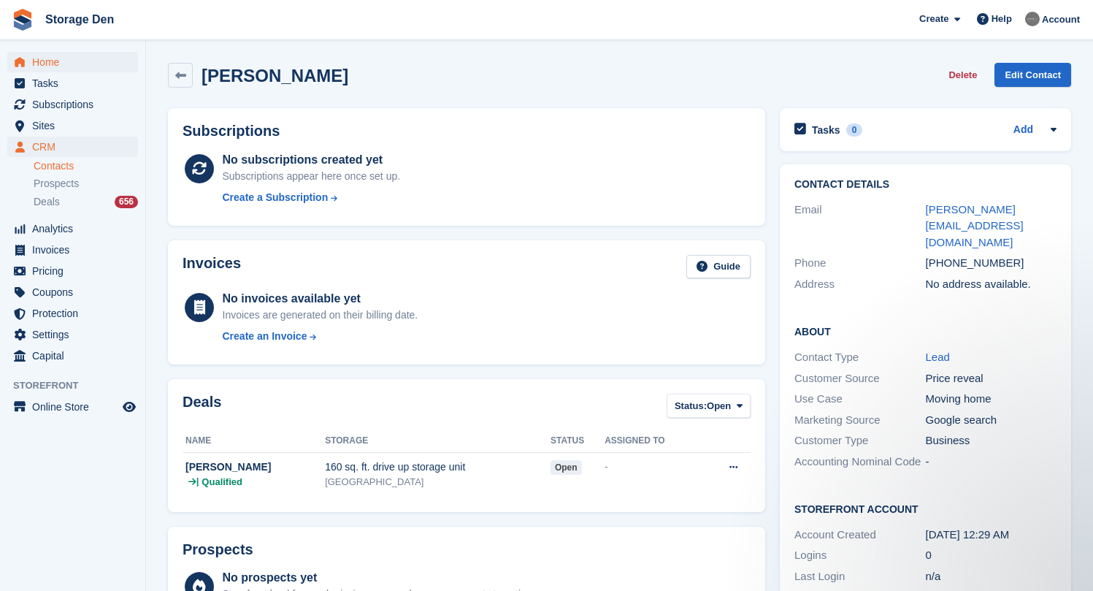
click at [49, 54] on span "Home" at bounding box center [76, 62] width 88 height 20
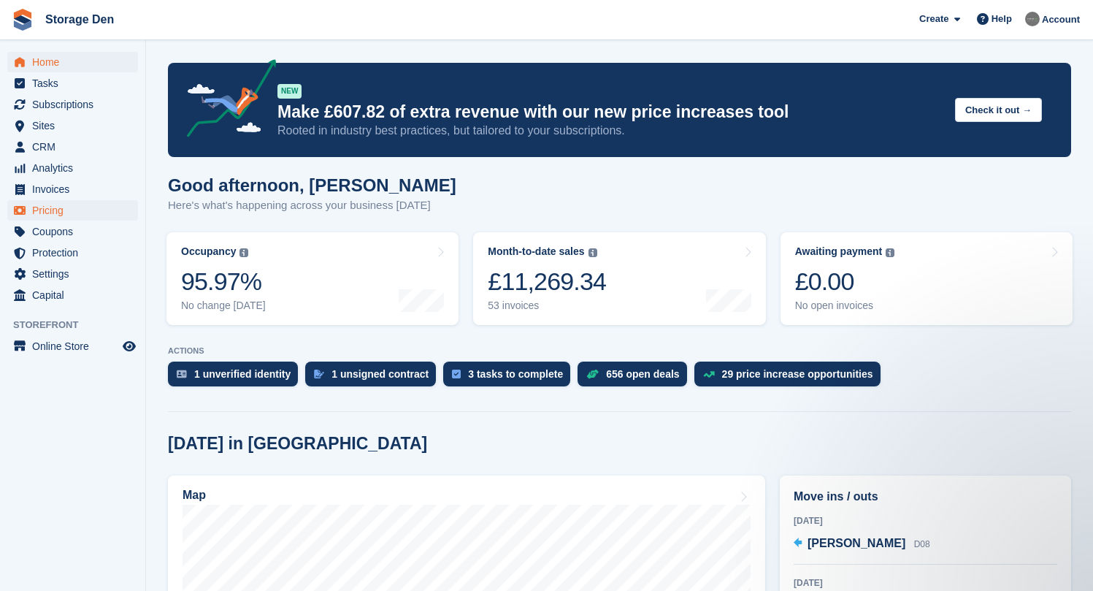
click at [75, 216] on span "Pricing" at bounding box center [76, 210] width 88 height 20
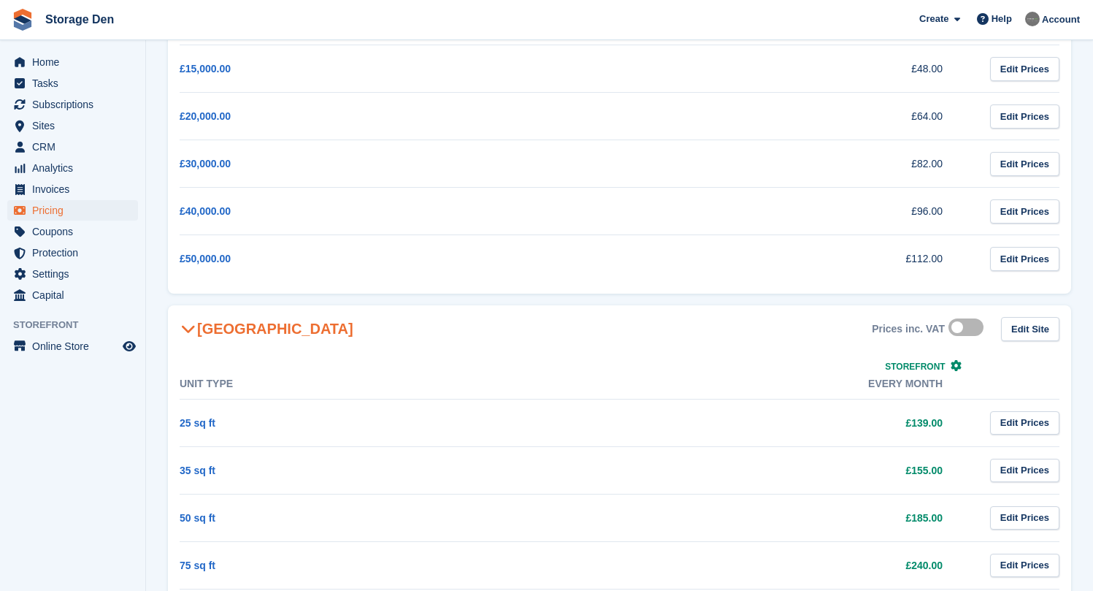
scroll to position [376, 0]
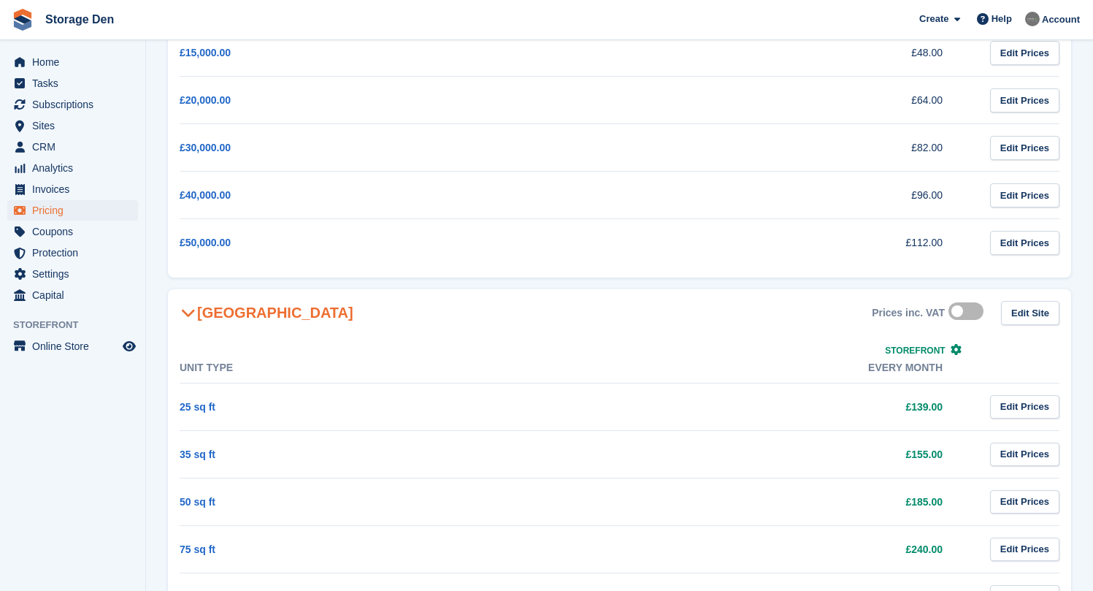
click at [954, 317] on label at bounding box center [968, 311] width 41 height 12
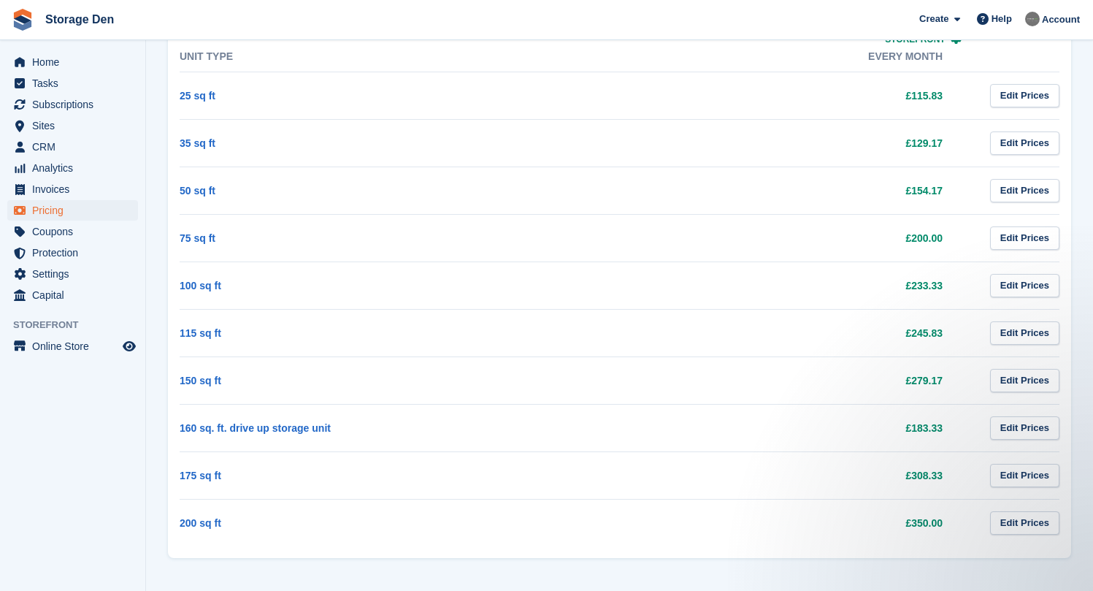
scroll to position [0, 0]
drag, startPoint x: 945, startPoint y: 423, endPoint x: 904, endPoint y: 426, distance: 41.0
click at [904, 426] on td "£183.33" at bounding box center [774, 427] width 396 height 47
click at [866, 430] on td "£183.33" at bounding box center [774, 427] width 396 height 47
click at [31, 56] on link "Home" at bounding box center [72, 62] width 131 height 20
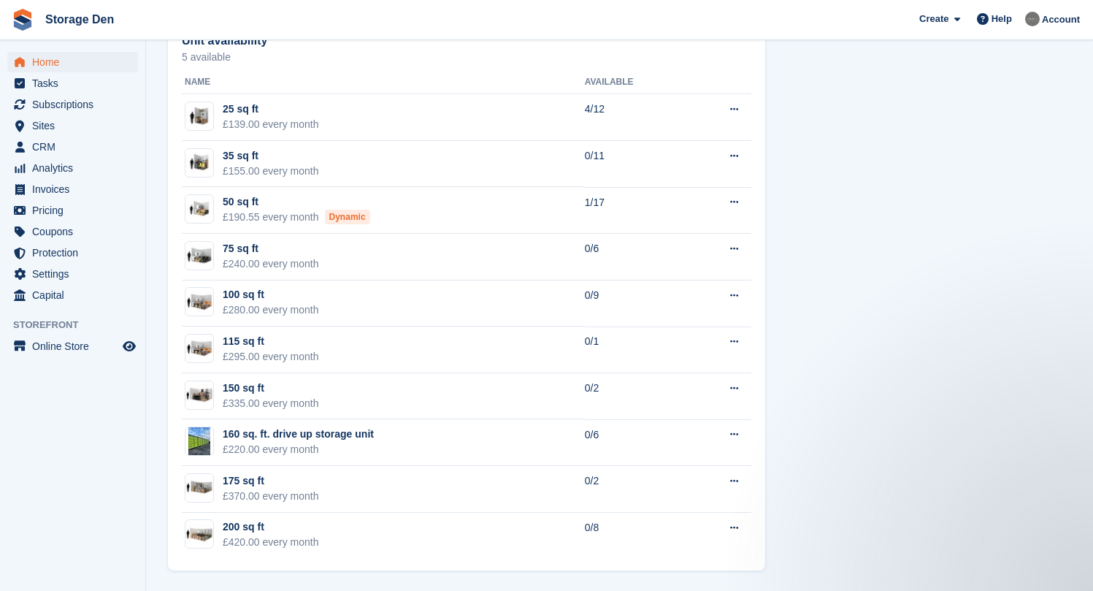
scroll to position [621, 0]
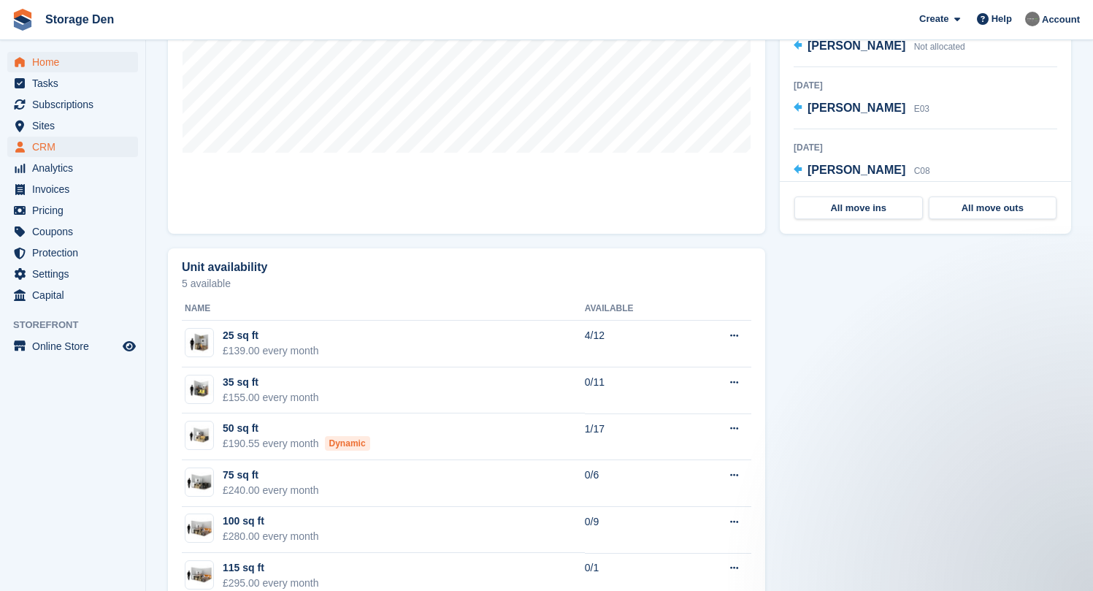
click at [61, 149] on span "CRM" at bounding box center [76, 146] width 88 height 20
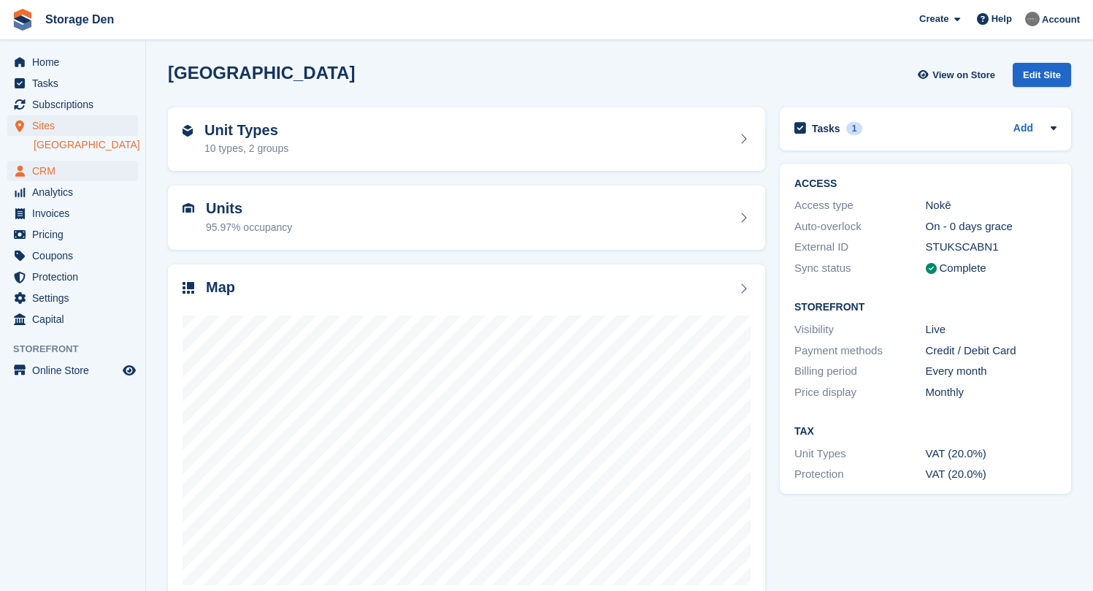
click at [64, 174] on span "CRM" at bounding box center [76, 171] width 88 height 20
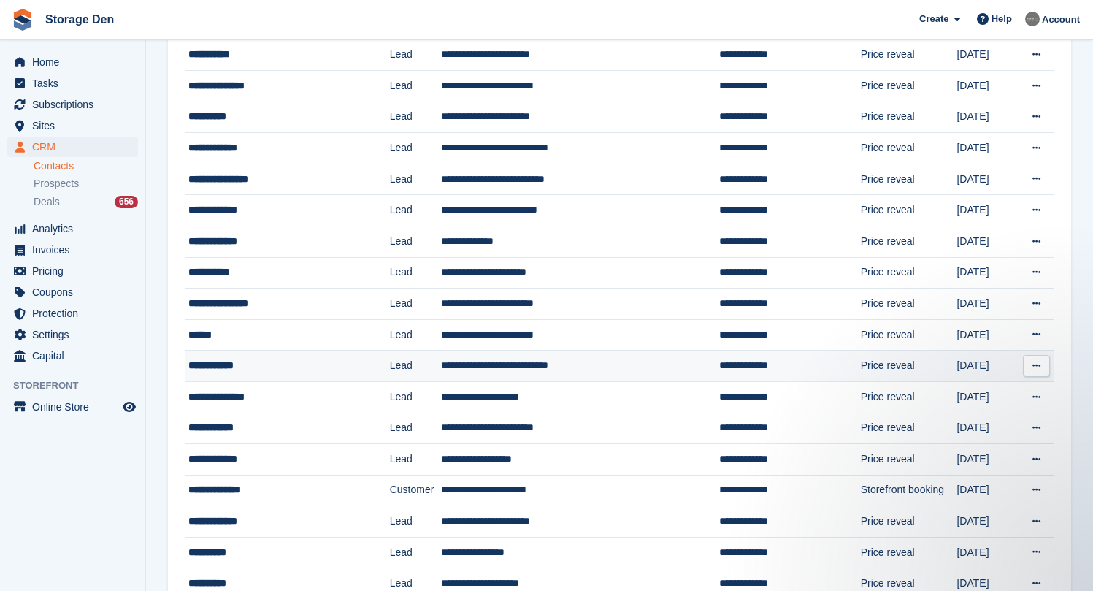
click at [298, 369] on div "**********" at bounding box center [275, 365] width 174 height 15
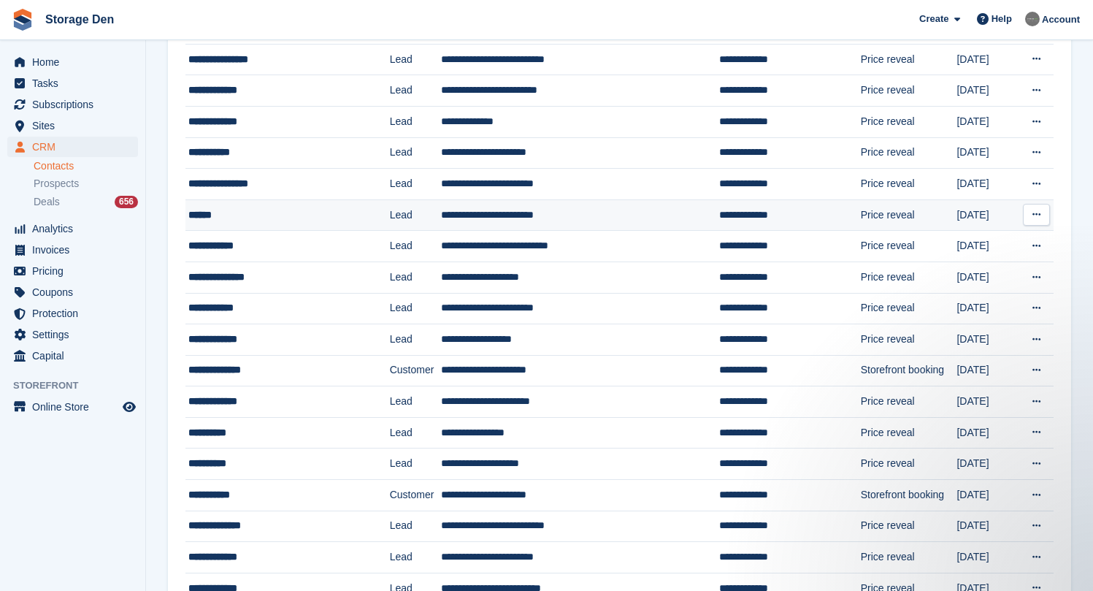
scroll to position [309, 0]
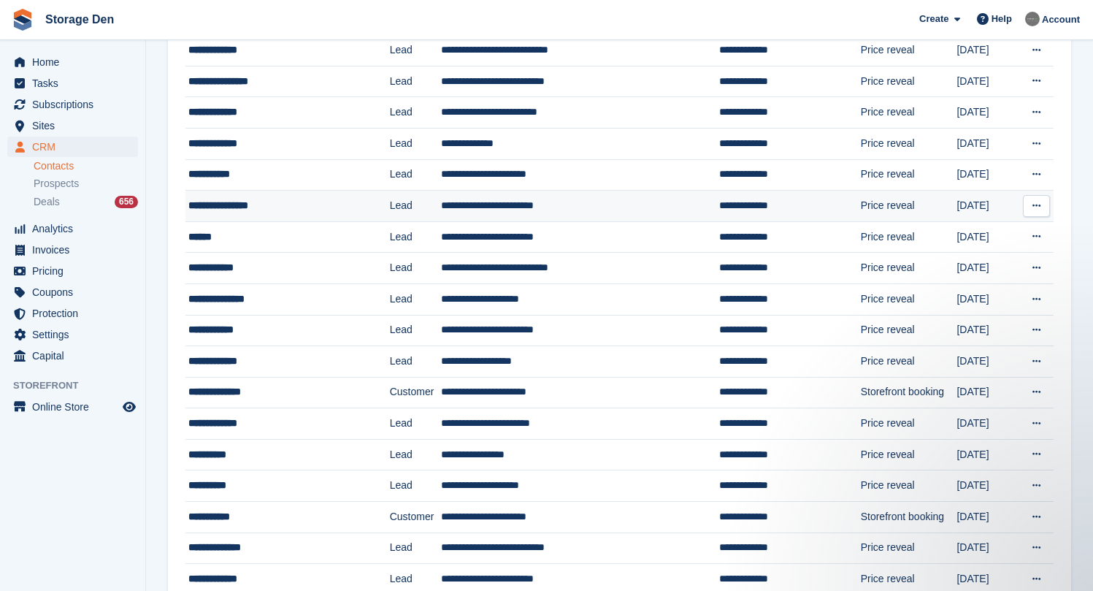
click at [317, 208] on div "**********" at bounding box center [275, 205] width 174 height 15
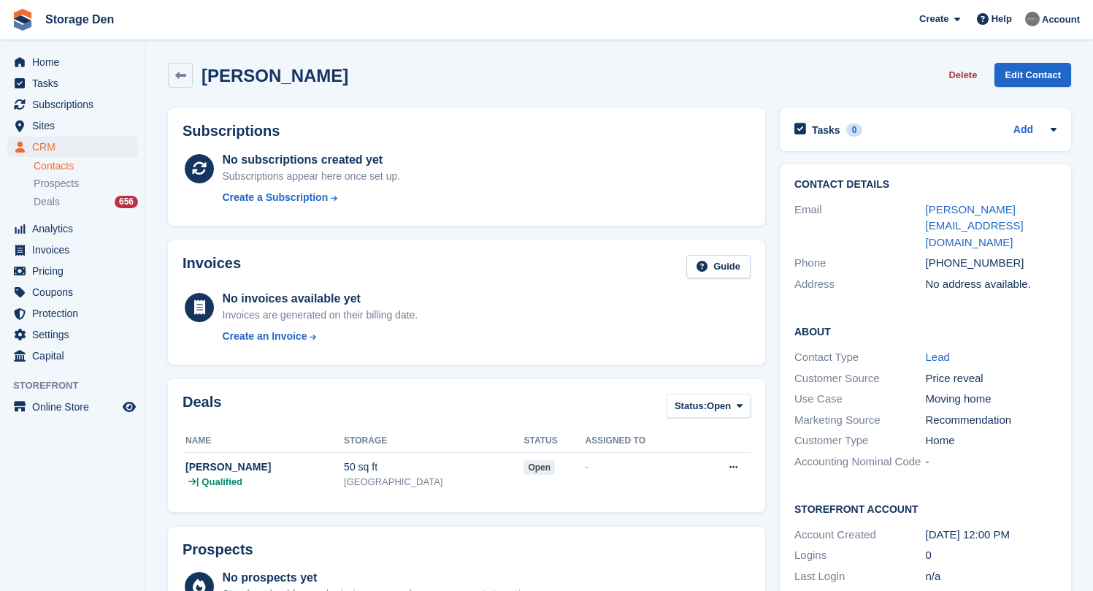
scroll to position [7, 0]
click at [66, 64] on span "Home" at bounding box center [76, 62] width 88 height 20
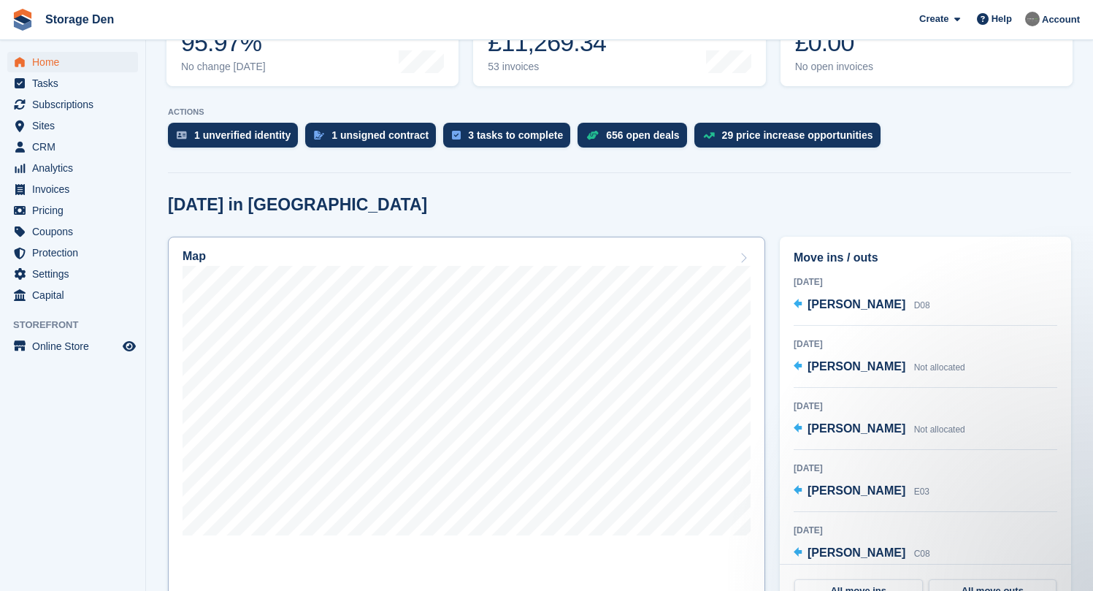
scroll to position [359, 0]
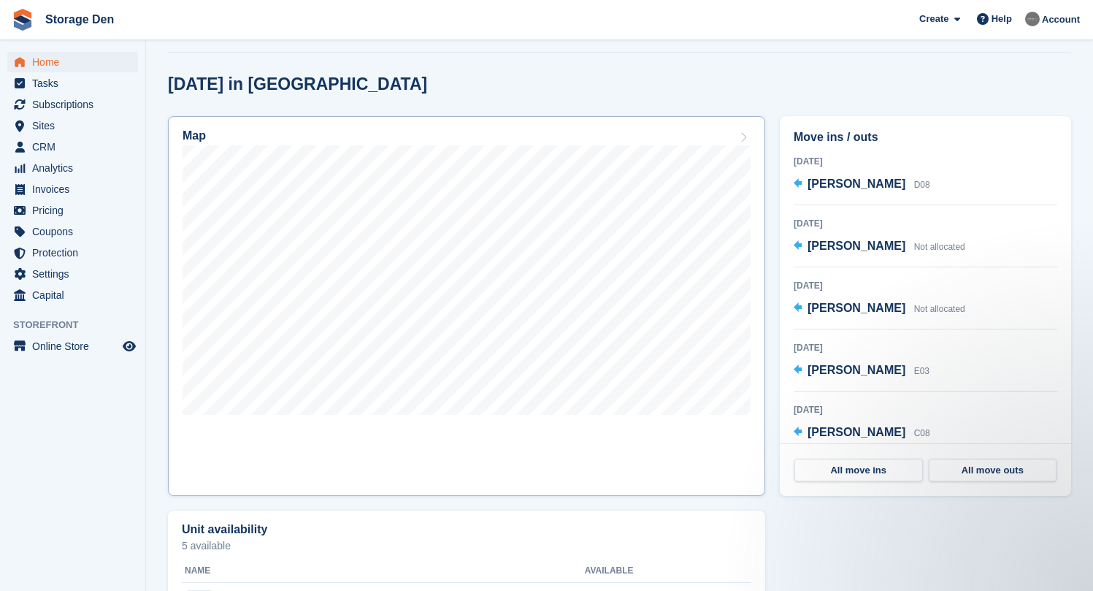
click at [547, 431] on link "Map" at bounding box center [466, 306] width 597 height 380
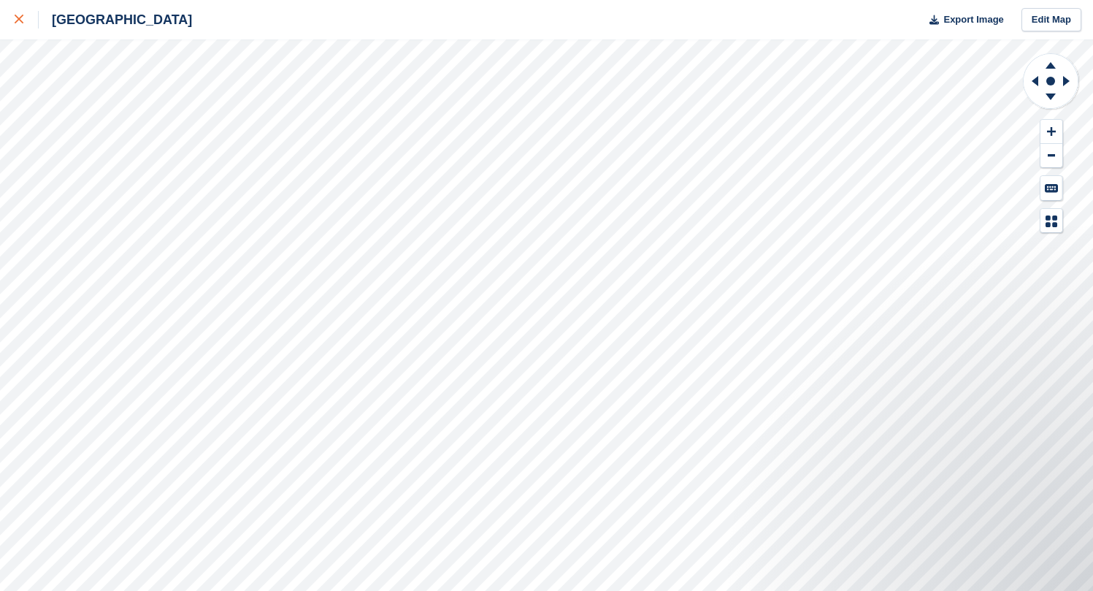
click at [6, 20] on link at bounding box center [19, 19] width 39 height 39
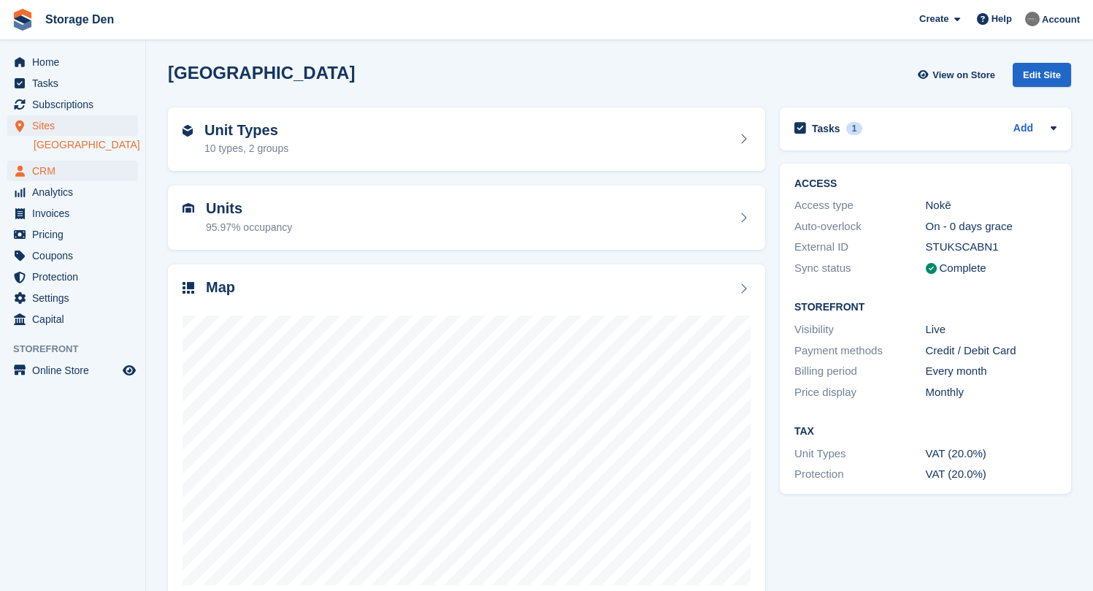
click at [80, 172] on span "CRM" at bounding box center [76, 171] width 88 height 20
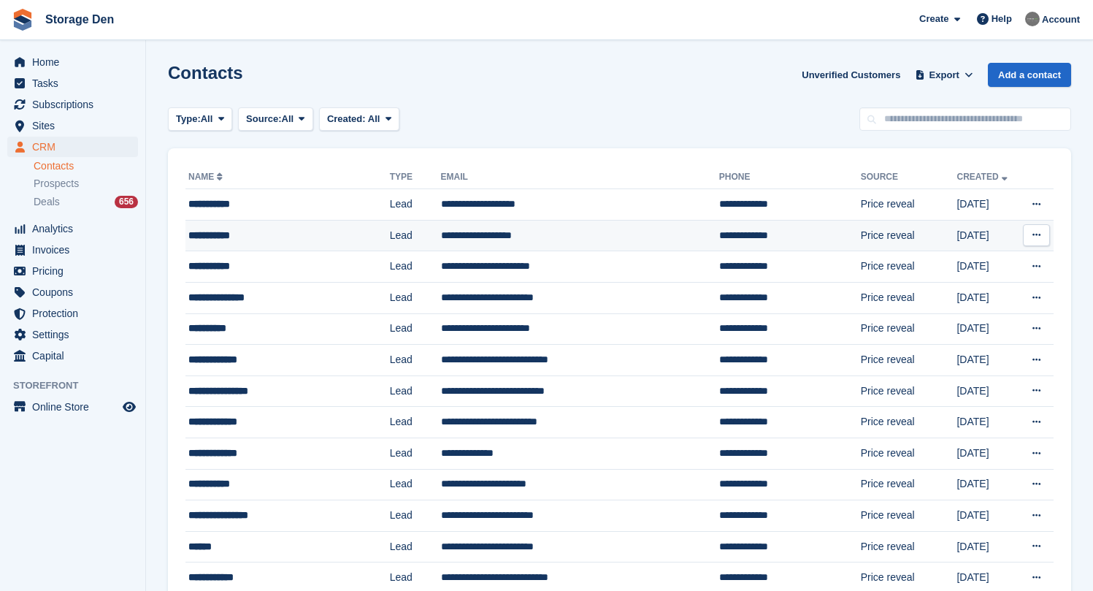
click at [278, 236] on div "**********" at bounding box center [275, 235] width 174 height 15
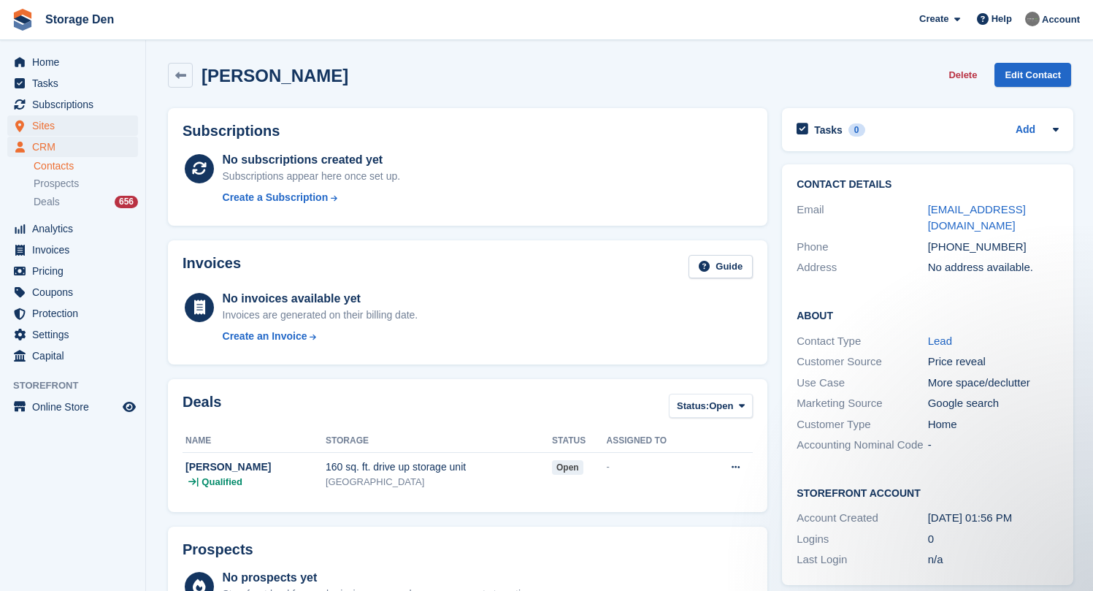
click at [60, 125] on span "Sites" at bounding box center [76, 125] width 88 height 20
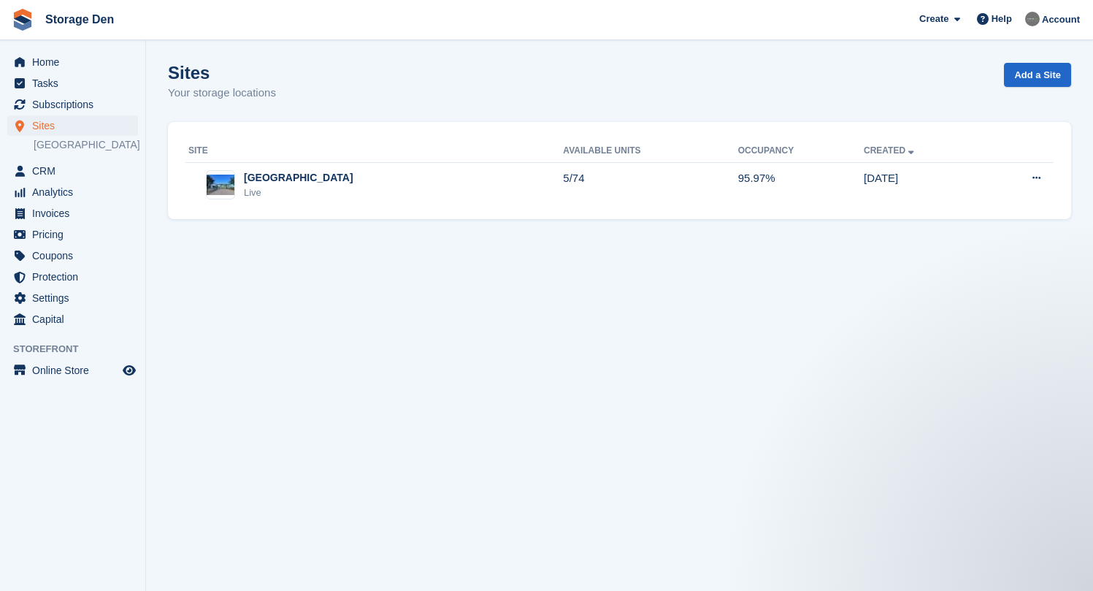
click at [77, 123] on span "Sites" at bounding box center [76, 125] width 88 height 20
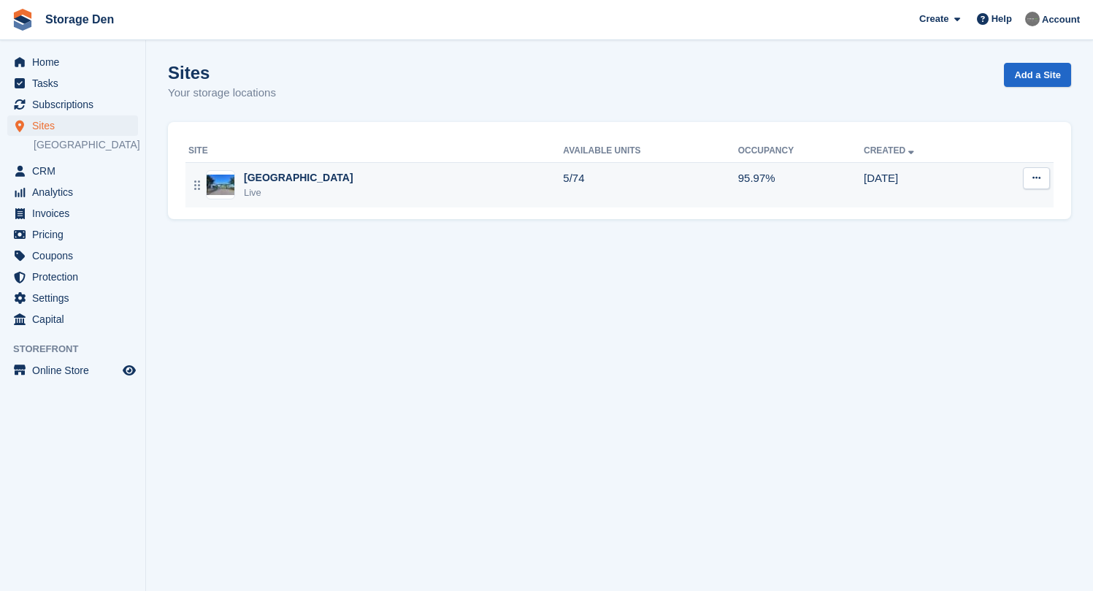
click at [323, 187] on div "Aberdeen Live" at bounding box center [375, 185] width 374 height 30
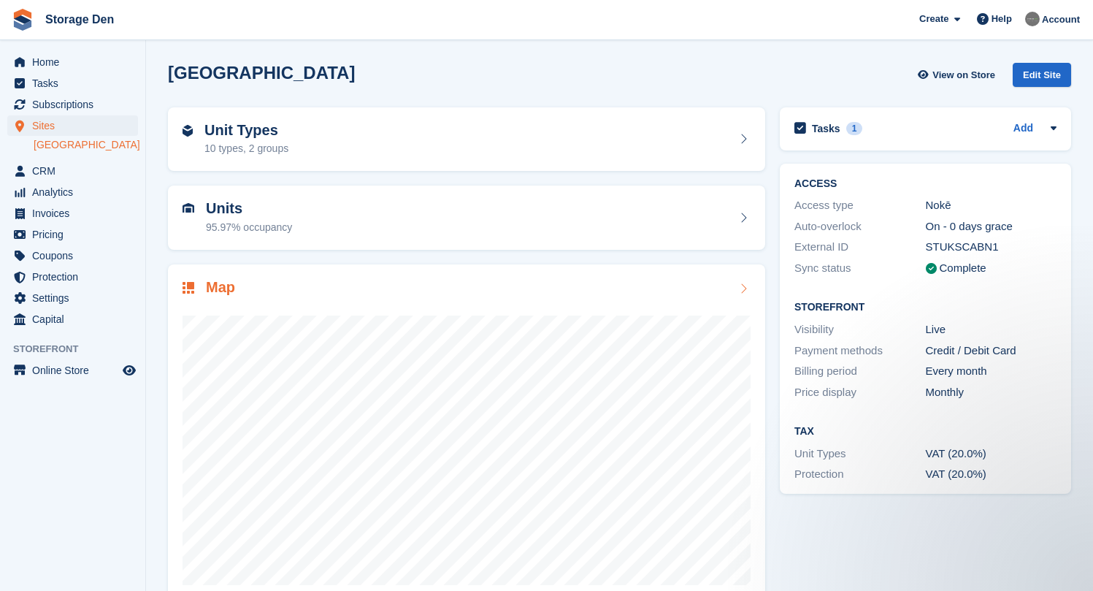
click at [503, 302] on div at bounding box center [466, 444] width 568 height 292
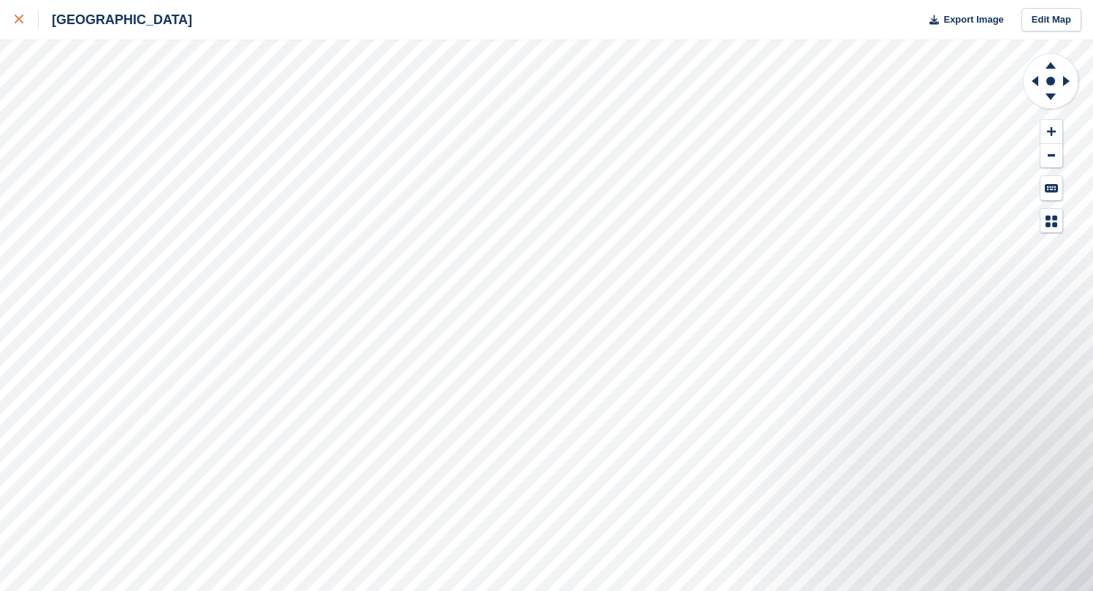
click at [17, 17] on icon at bounding box center [19, 19] width 9 height 9
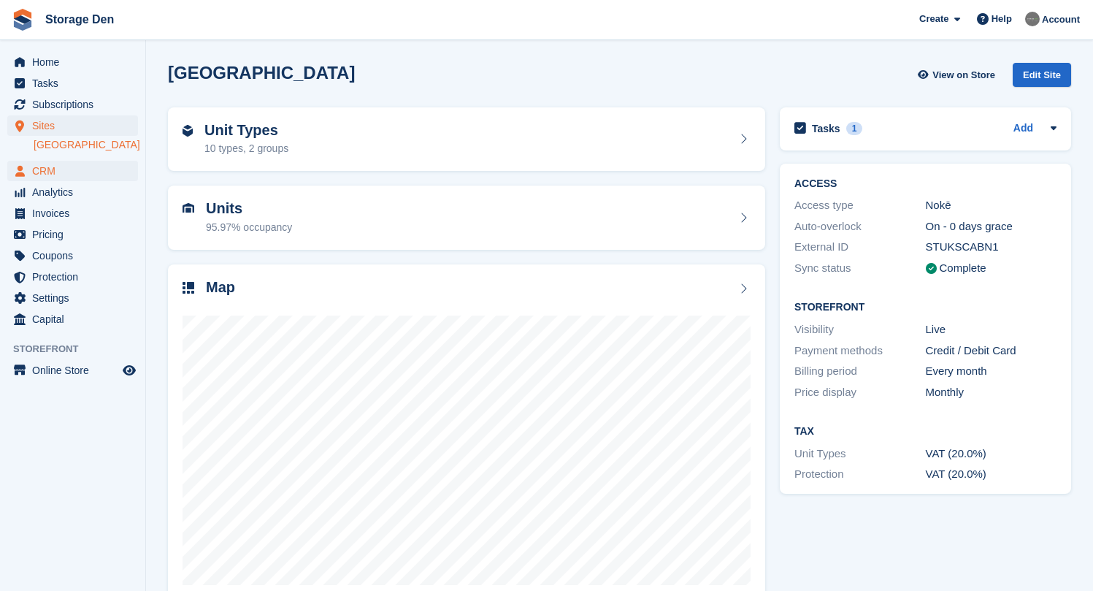
click at [82, 166] on span "CRM" at bounding box center [76, 171] width 88 height 20
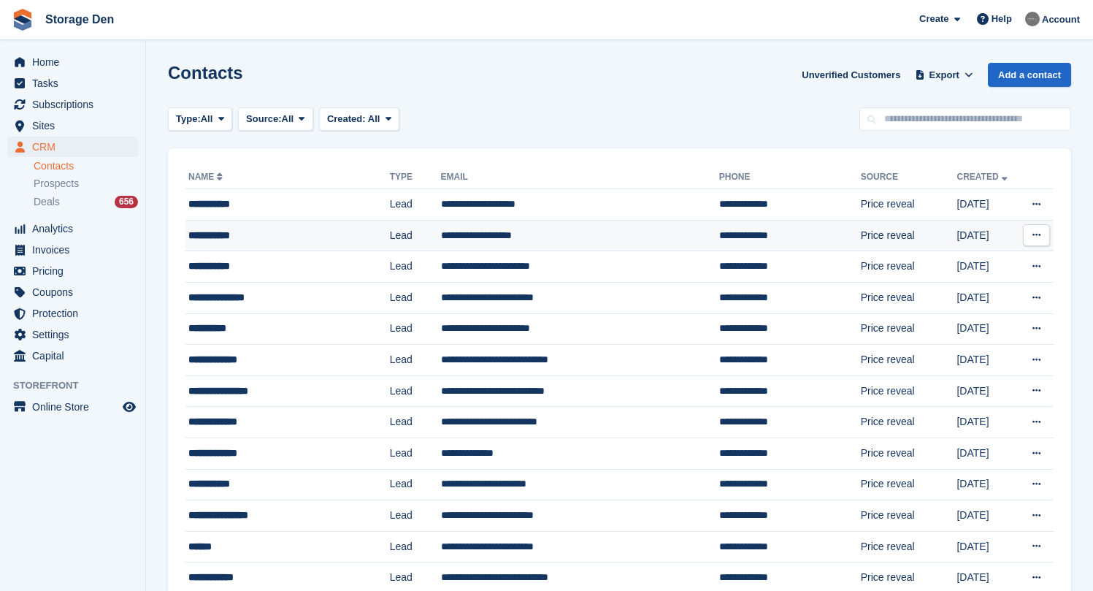
click at [299, 240] on div "**********" at bounding box center [275, 235] width 174 height 15
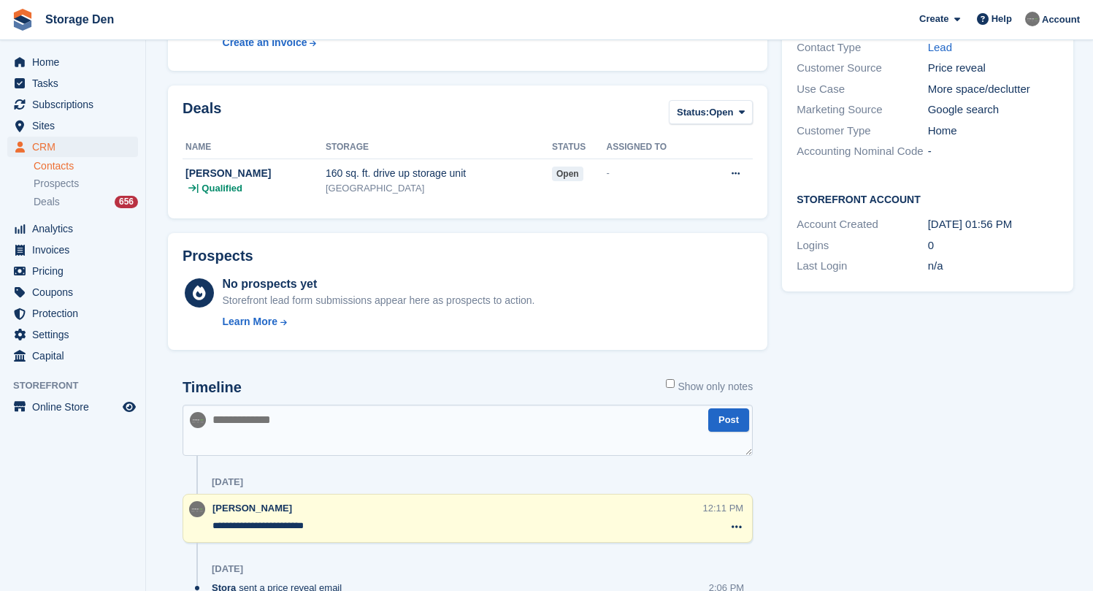
scroll to position [296, 0]
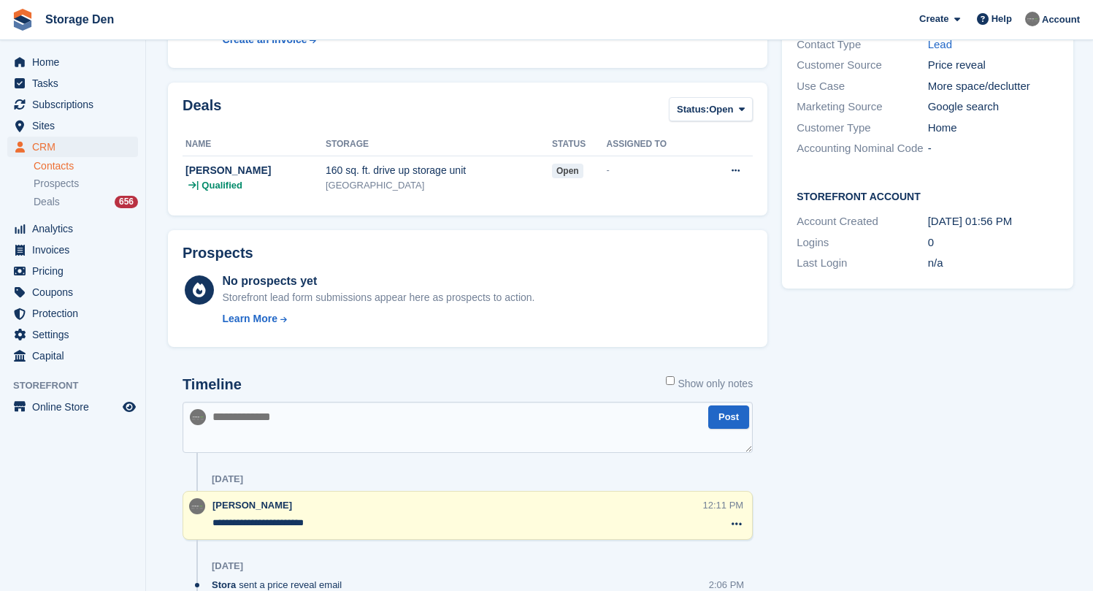
click at [372, 440] on textarea at bounding box center [467, 426] width 570 height 51
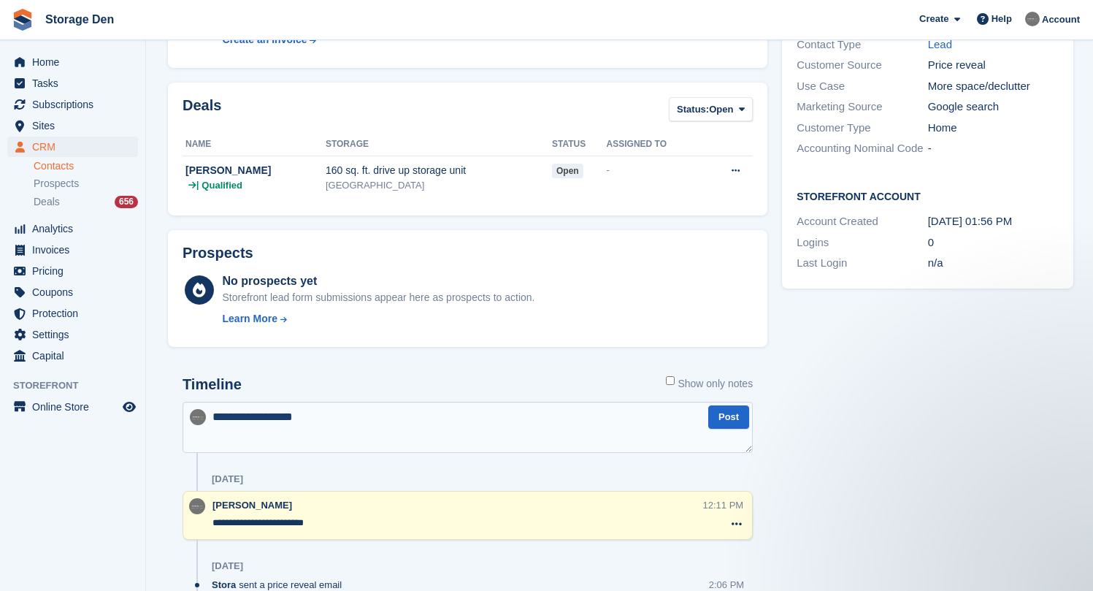
scroll to position [0, 0]
type textarea "**********"
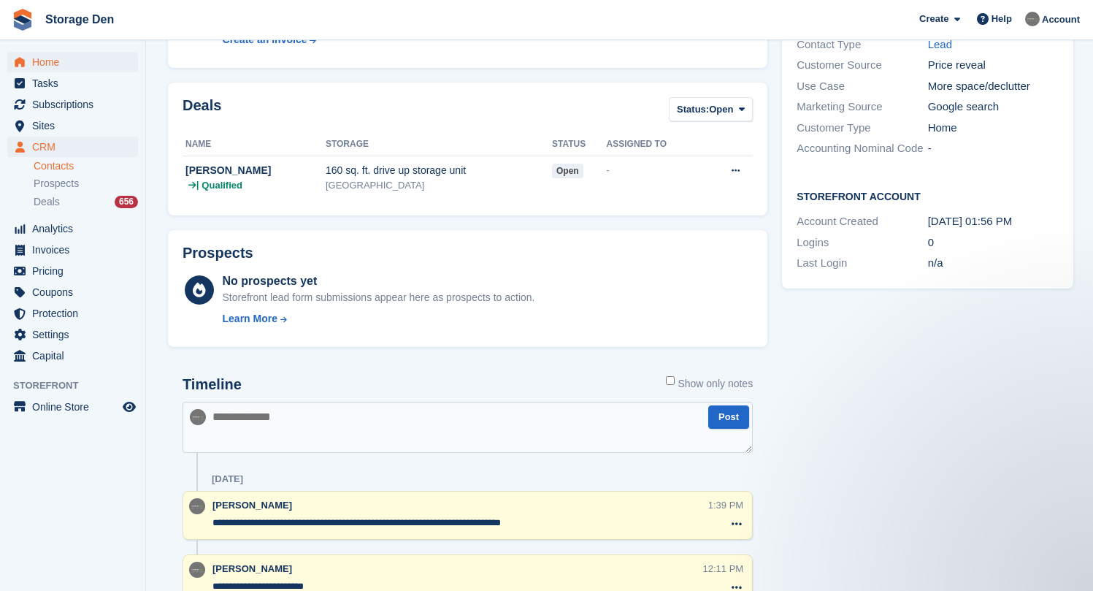
click at [70, 64] on span "Home" at bounding box center [76, 62] width 88 height 20
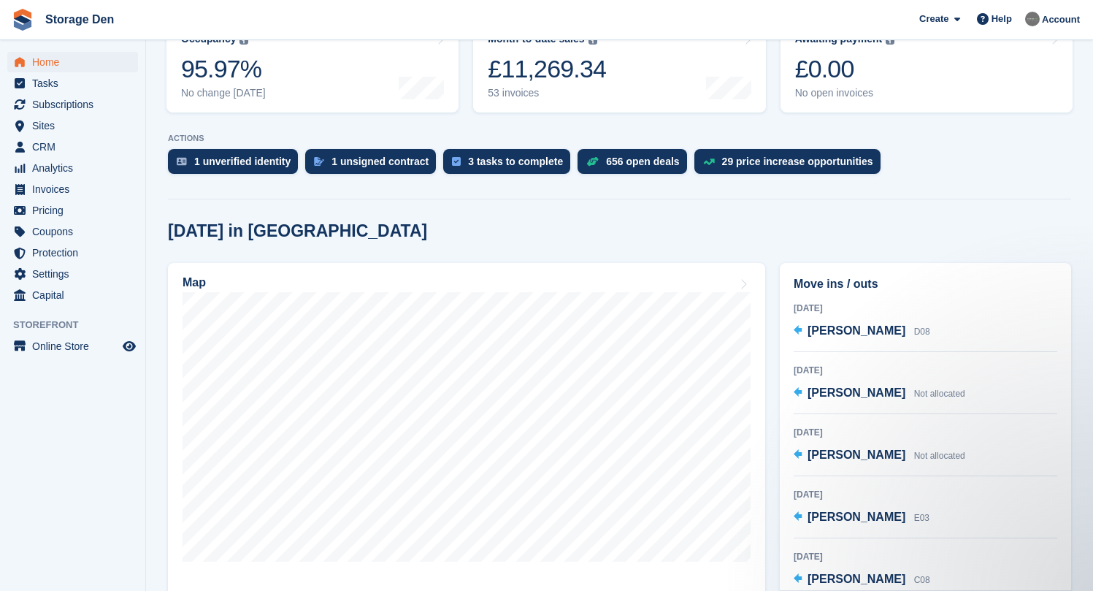
scroll to position [212, 0]
